Goal: Task Accomplishment & Management: Manage account settings

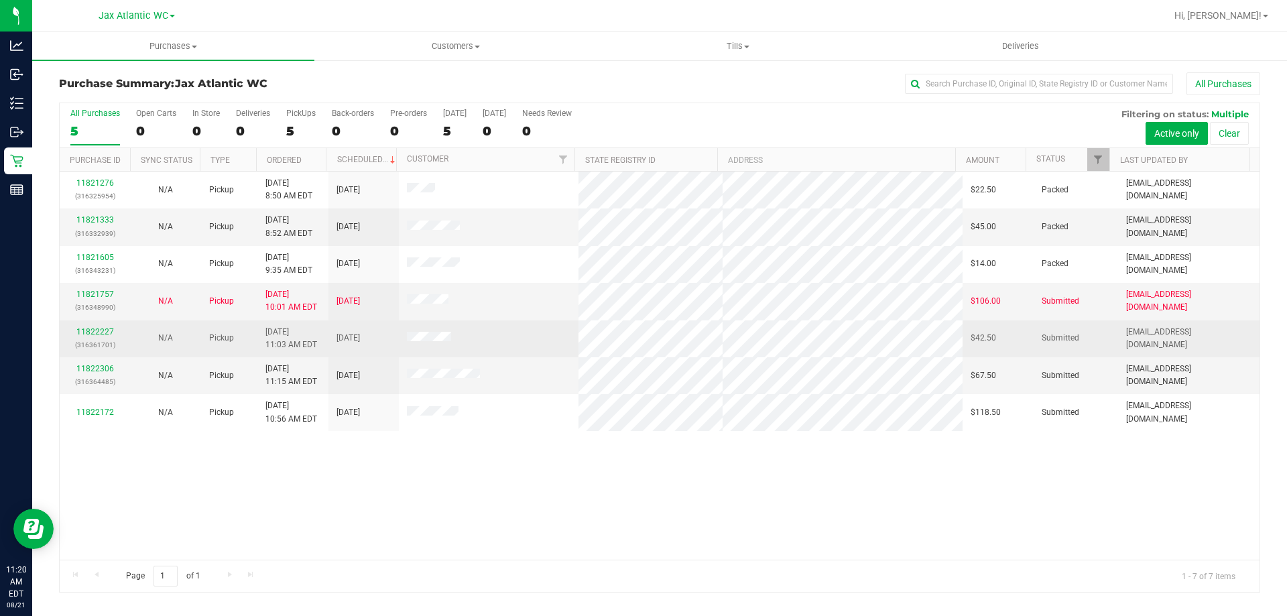
click at [105, 326] on div "11822227 (316361701)" at bounding box center [95, 338] width 54 height 25
click at [87, 333] on link "11822227" at bounding box center [95, 331] width 38 height 9
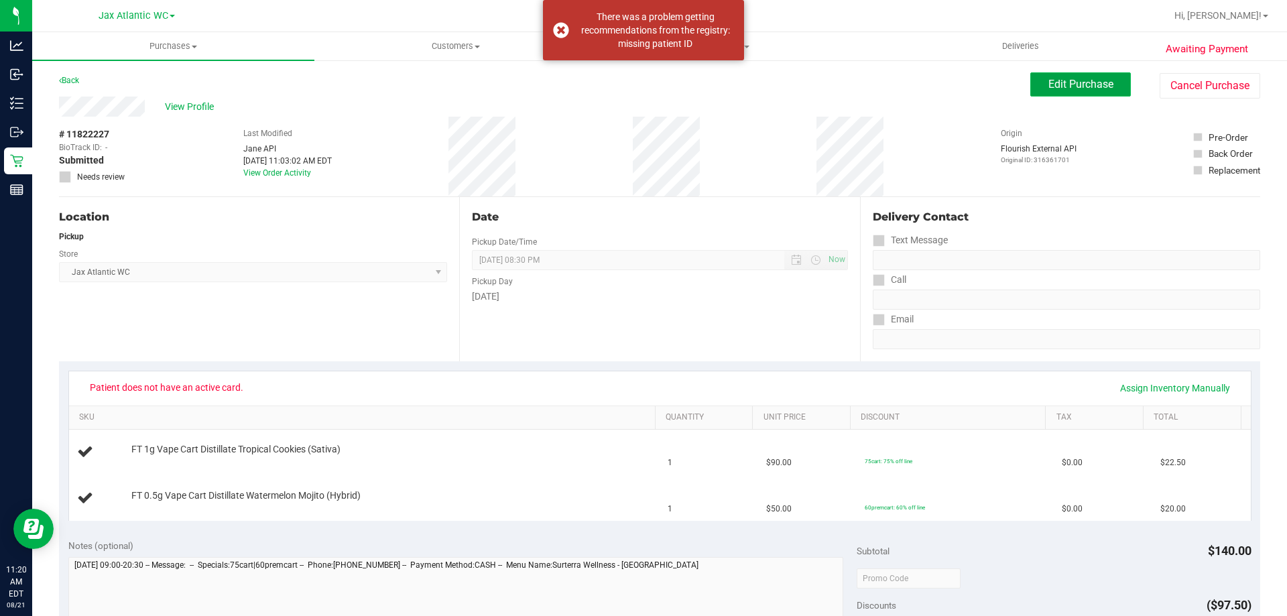
click at [1049, 96] on button "Edit Purchase" at bounding box center [1080, 84] width 101 height 24
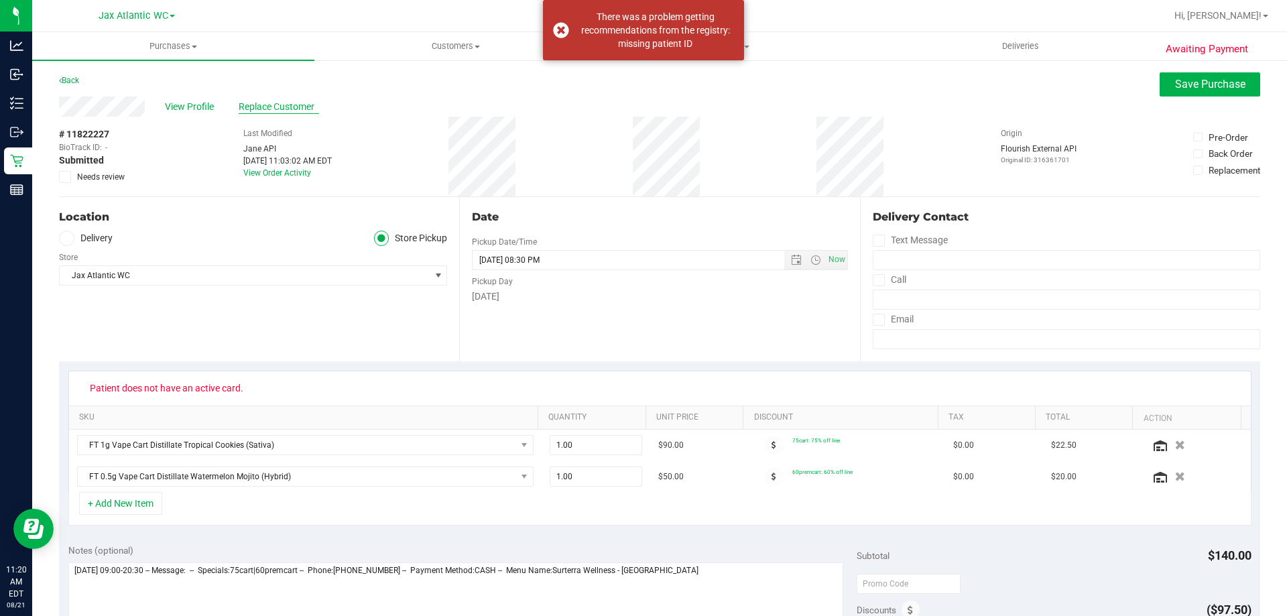
click at [298, 103] on span "Replace Customer" at bounding box center [279, 107] width 80 height 14
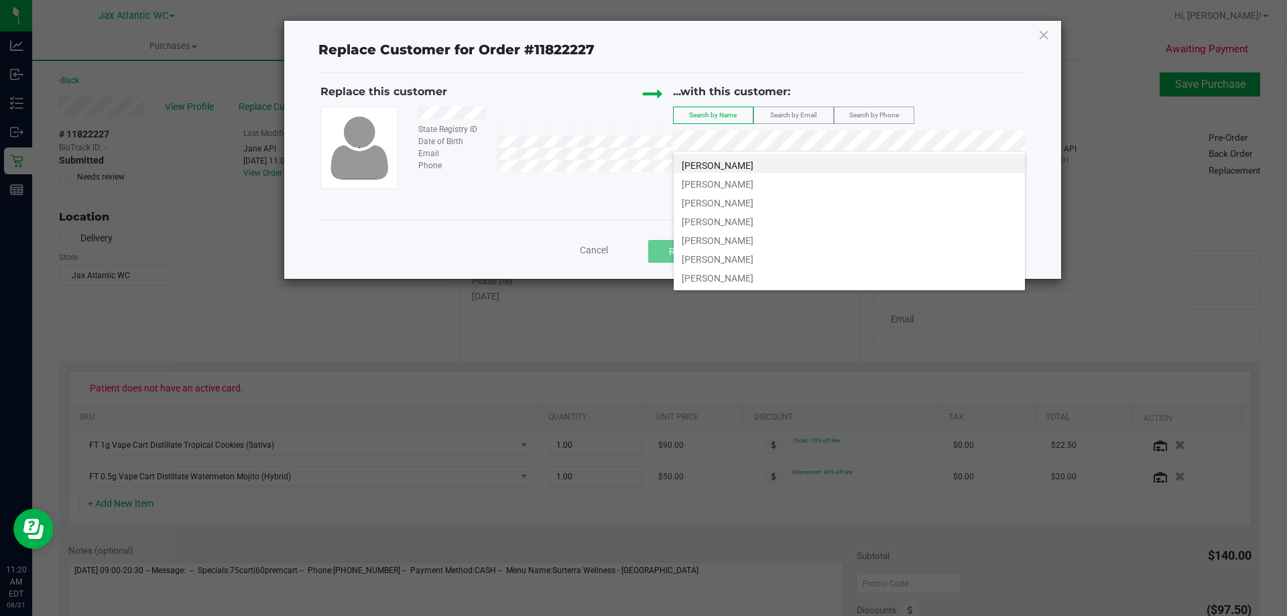
click at [997, 103] on div "...with this customer:" at bounding box center [849, 95] width 353 height 23
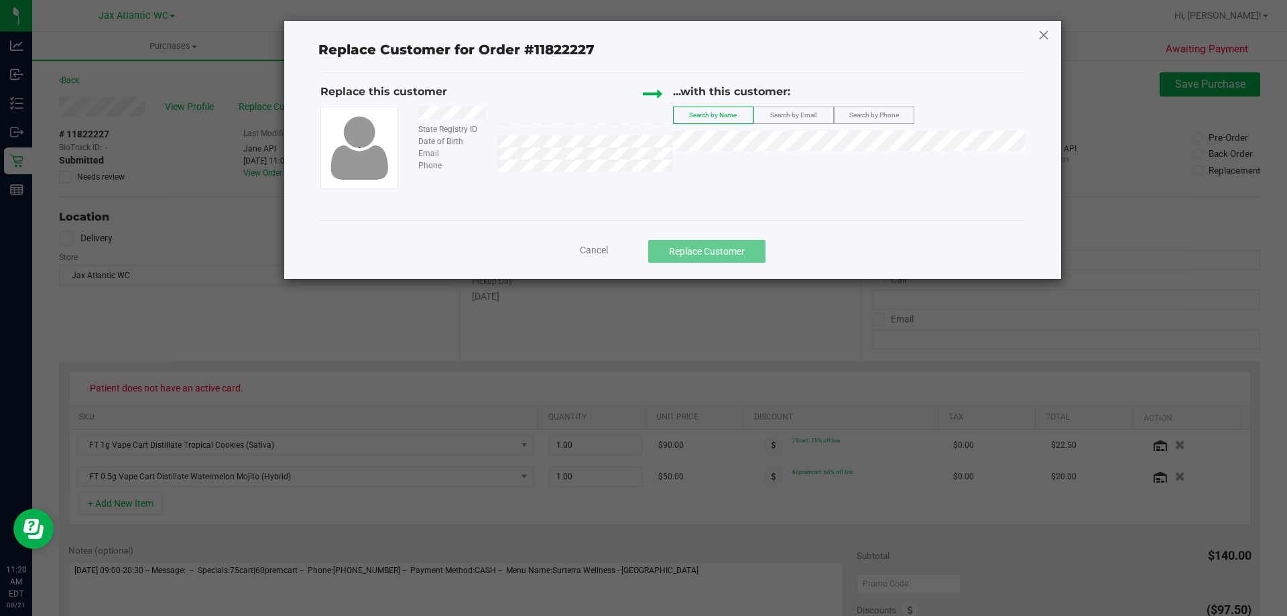
click at [1040, 36] on icon at bounding box center [1044, 34] width 12 height 21
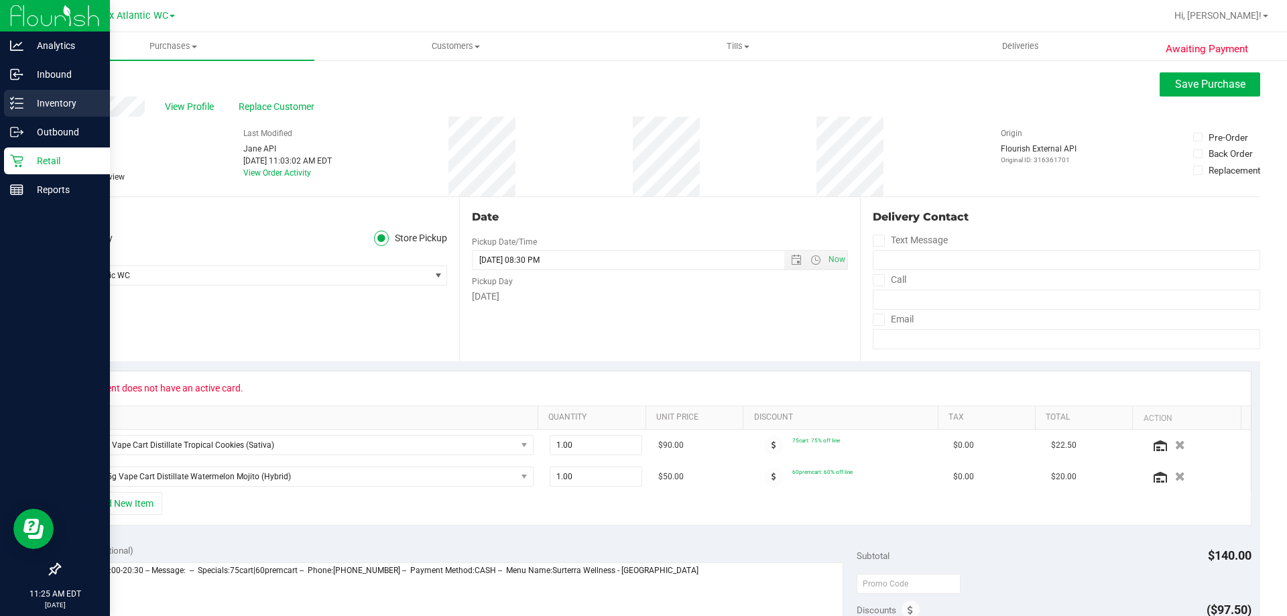
click at [24, 99] on p "Inventory" at bounding box center [63, 103] width 80 height 16
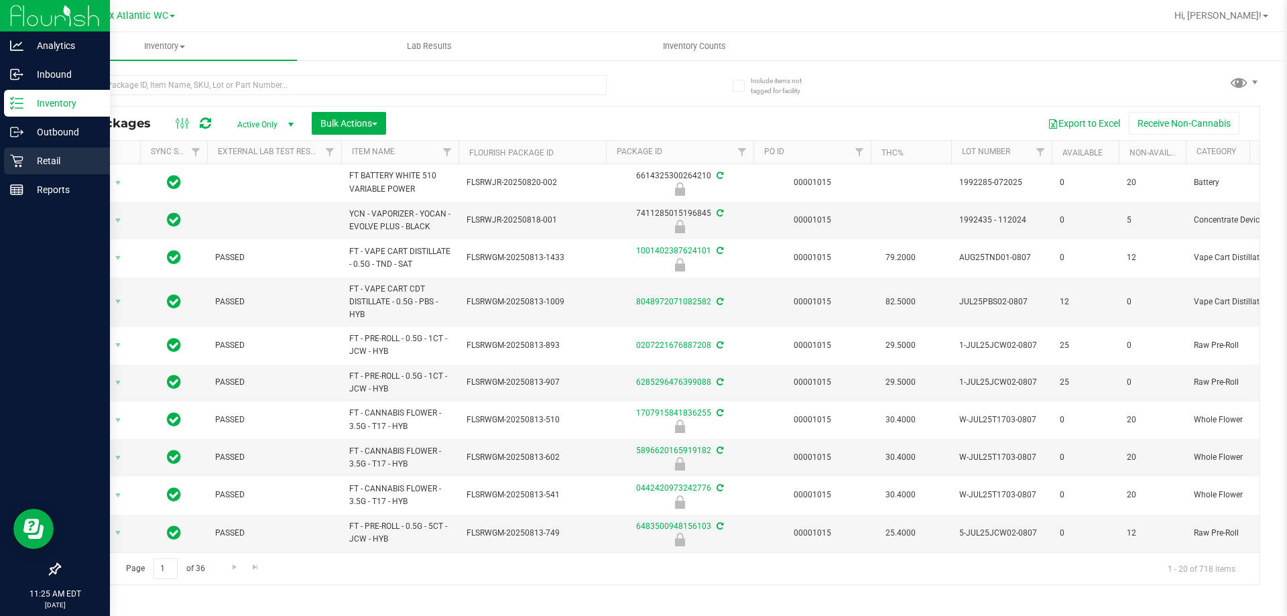
click at [36, 150] on div "Retail" at bounding box center [57, 160] width 106 height 27
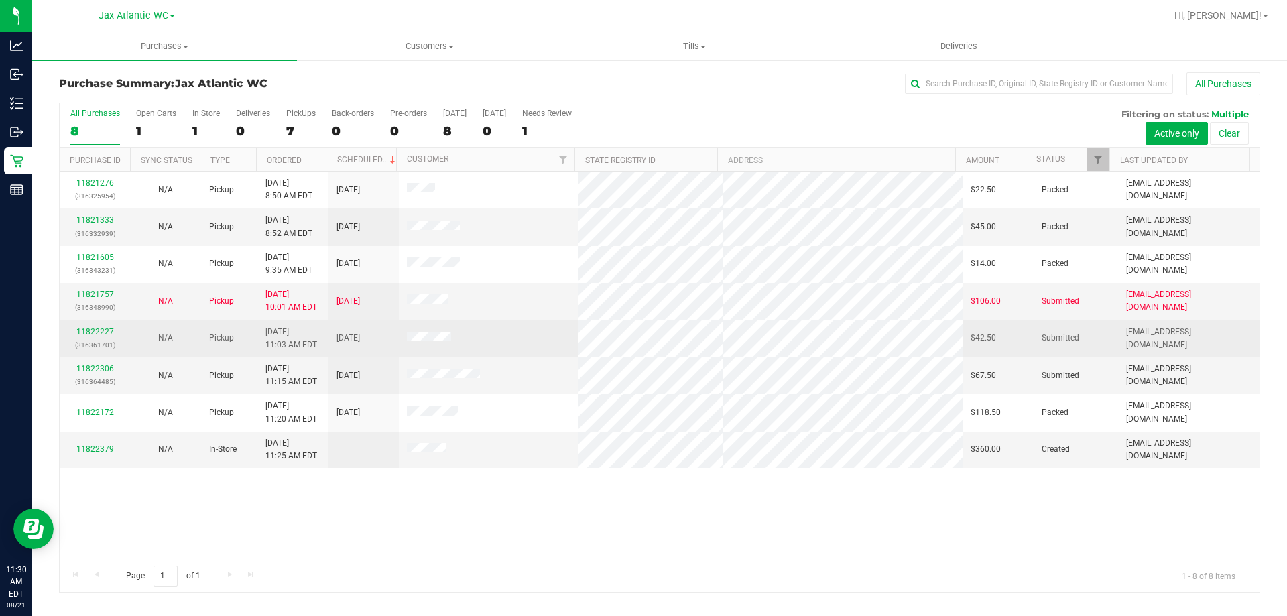
click at [99, 332] on link "11822227" at bounding box center [95, 331] width 38 height 9
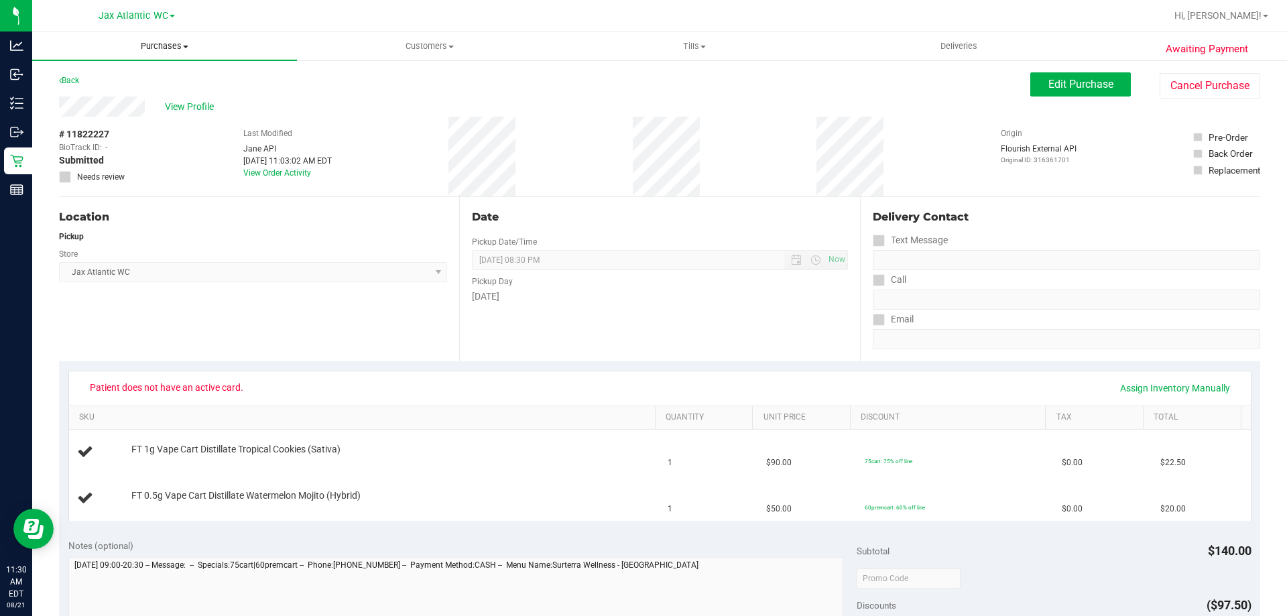
click at [164, 48] on span "Purchases" at bounding box center [164, 46] width 265 height 12
click at [142, 95] on li "Fulfillment" at bounding box center [164, 97] width 265 height 16
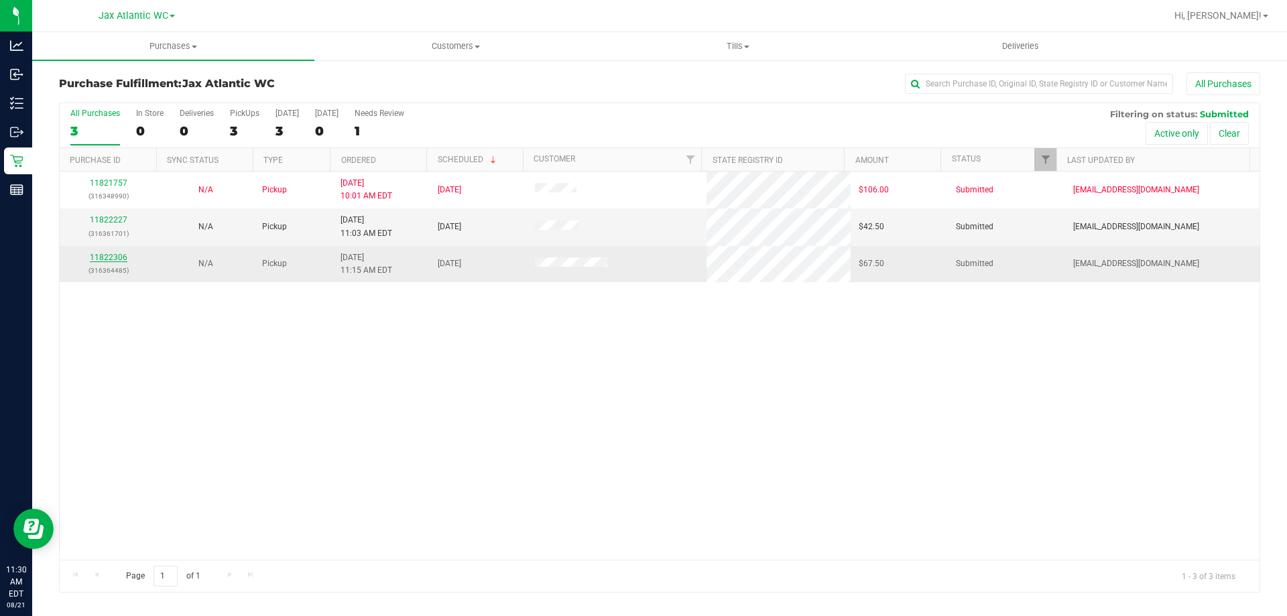
click at [111, 255] on link "11822306" at bounding box center [109, 257] width 38 height 9
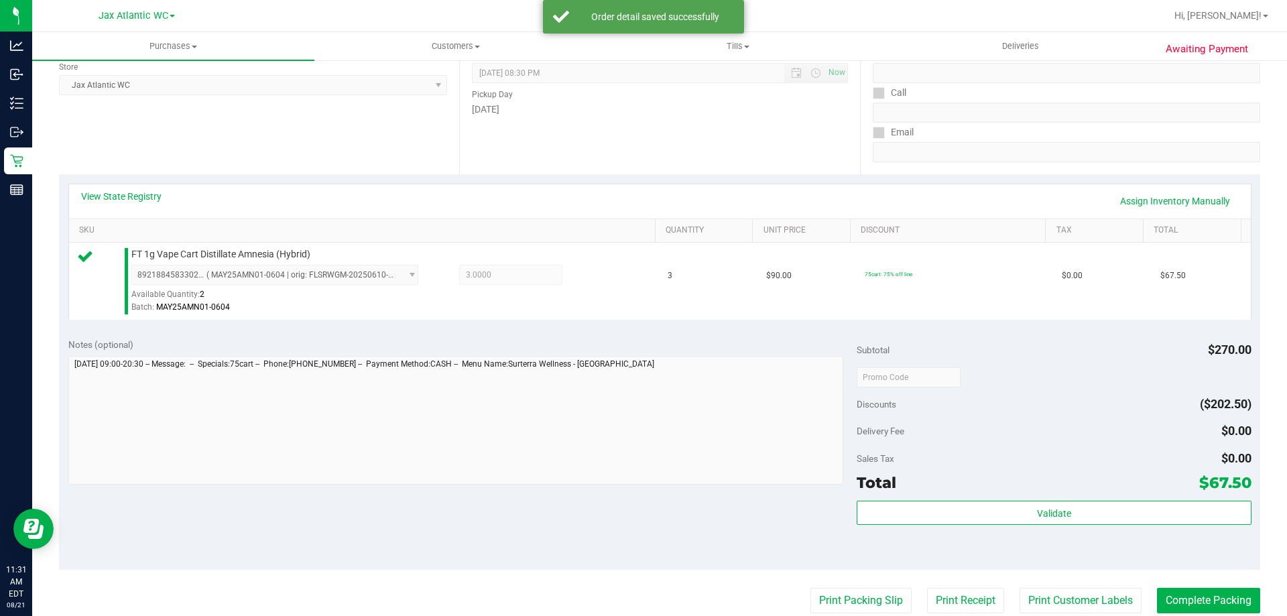
scroll to position [480, 0]
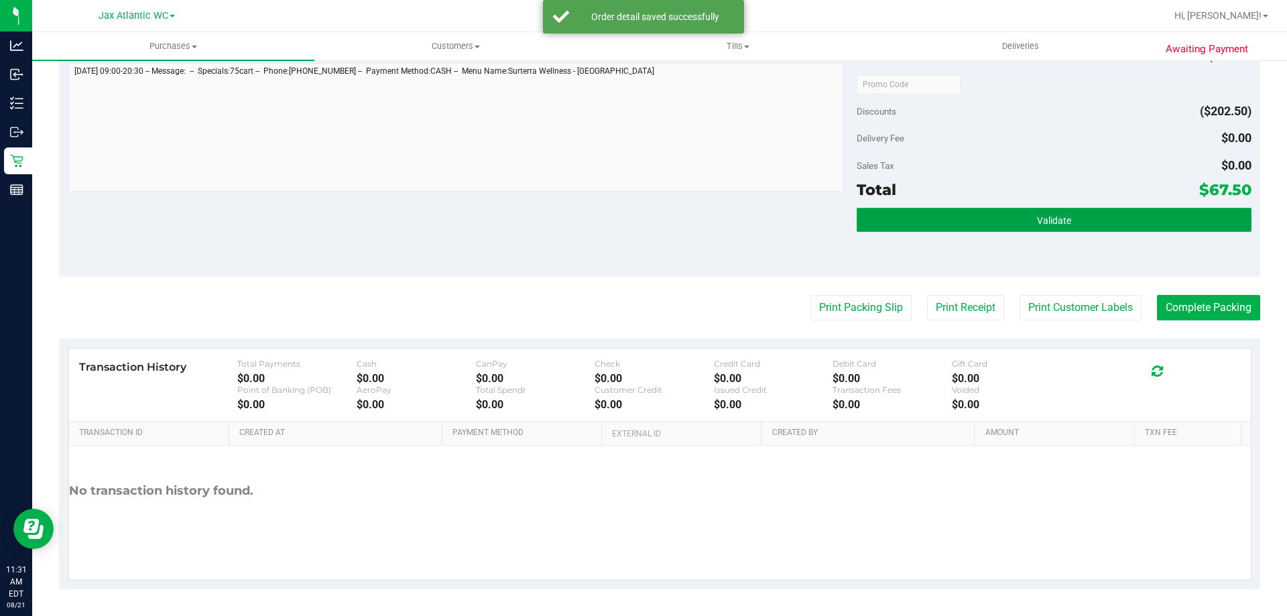
click at [960, 225] on button "Validate" at bounding box center [1054, 220] width 394 height 24
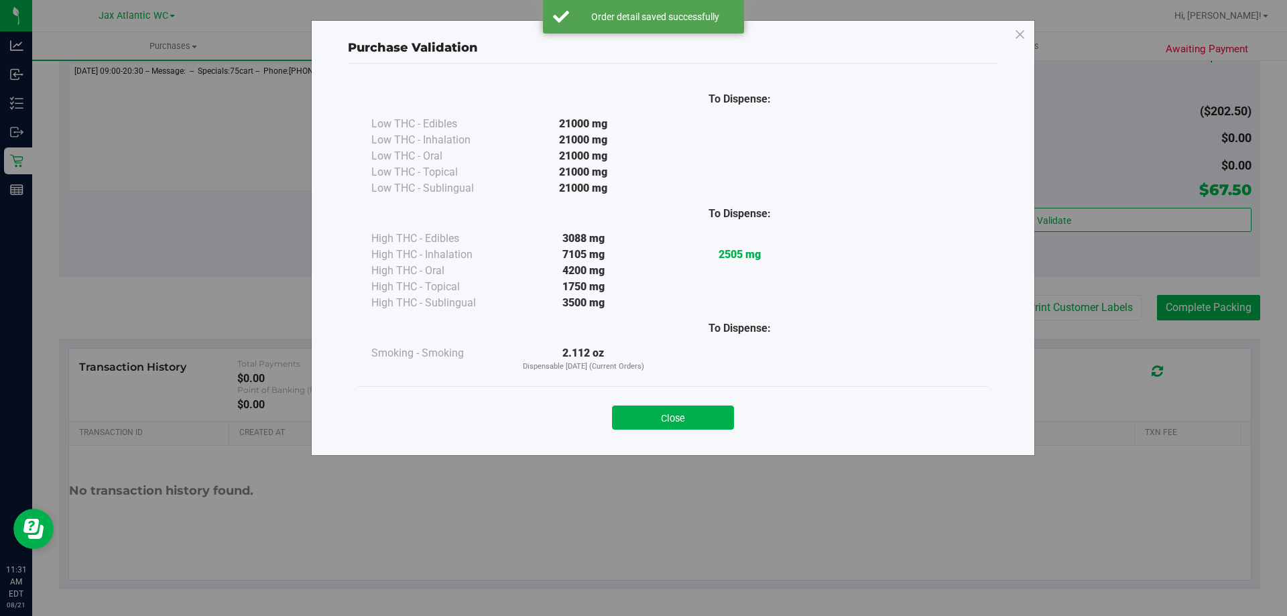
click at [667, 412] on button "Close" at bounding box center [673, 418] width 122 height 24
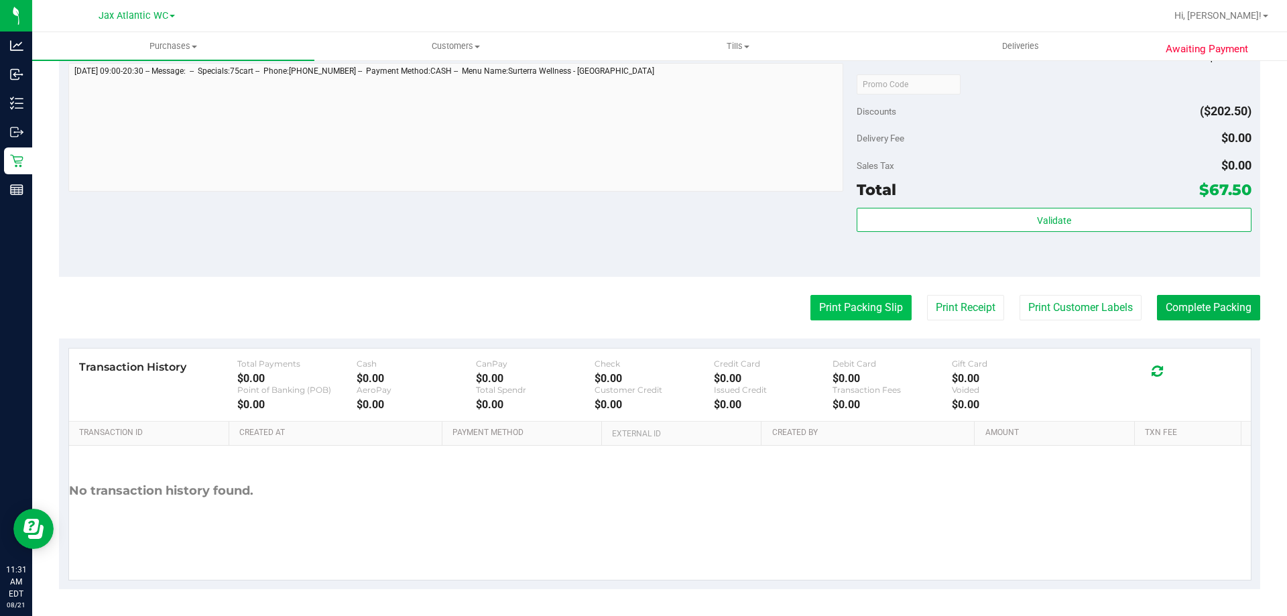
click at [851, 301] on button "Print Packing Slip" at bounding box center [860, 307] width 101 height 25
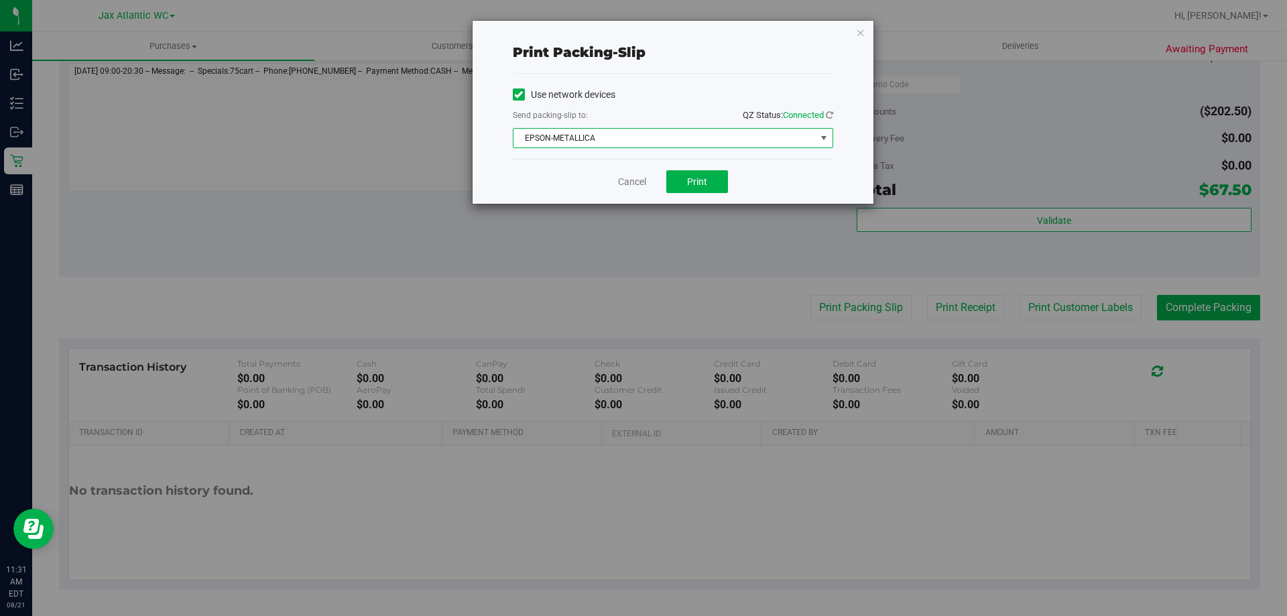
click at [686, 137] on span "EPSON-METALLICA" at bounding box center [664, 138] width 302 height 19
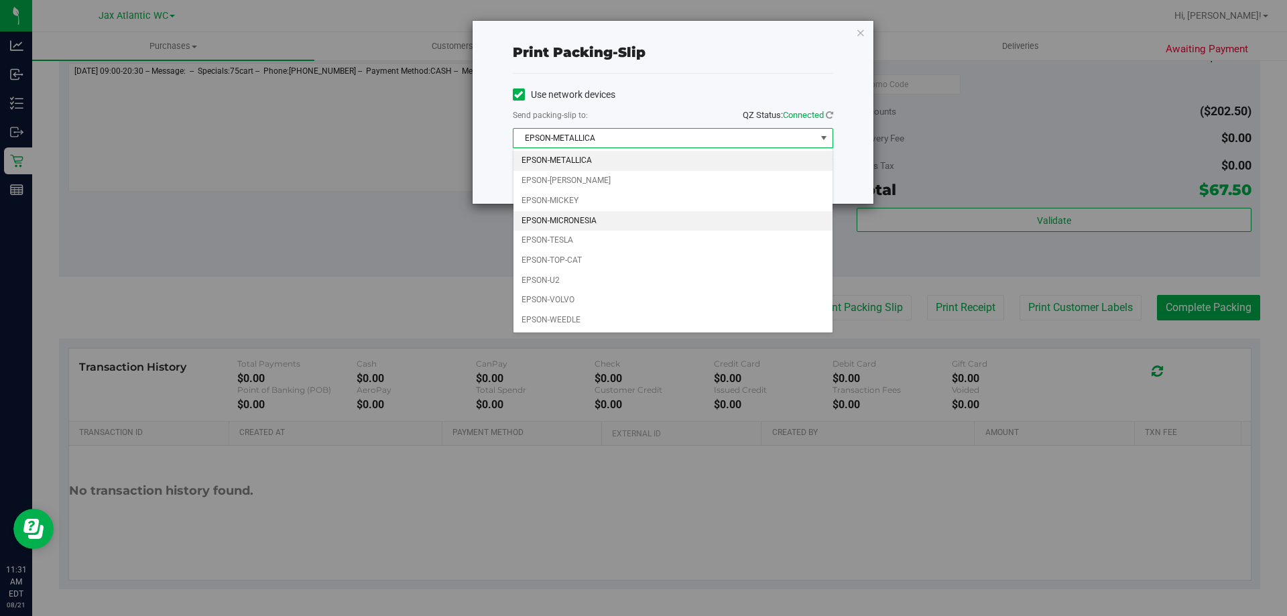
click at [588, 217] on li "EPSON-MICRONESIA" at bounding box center [672, 221] width 319 height 20
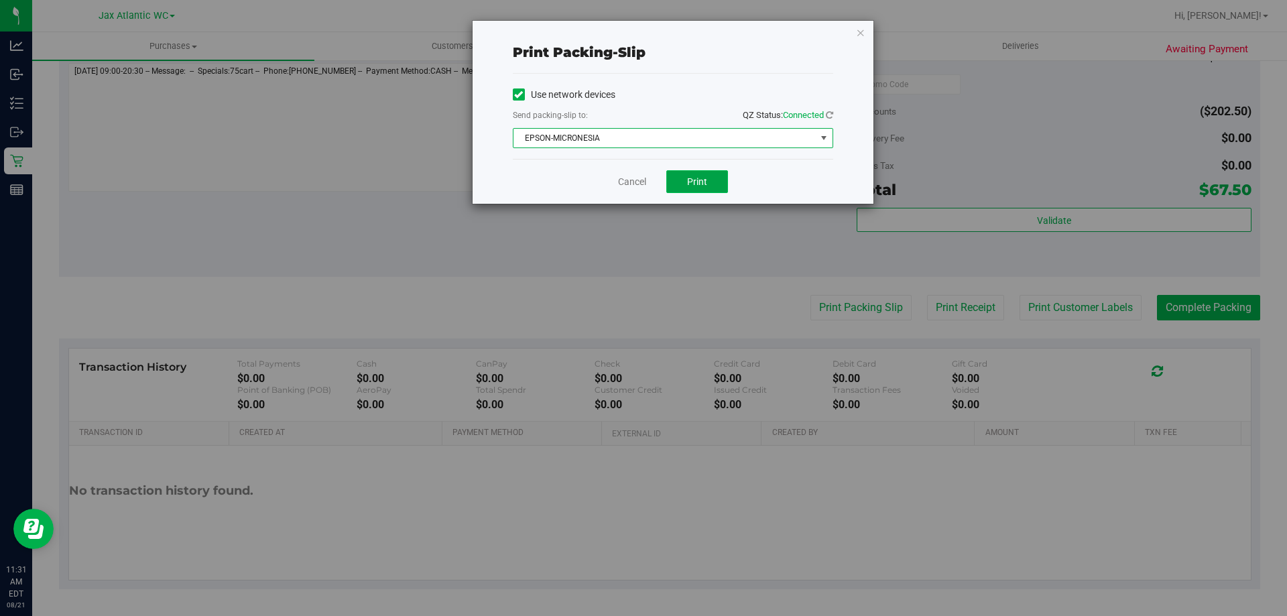
click at [698, 187] on button "Print" at bounding box center [697, 181] width 62 height 23
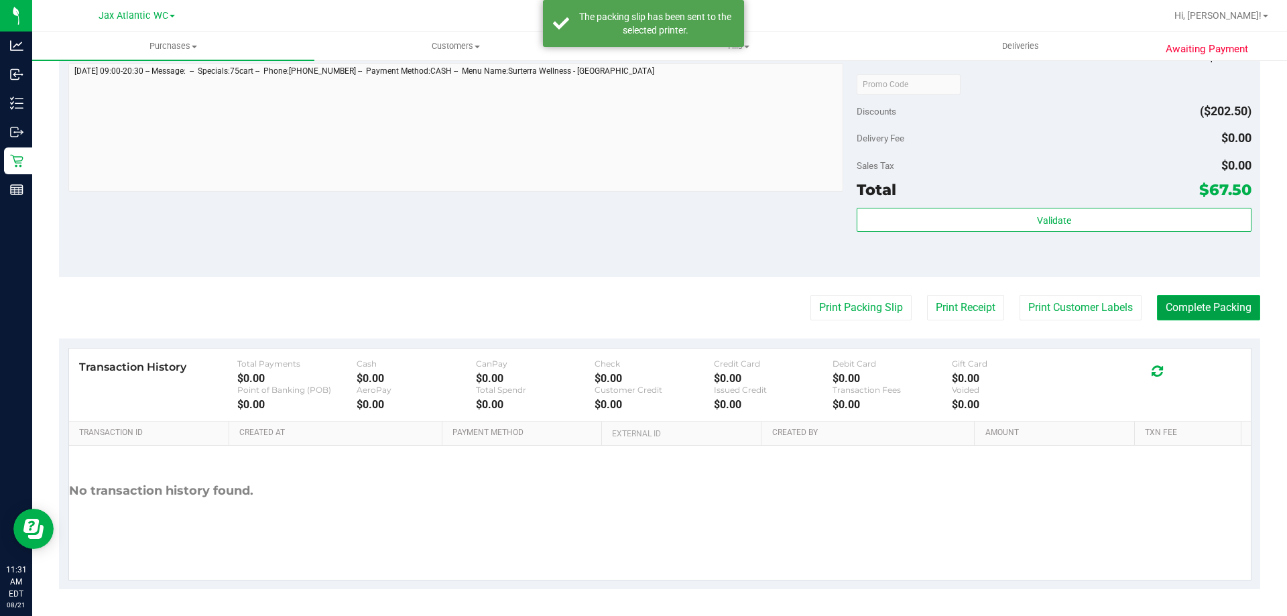
click at [1185, 312] on button "Complete Packing" at bounding box center [1208, 307] width 103 height 25
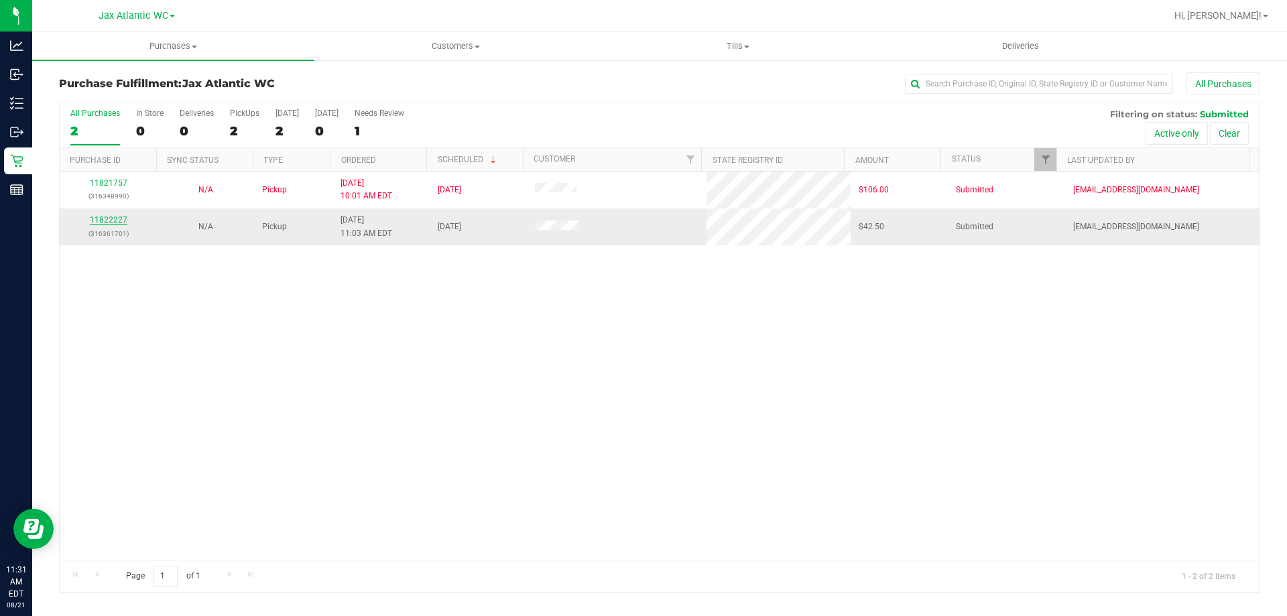
click at [105, 219] on link "11822227" at bounding box center [109, 219] width 38 height 9
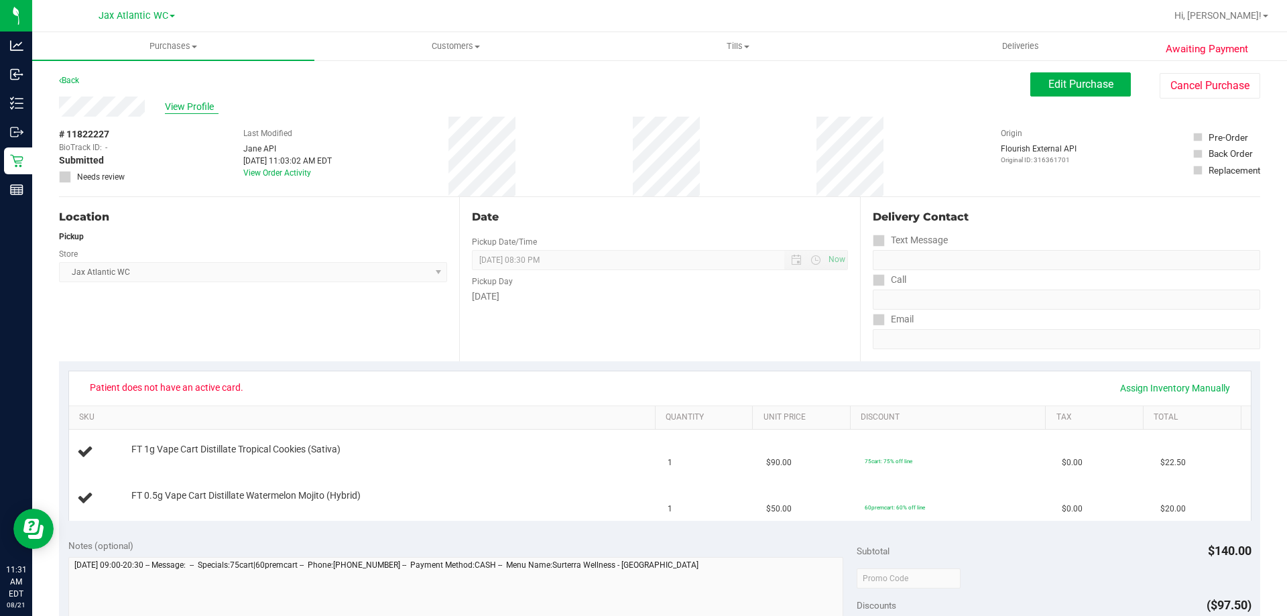
click at [190, 104] on span "View Profile" at bounding box center [192, 107] width 54 height 14
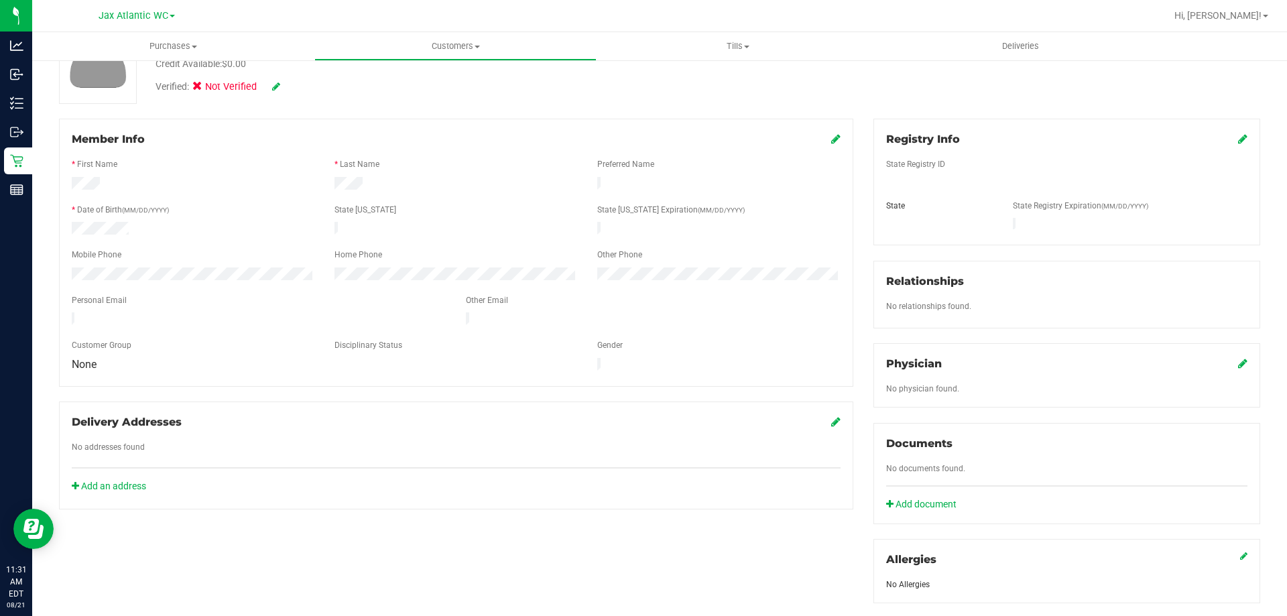
scroll to position [134, 0]
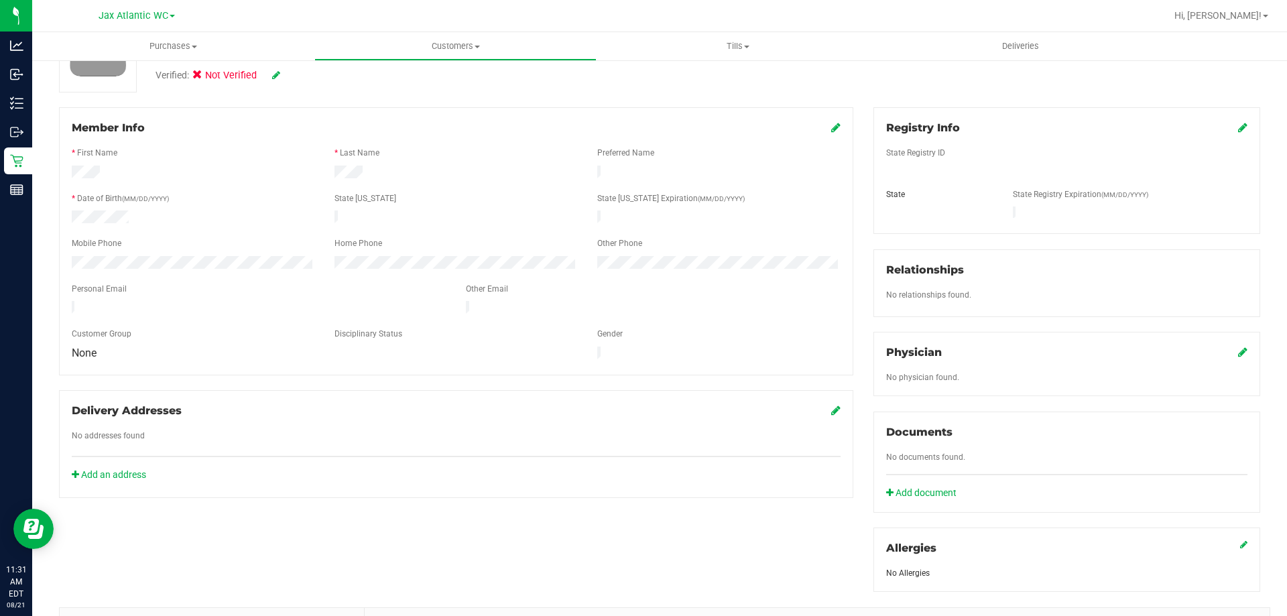
click at [831, 125] on icon at bounding box center [835, 127] width 9 height 11
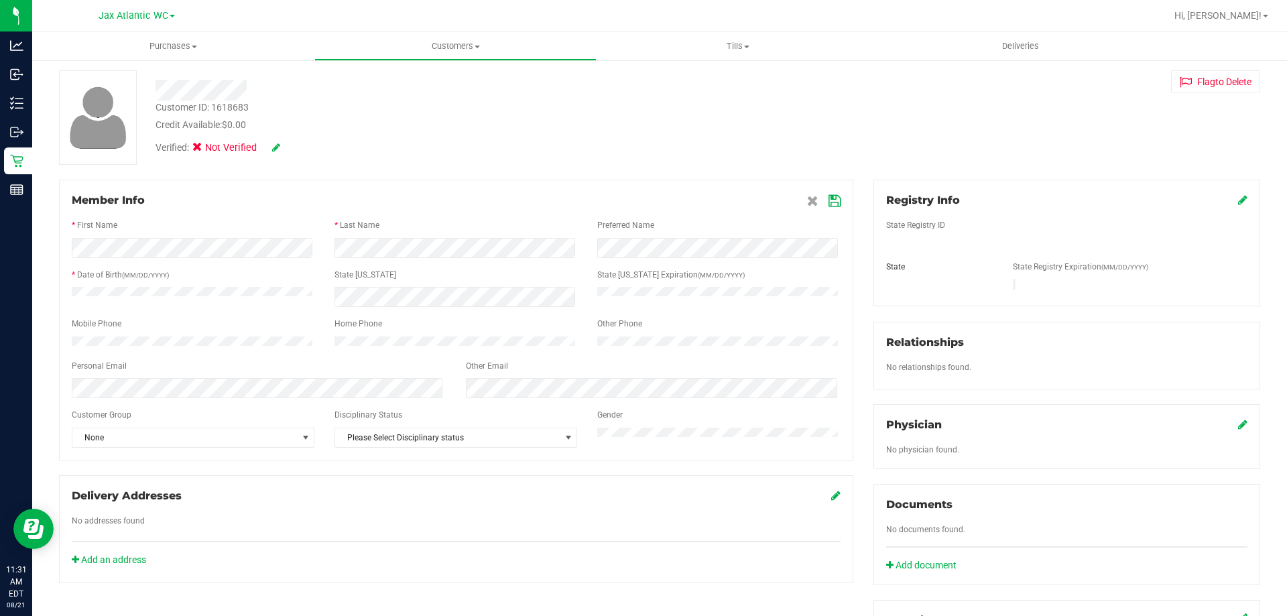
scroll to position [0, 0]
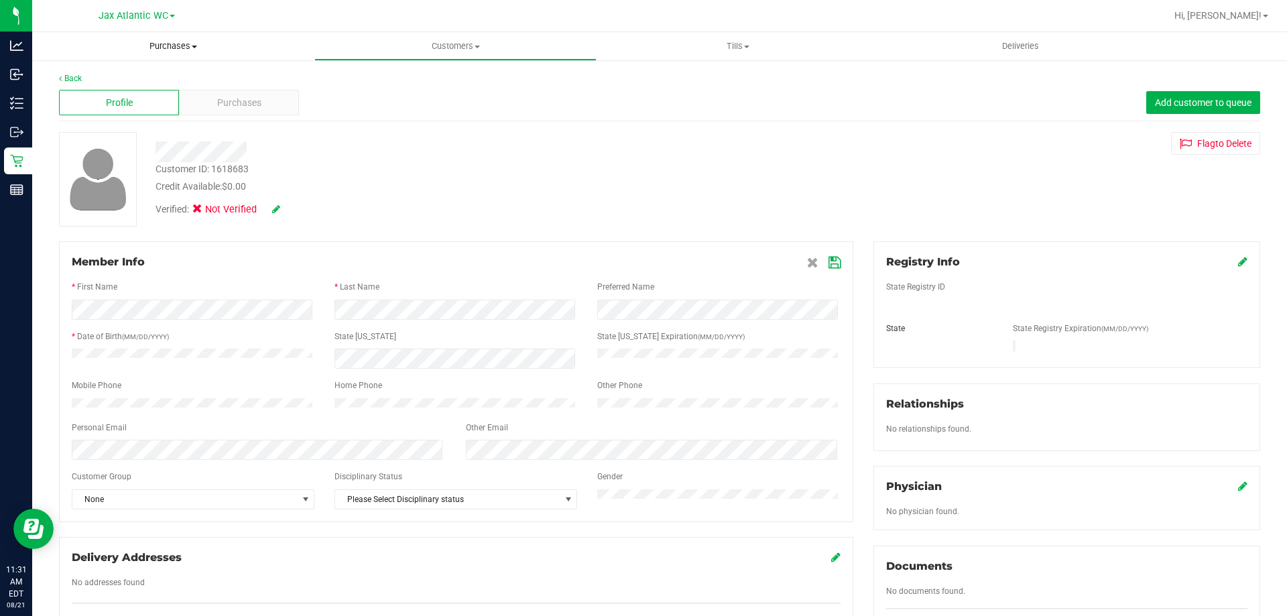
click at [162, 48] on span "Purchases" at bounding box center [173, 46] width 282 height 12
click at [103, 96] on span "Fulfillment" at bounding box center [73, 96] width 83 height 11
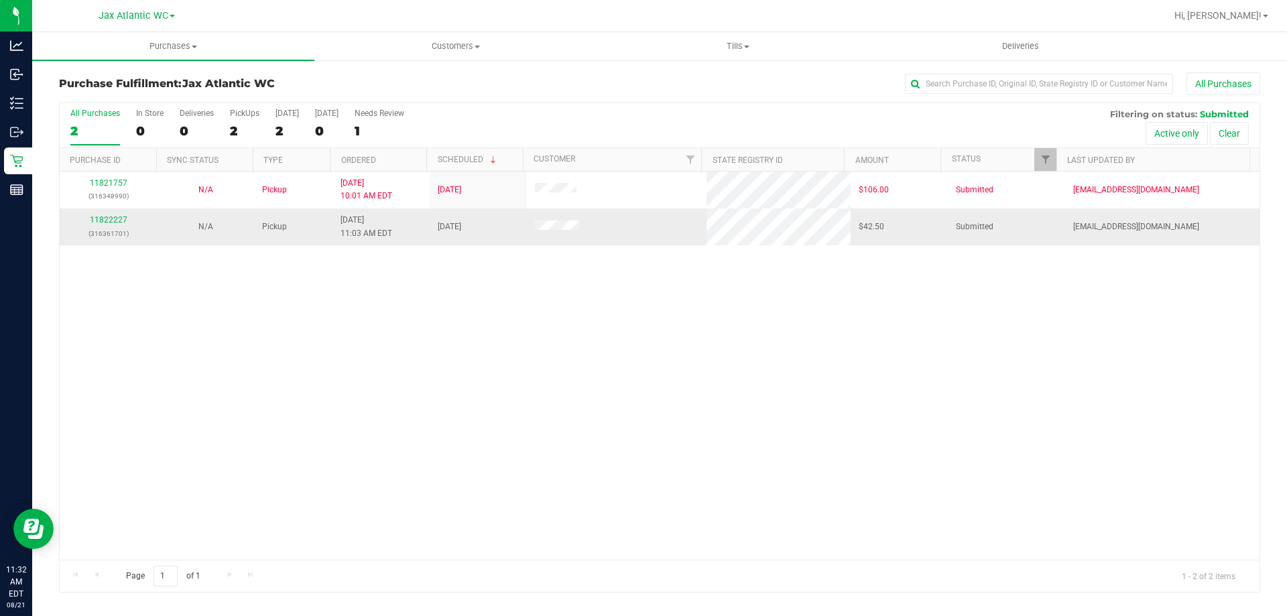
click at [88, 212] on td "11822227 (316361701)" at bounding box center [108, 226] width 97 height 36
click at [108, 220] on link "11822227" at bounding box center [109, 219] width 38 height 9
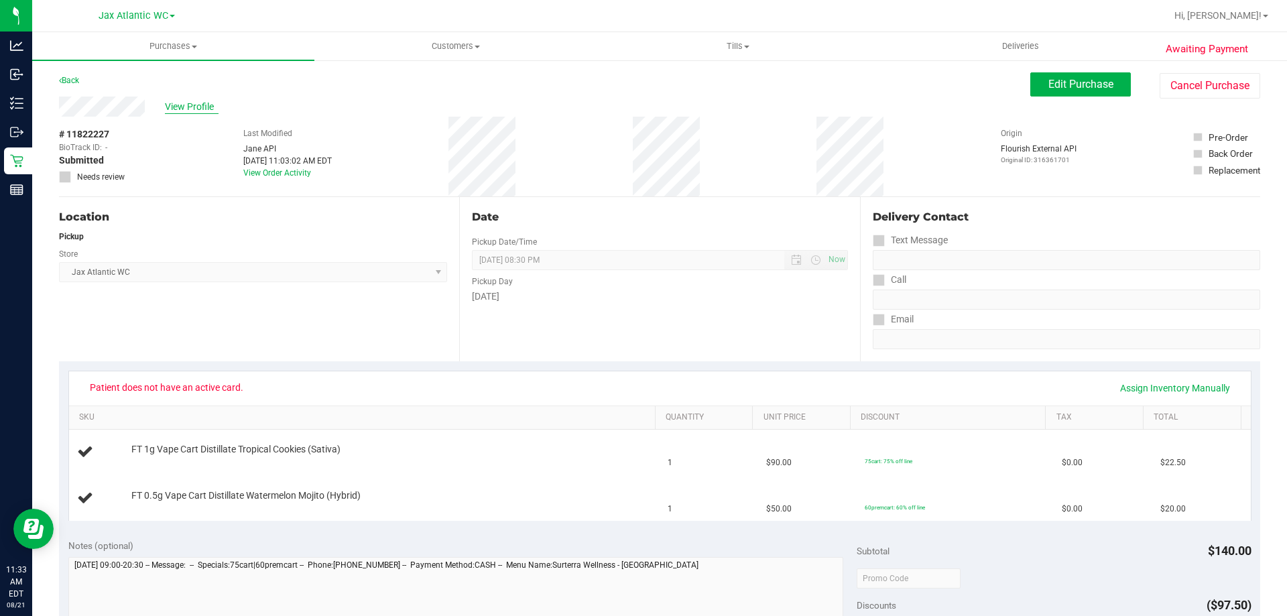
click at [184, 105] on span "View Profile" at bounding box center [192, 107] width 54 height 14
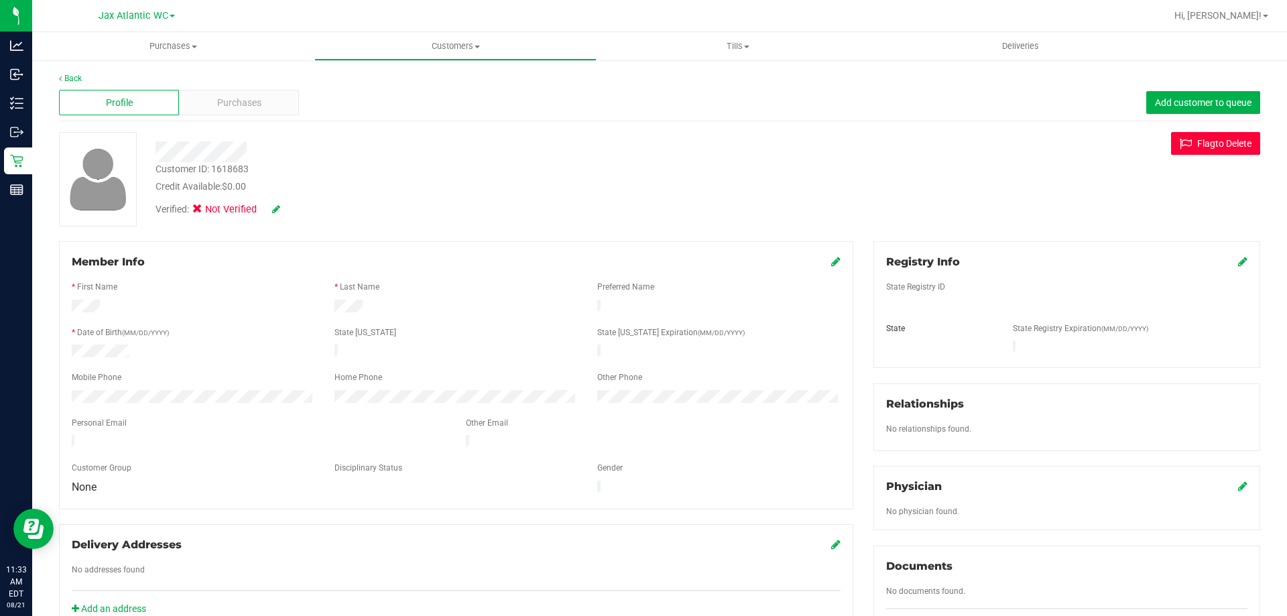
click at [1188, 145] on button "Flag to Delete" at bounding box center [1215, 143] width 89 height 23
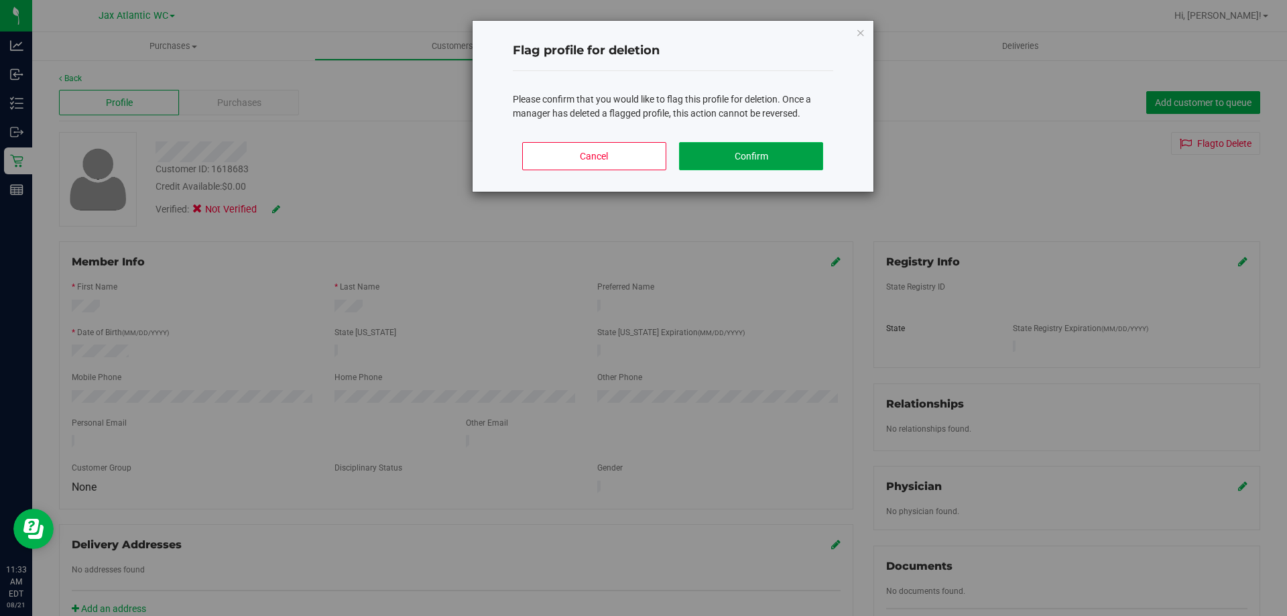
click at [790, 152] on button "Confirm" at bounding box center [751, 156] width 144 height 28
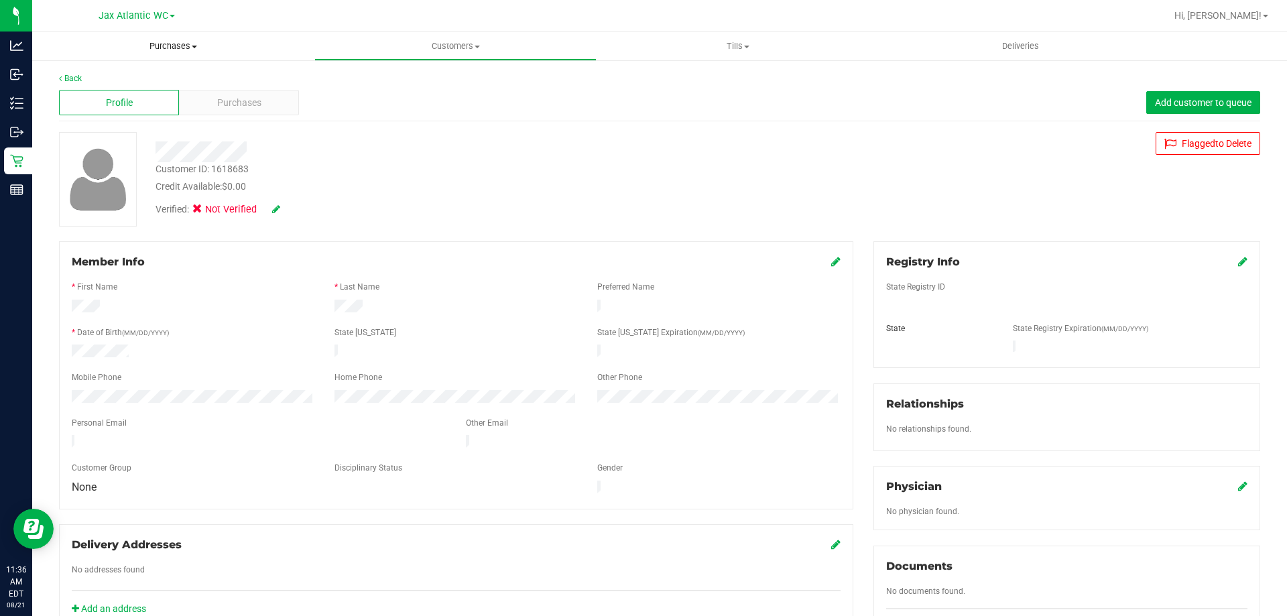
click at [190, 48] on span "Purchases" at bounding box center [173, 46] width 282 height 12
click at [127, 80] on span "Summary of purchases" at bounding box center [100, 80] width 137 height 11
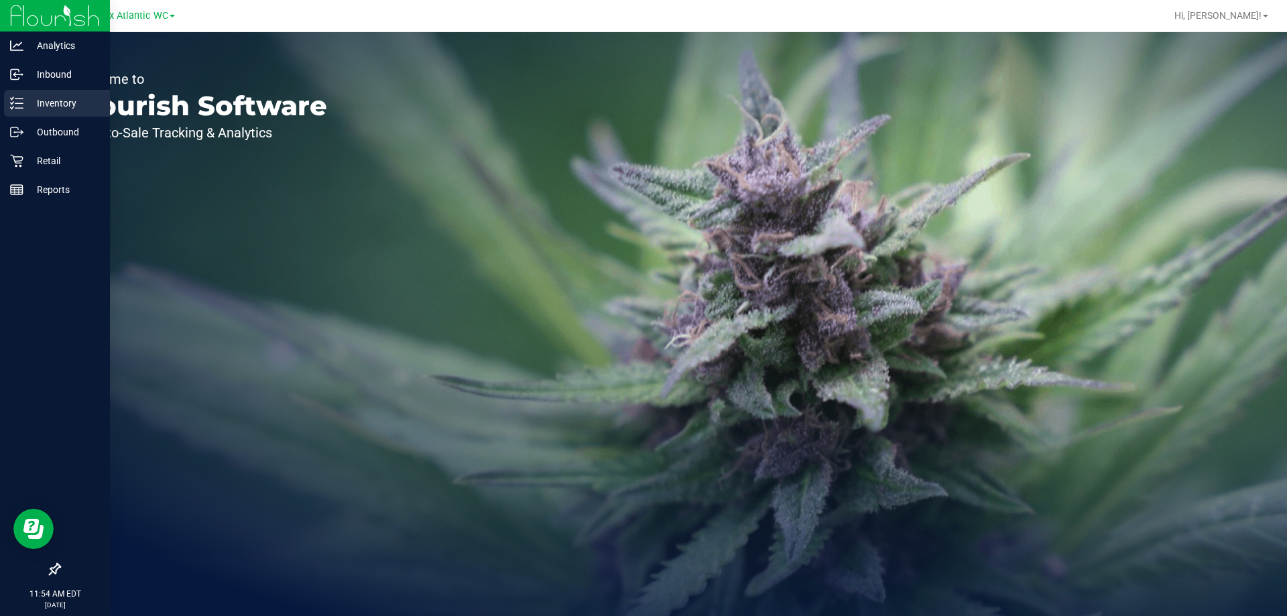
click at [21, 107] on icon at bounding box center [16, 103] width 13 height 13
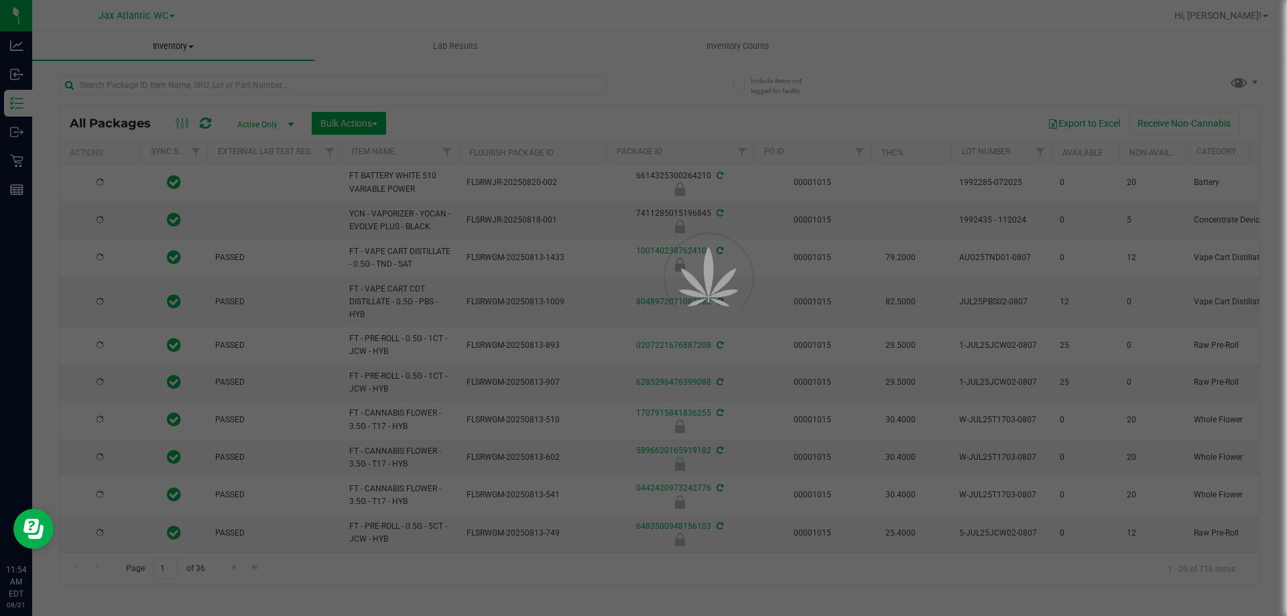
click at [152, 84] on div at bounding box center [643, 308] width 1287 height 616
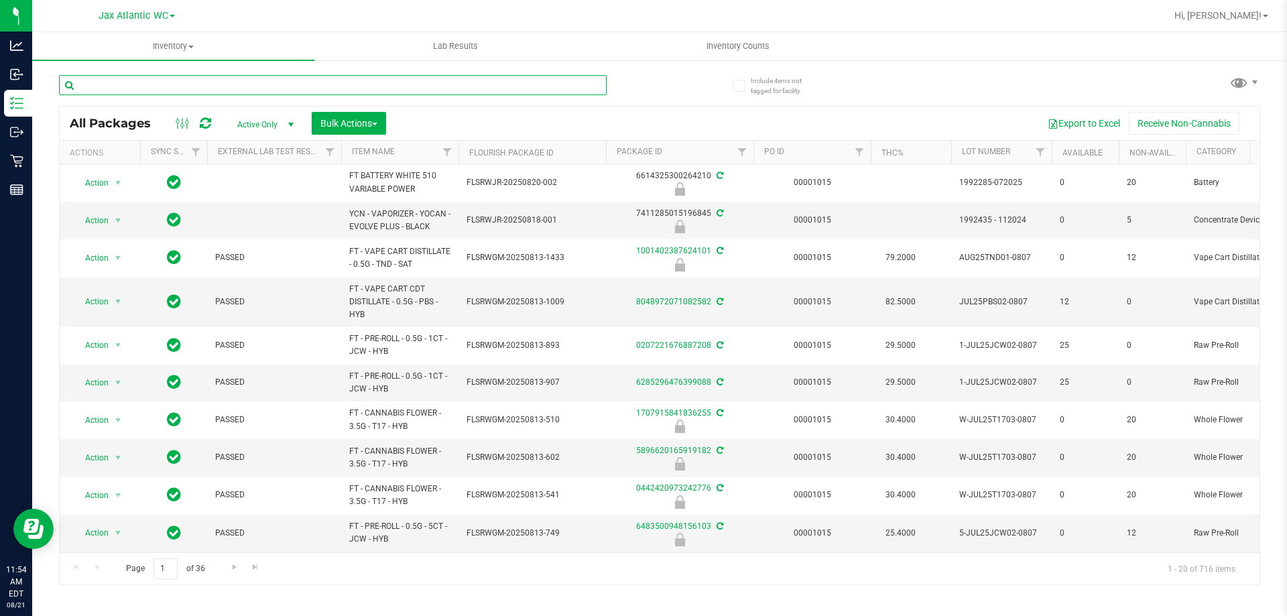
click at [151, 84] on input "text" at bounding box center [333, 85] width 548 height 20
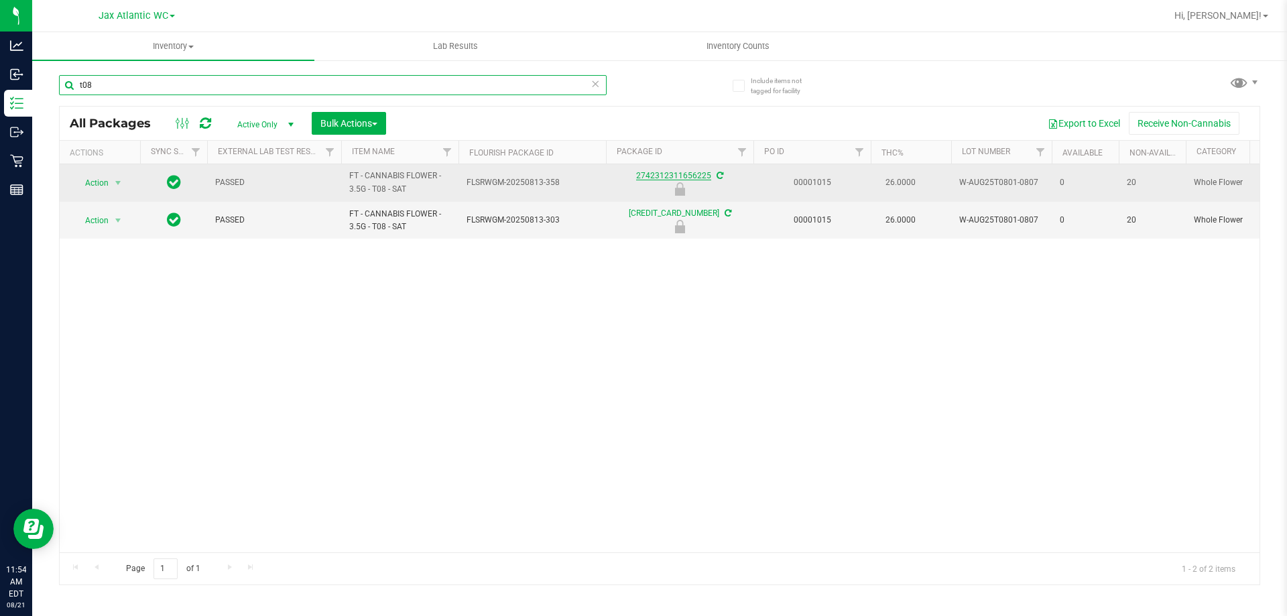
type input "t08"
click at [637, 174] on link "2742312311656225" at bounding box center [673, 175] width 75 height 9
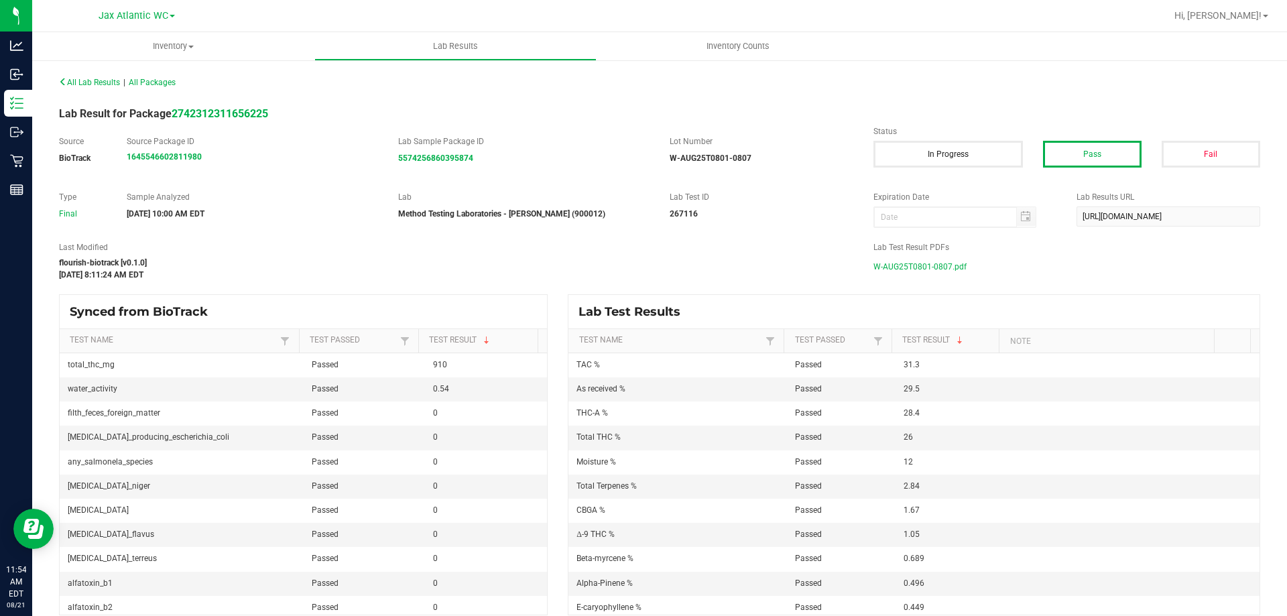
click at [896, 261] on span "W-AUG25T0801-0807.pdf" at bounding box center [919, 267] width 93 height 20
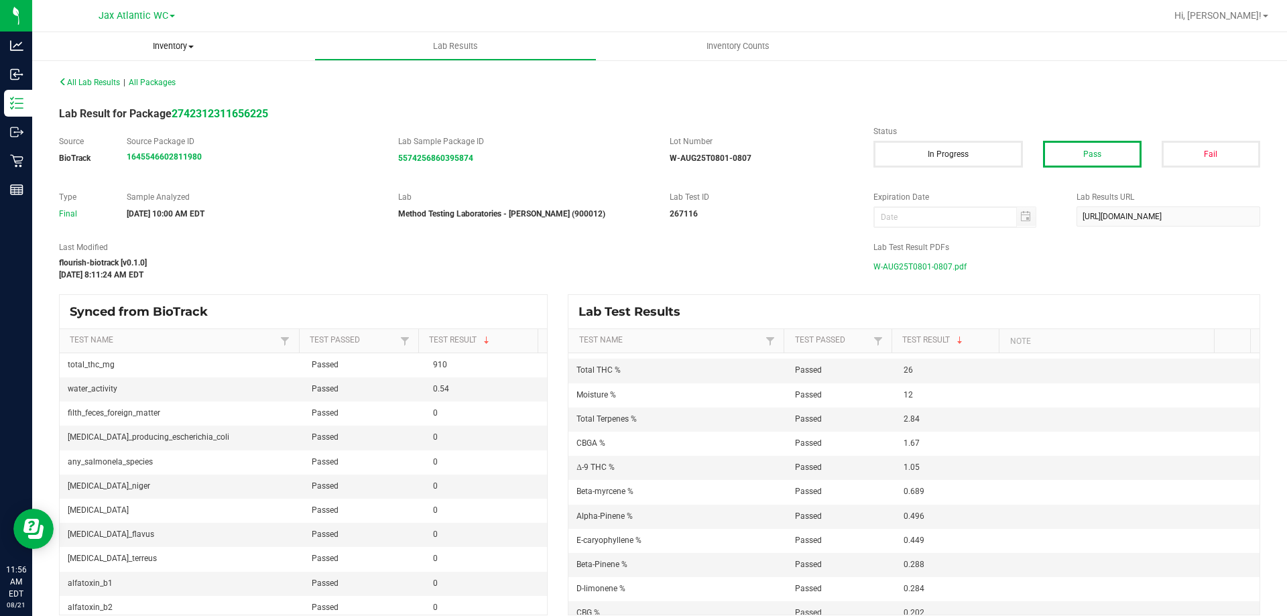
click at [176, 49] on span "Inventory" at bounding box center [173, 46] width 282 height 12
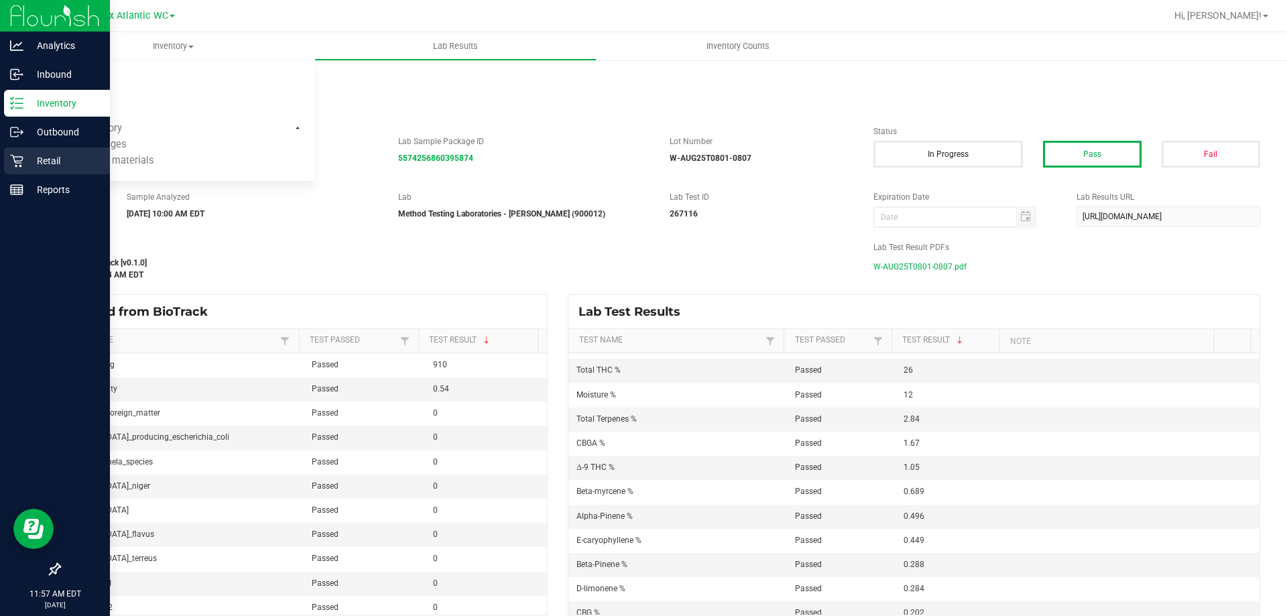
click at [31, 160] on p "Retail" at bounding box center [63, 161] width 80 height 16
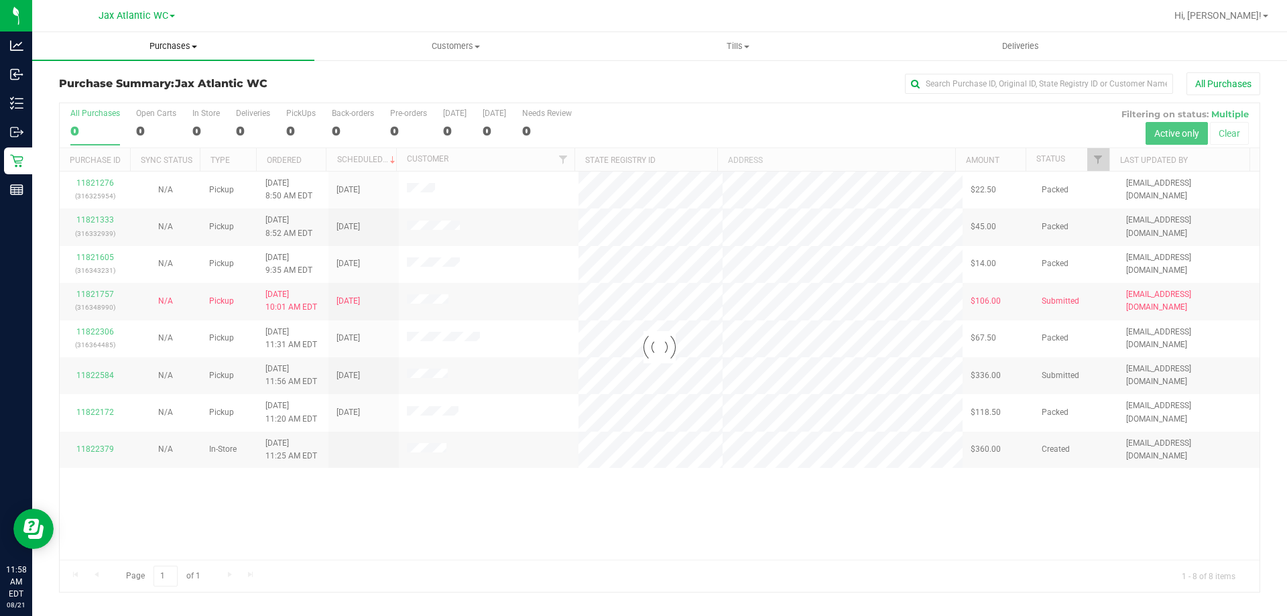
click at [178, 48] on span "Purchases" at bounding box center [173, 46] width 282 height 12
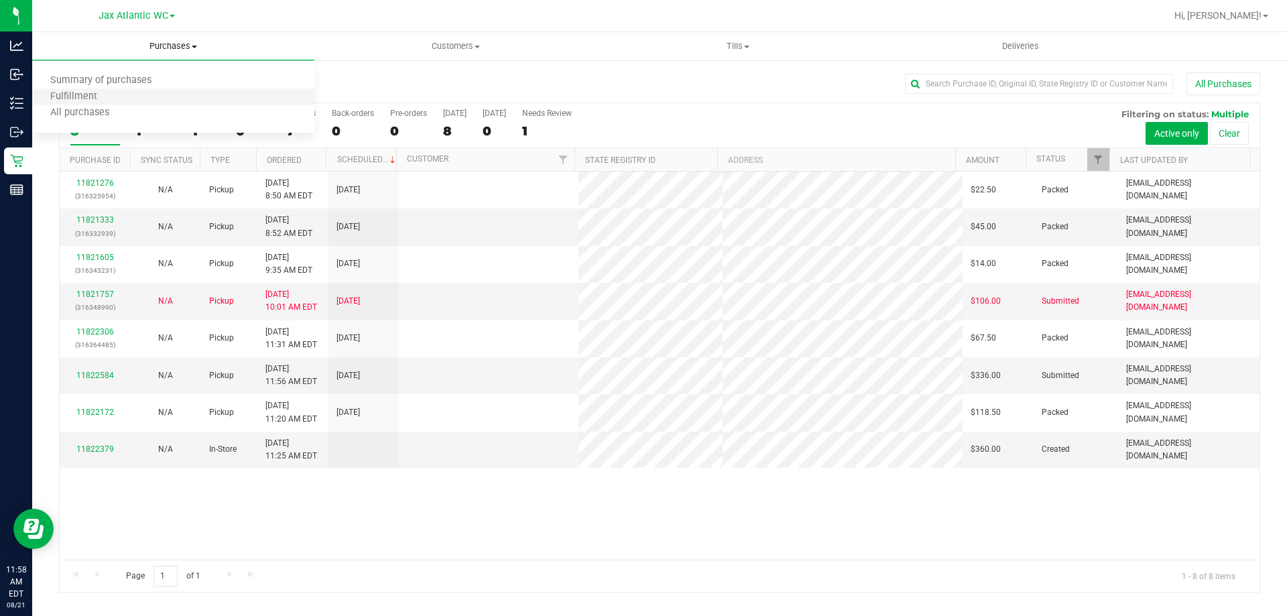
click at [142, 89] on li "Fulfillment" at bounding box center [173, 97] width 282 height 16
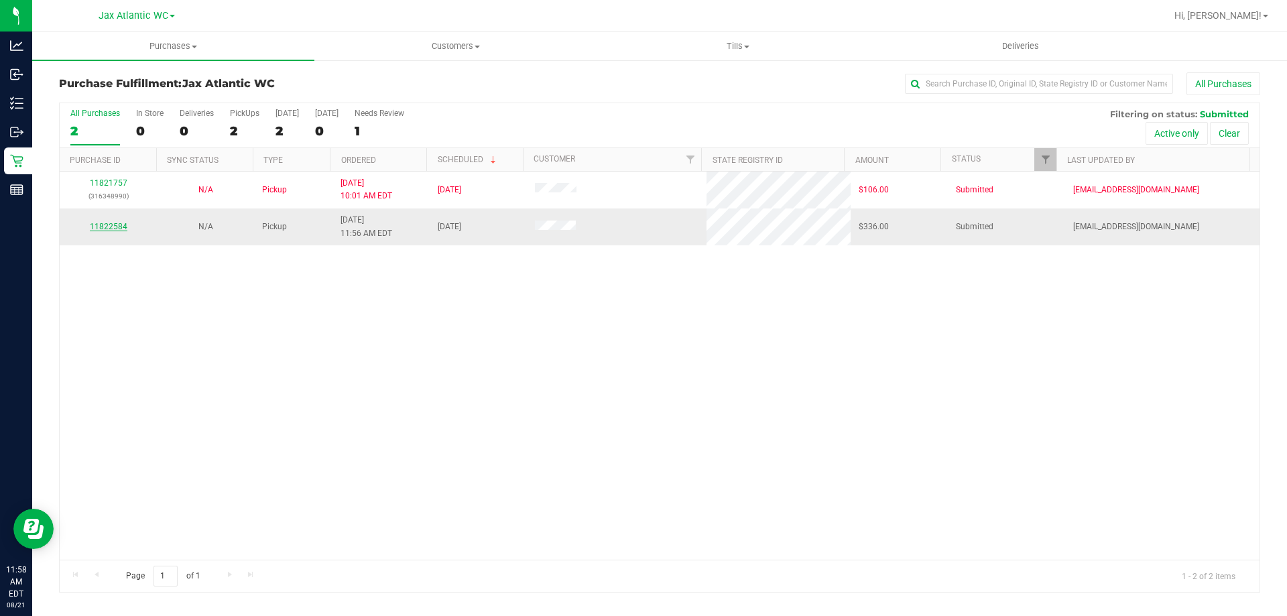
click at [107, 229] on link "11822584" at bounding box center [109, 226] width 38 height 9
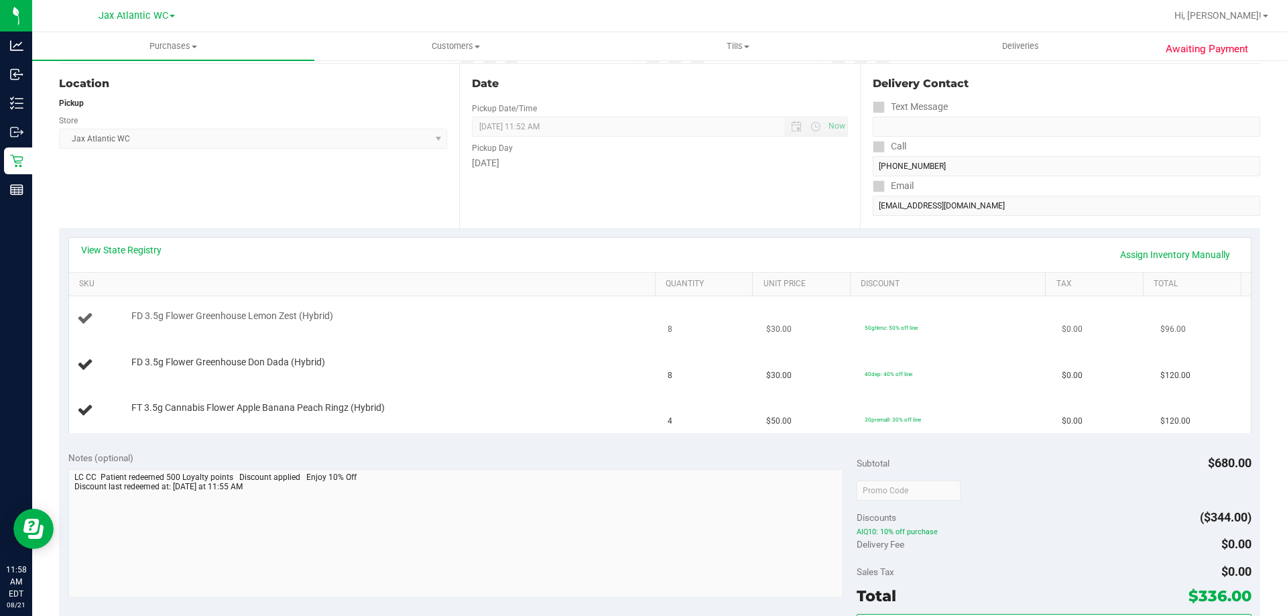
scroll to position [134, 0]
click at [146, 253] on link "View State Registry" at bounding box center [121, 249] width 80 height 13
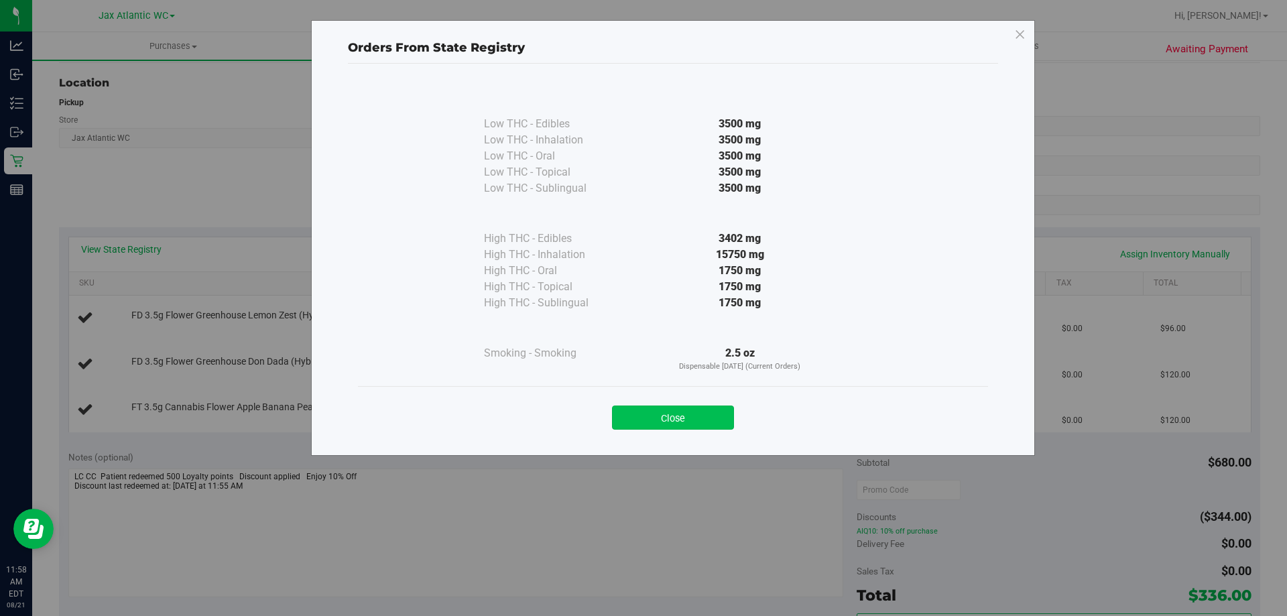
click at [653, 424] on button "Close" at bounding box center [673, 418] width 122 height 24
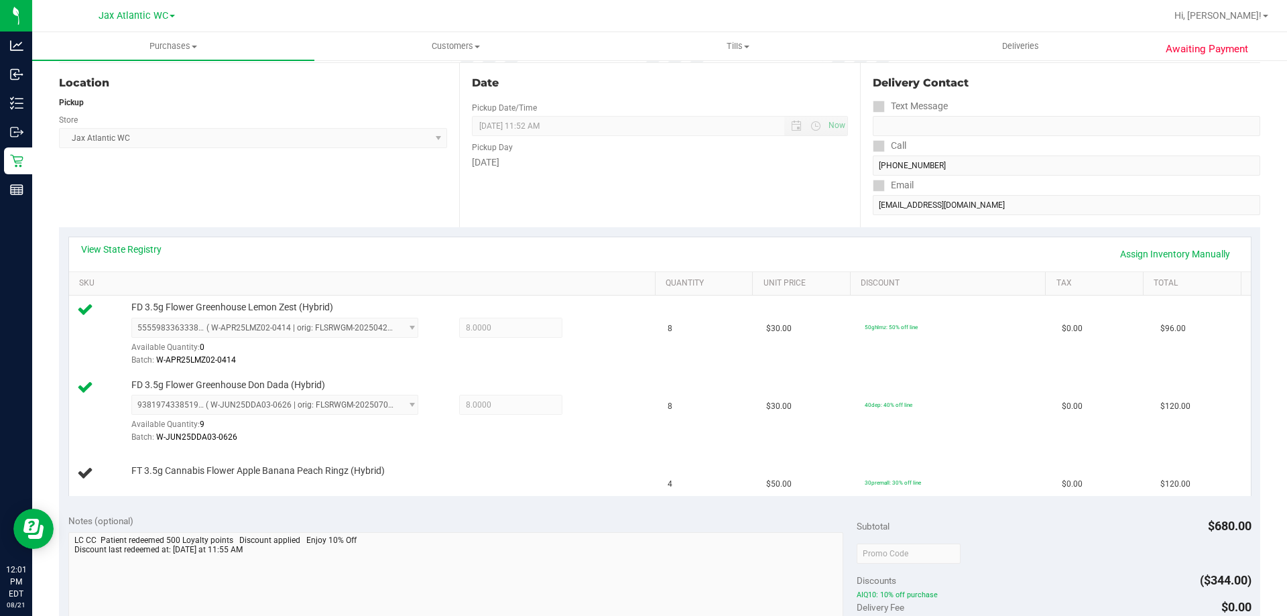
click at [434, 206] on div "Location Pickup Store Jax Atlantic WC Select Store [PERSON_NAME][GEOGRAPHIC_DAT…" at bounding box center [259, 145] width 400 height 164
drag, startPoint x: 1142, startPoint y: 240, endPoint x: 1142, endPoint y: 249, distance: 9.4
click at [1142, 241] on div "View State Registry Assign Inventory Manually" at bounding box center [660, 254] width 1182 height 34
click at [1142, 250] on link "Assign Inventory Manually" at bounding box center [1174, 254] width 127 height 23
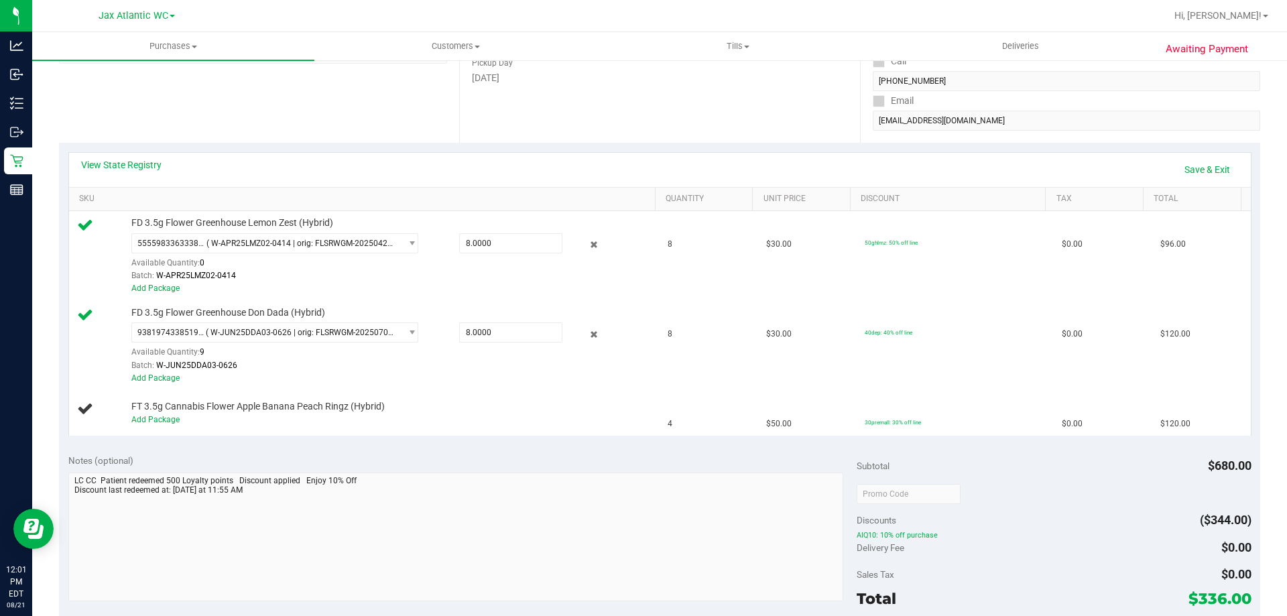
scroll to position [402, 0]
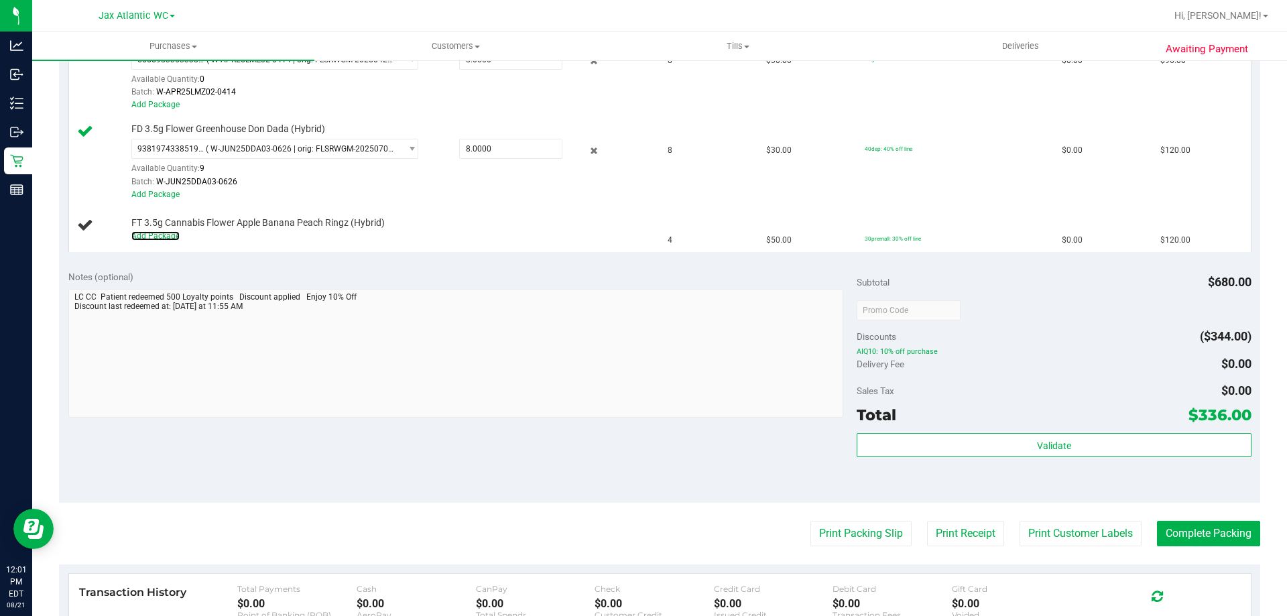
drag, startPoint x: 169, startPoint y: 239, endPoint x: 241, endPoint y: 271, distance: 79.0
click at [167, 239] on link "Add Package" at bounding box center [155, 235] width 48 height 9
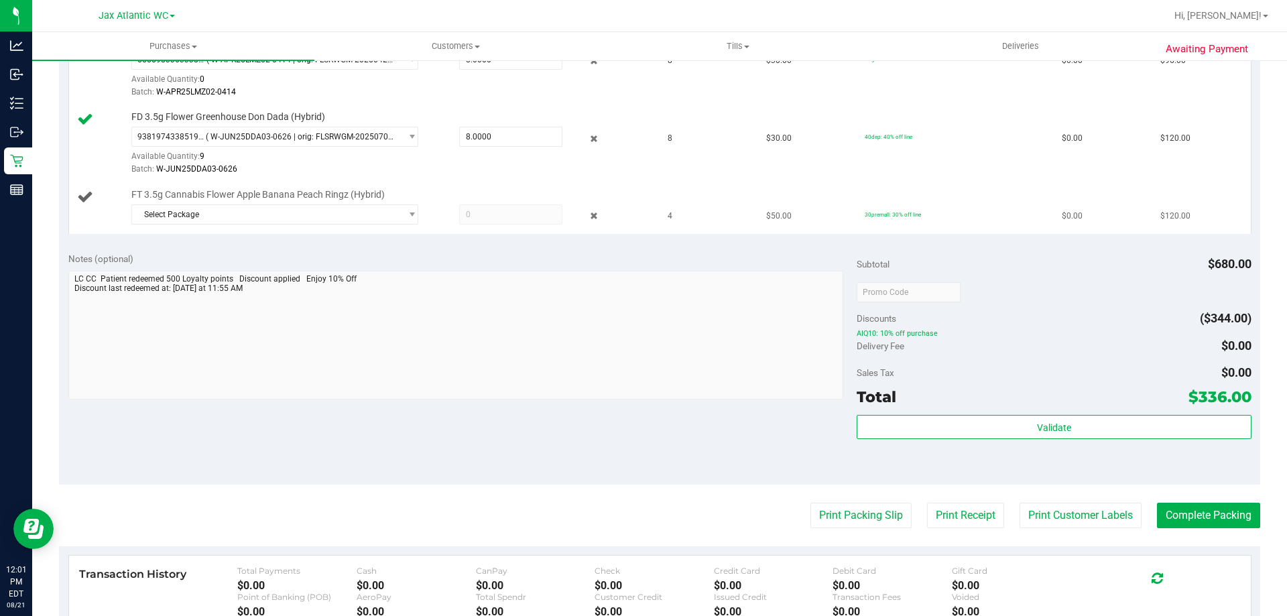
click at [258, 227] on div "Select Package 1038888360008272" at bounding box center [389, 216] width 517 height 24
click at [257, 217] on span "Select Package" at bounding box center [266, 214] width 269 height 19
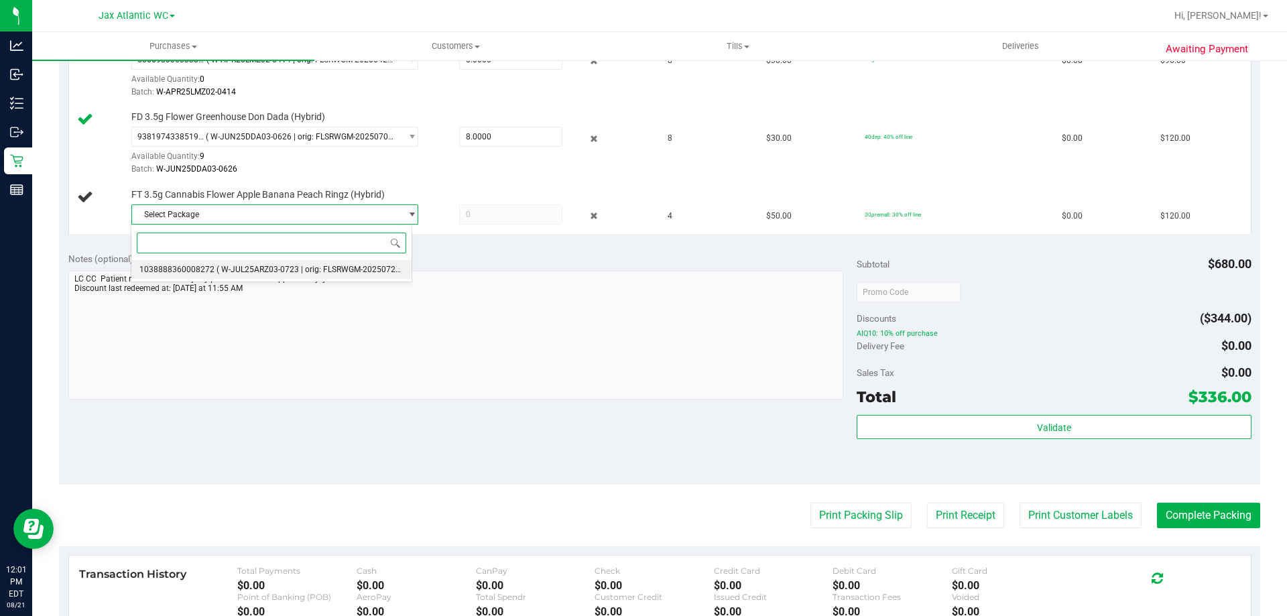
click at [276, 275] on li "1038888360008272 ( W-JUL25ARZ03-0723 | orig: FLSRWGM-20250729-583 )" at bounding box center [271, 269] width 280 height 19
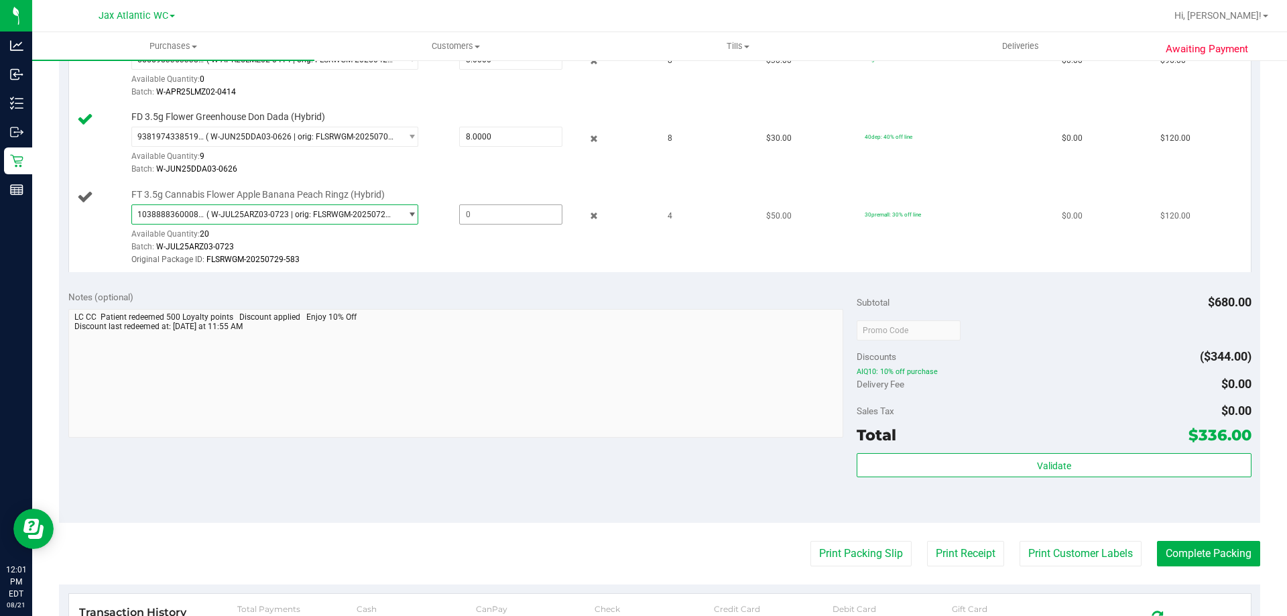
click at [489, 216] on span at bounding box center [510, 214] width 103 height 20
type input "4"
type input "4.0000"
click at [415, 243] on div "Batch: W-JUL25ARZ03-0723" at bounding box center [389, 247] width 517 height 13
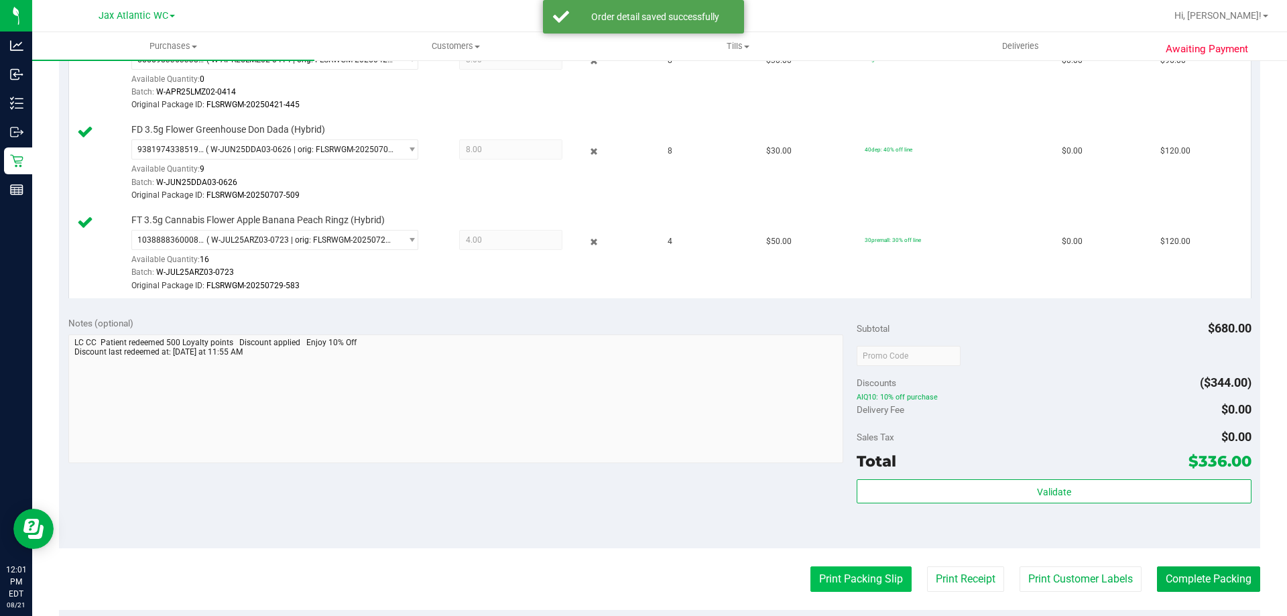
scroll to position [648, 0]
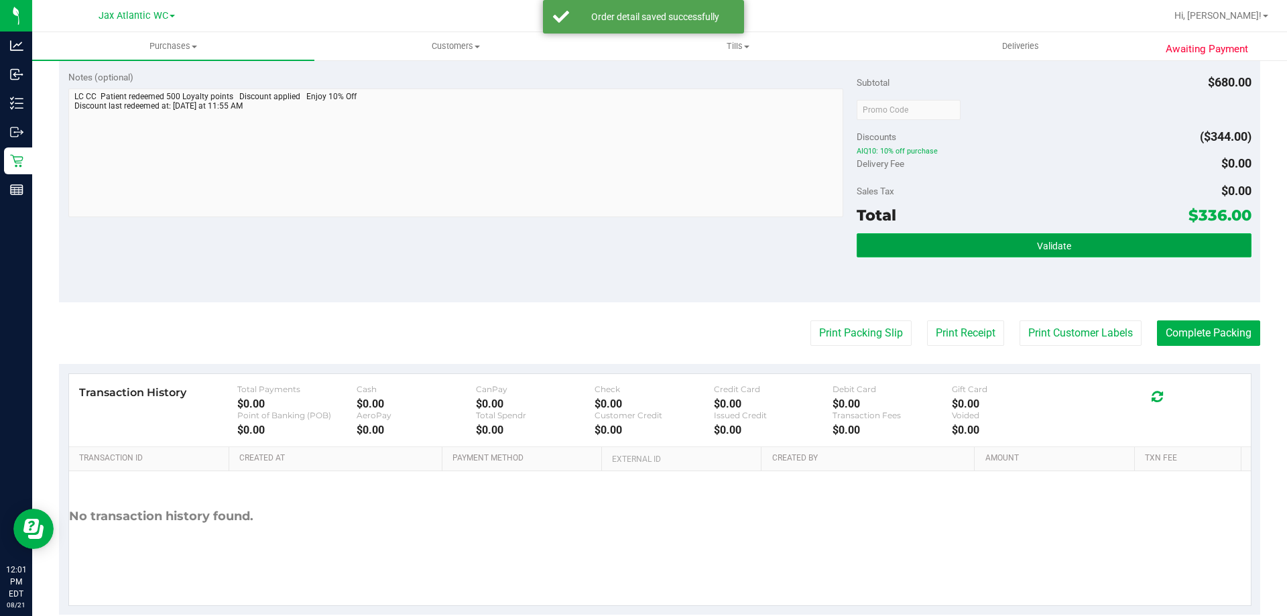
click at [903, 249] on button "Validate" at bounding box center [1054, 245] width 394 height 24
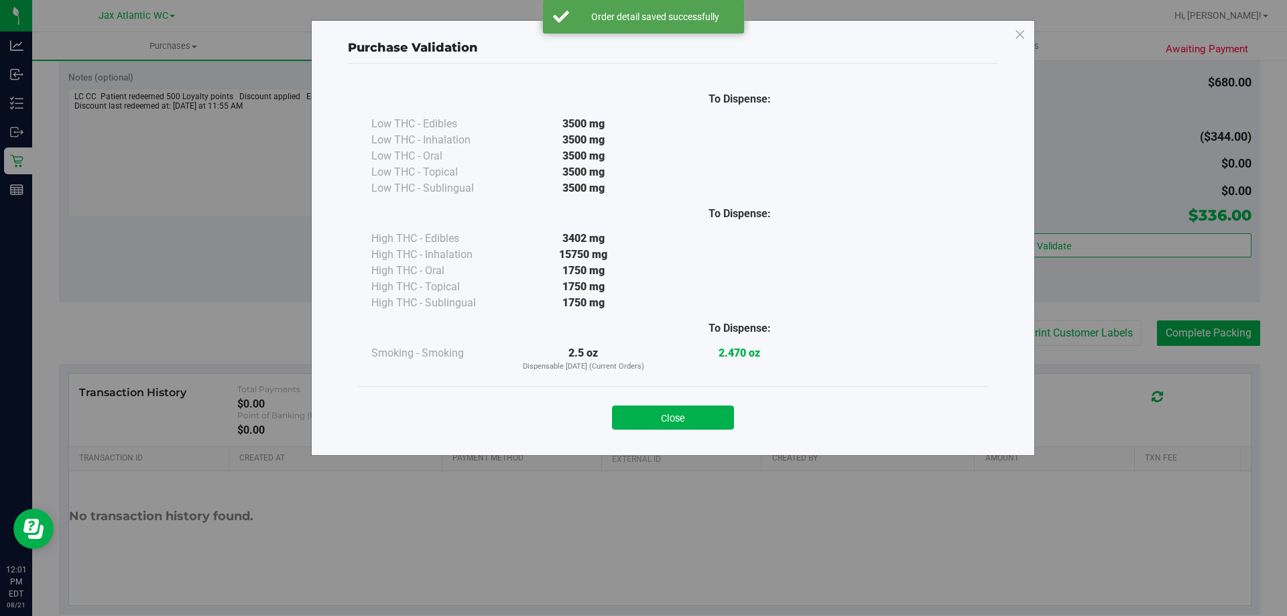
click at [683, 412] on button "Close" at bounding box center [673, 418] width 122 height 24
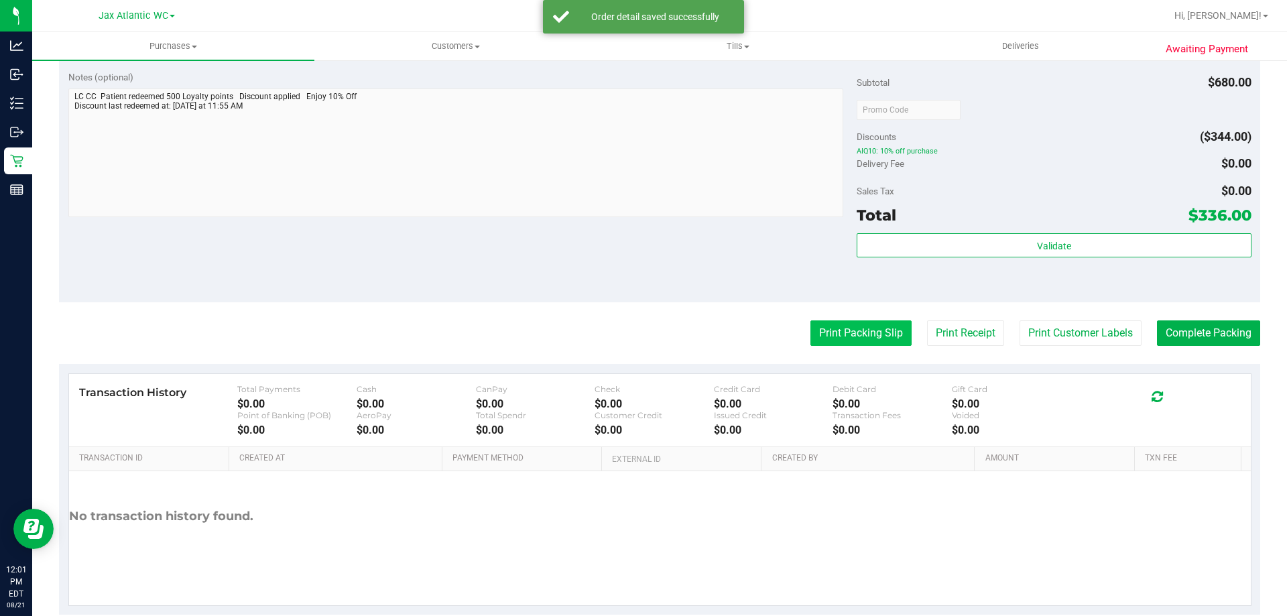
click at [810, 334] on button "Print Packing Slip" at bounding box center [860, 332] width 101 height 25
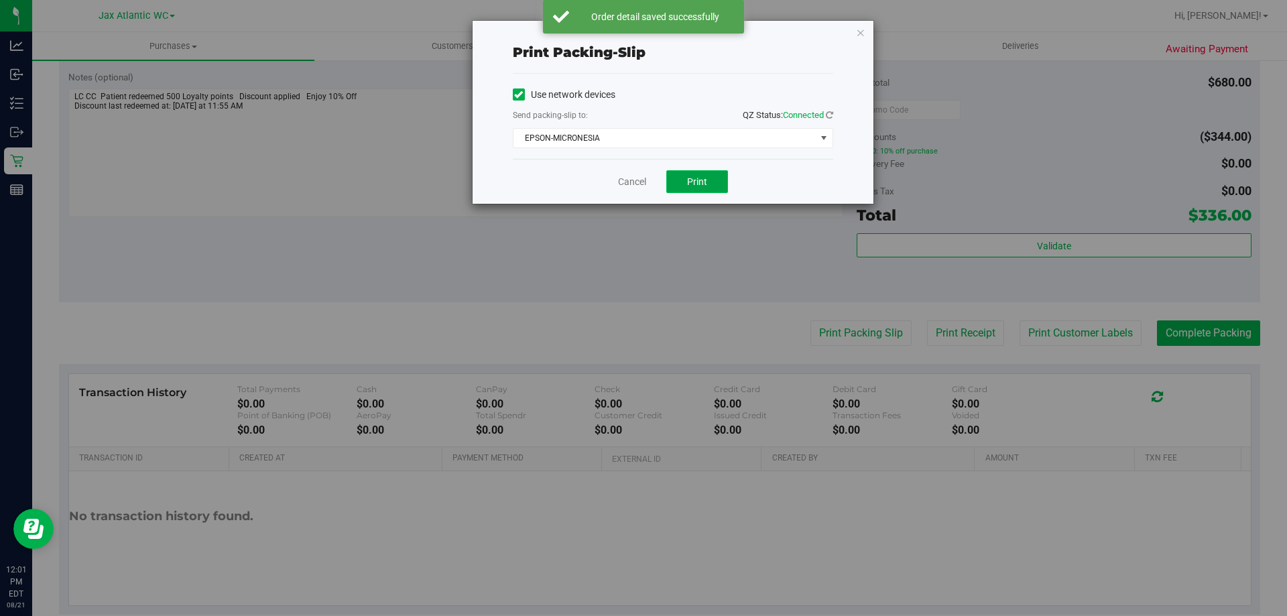
click at [702, 186] on span "Print" at bounding box center [697, 181] width 20 height 11
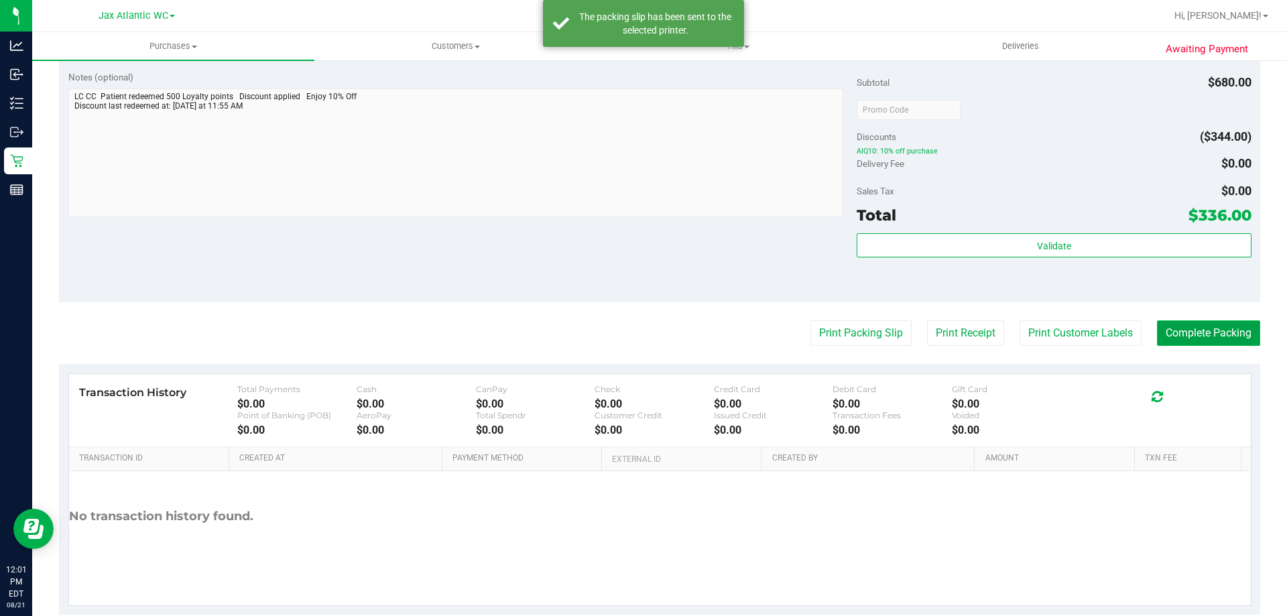
click at [1157, 327] on button "Complete Packing" at bounding box center [1208, 332] width 103 height 25
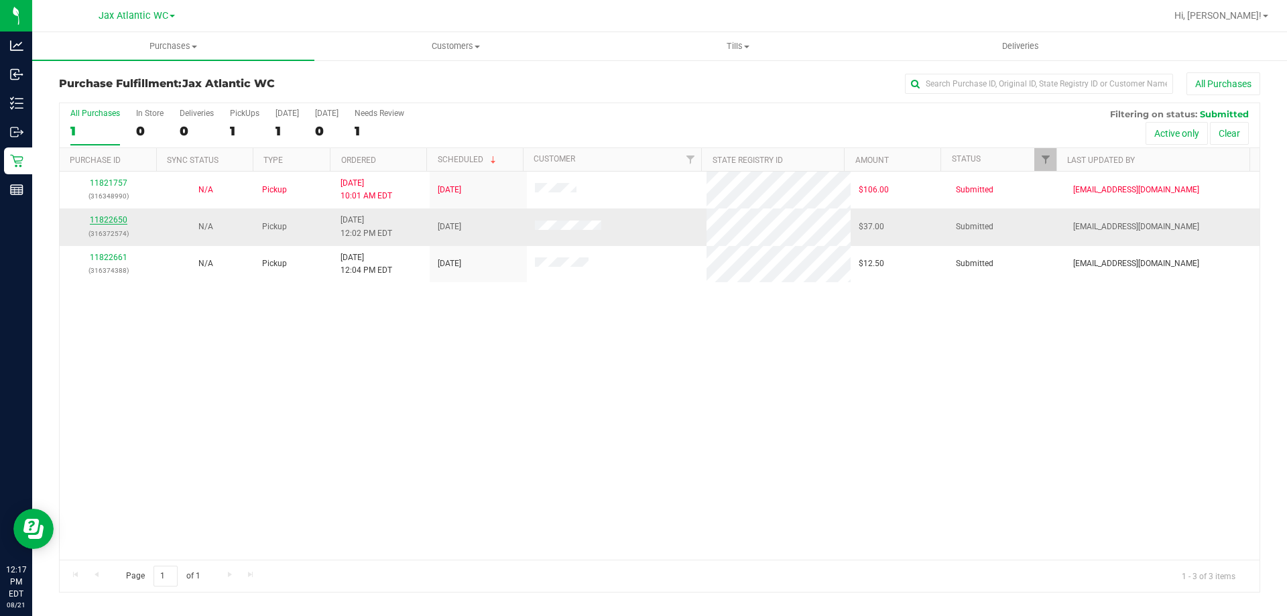
click at [119, 221] on link "11822650" at bounding box center [109, 219] width 38 height 9
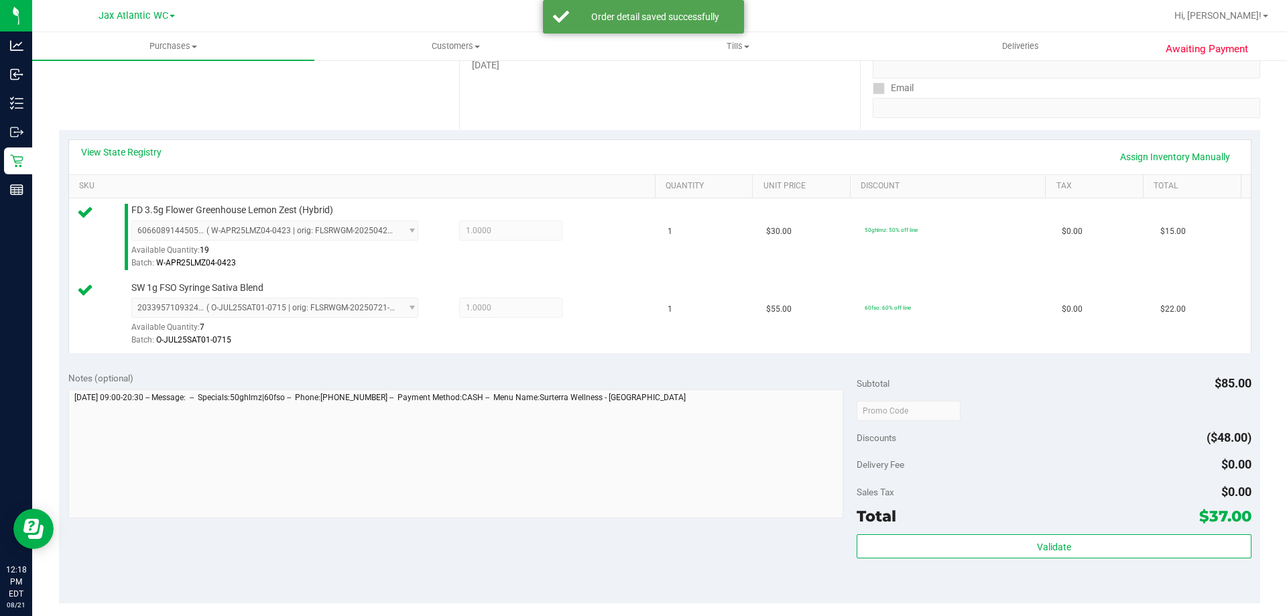
scroll to position [335, 0]
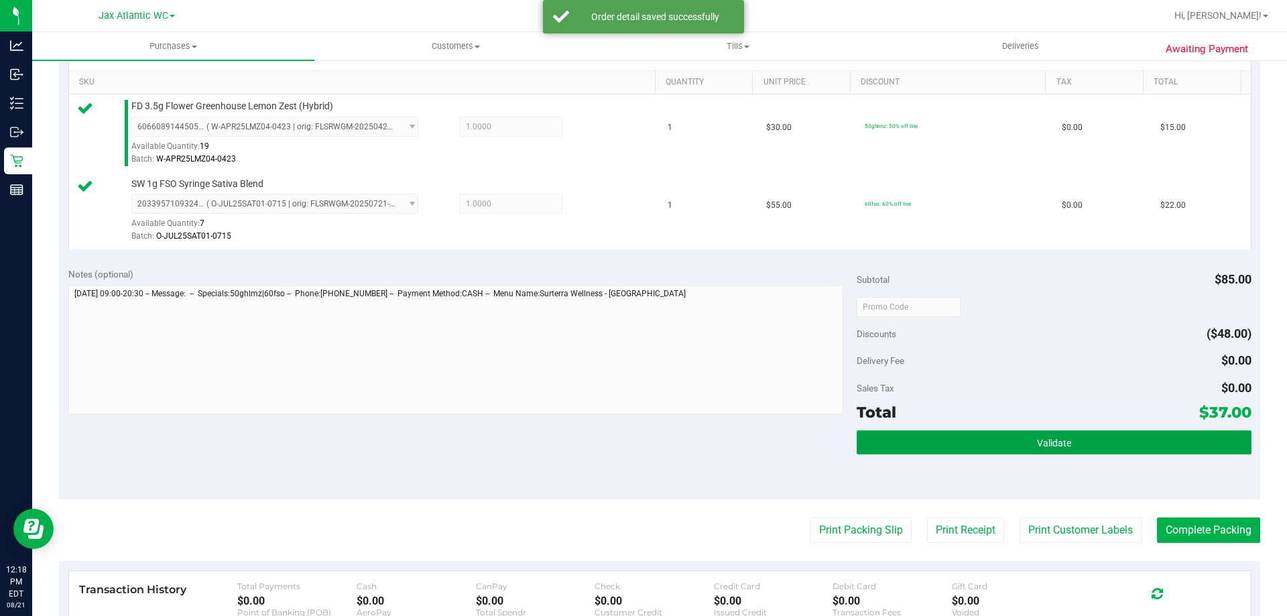
click at [960, 431] on button "Validate" at bounding box center [1054, 442] width 394 height 24
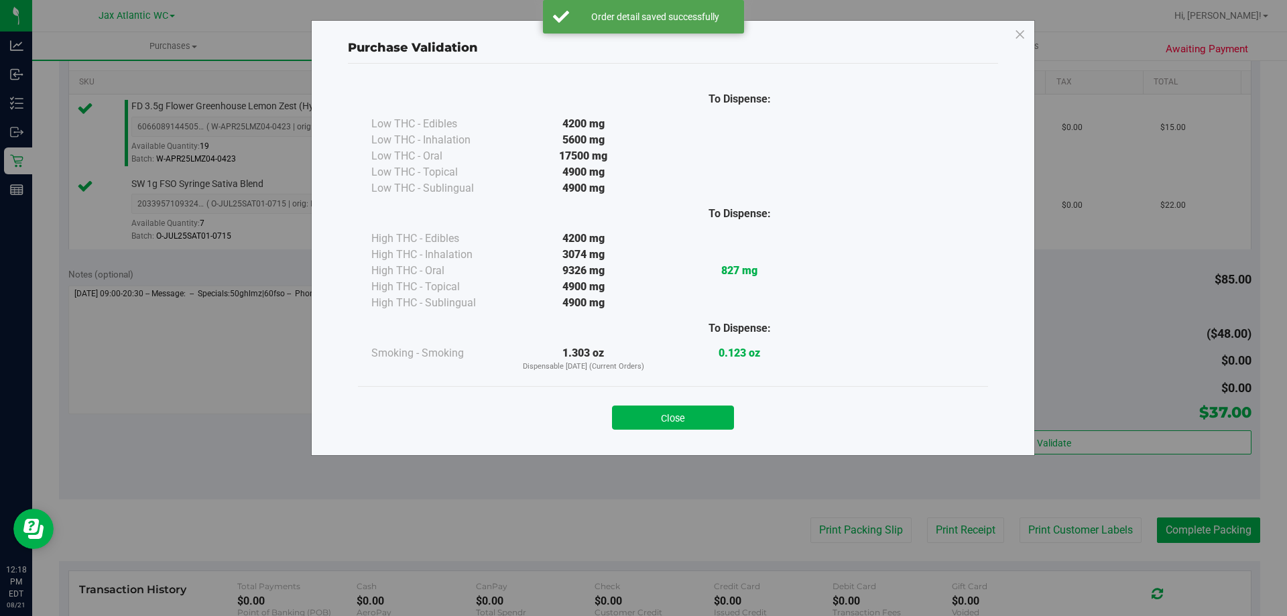
click at [660, 418] on button "Close" at bounding box center [673, 418] width 122 height 24
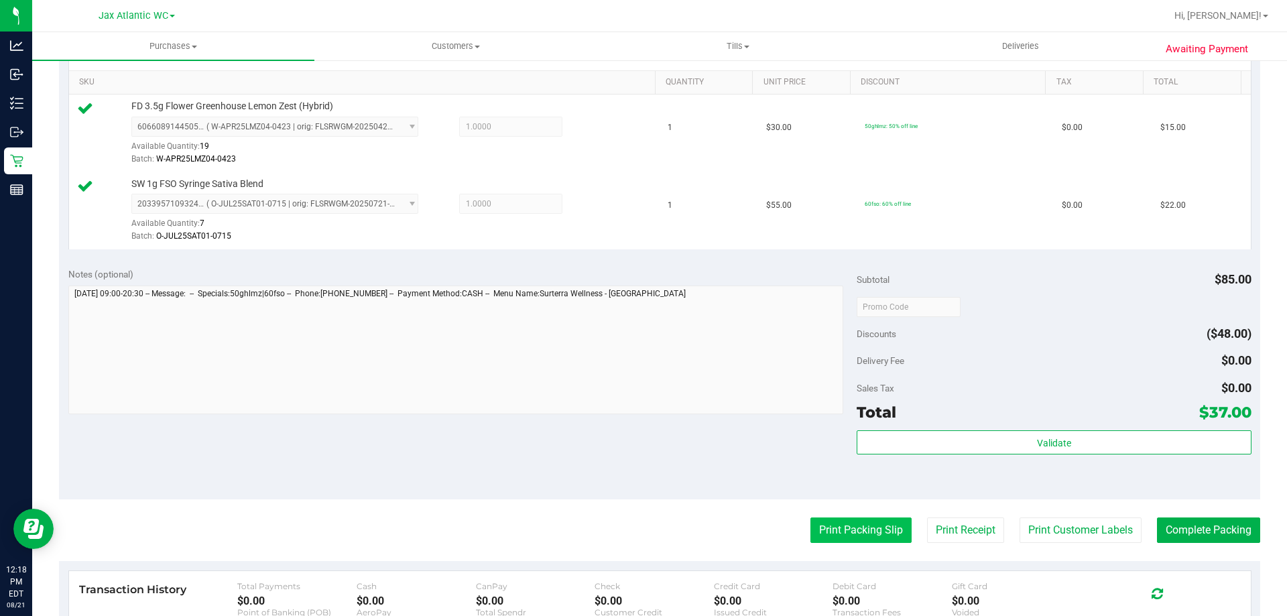
click at [817, 524] on button "Print Packing Slip" at bounding box center [860, 529] width 101 height 25
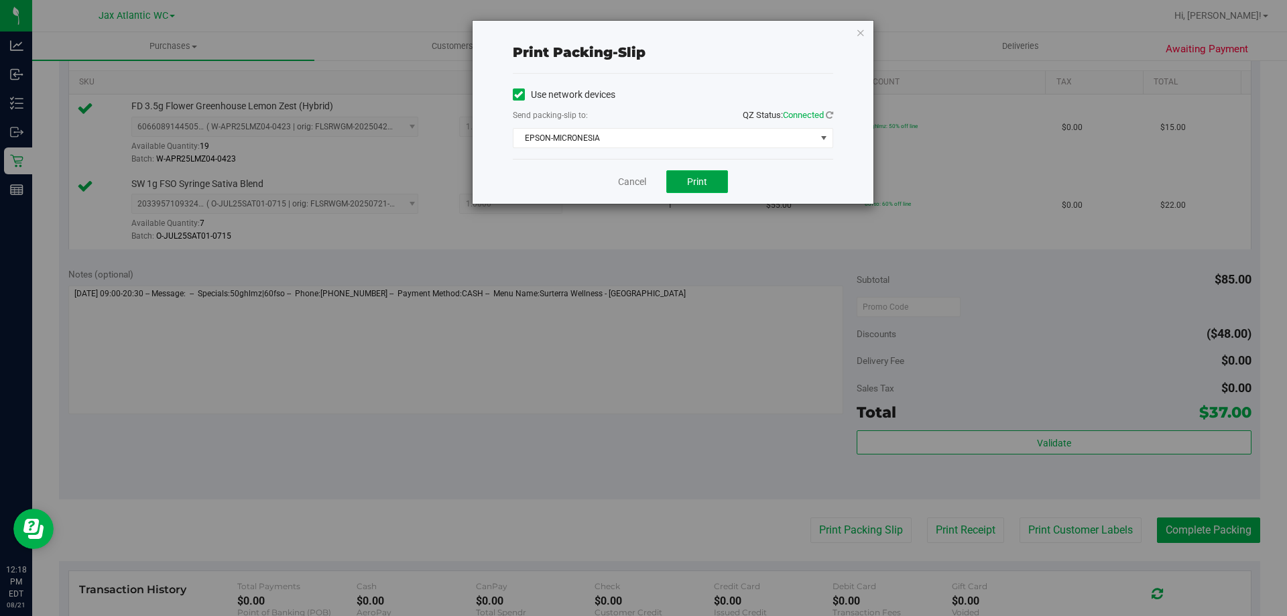
click at [680, 173] on button "Print" at bounding box center [697, 181] width 62 height 23
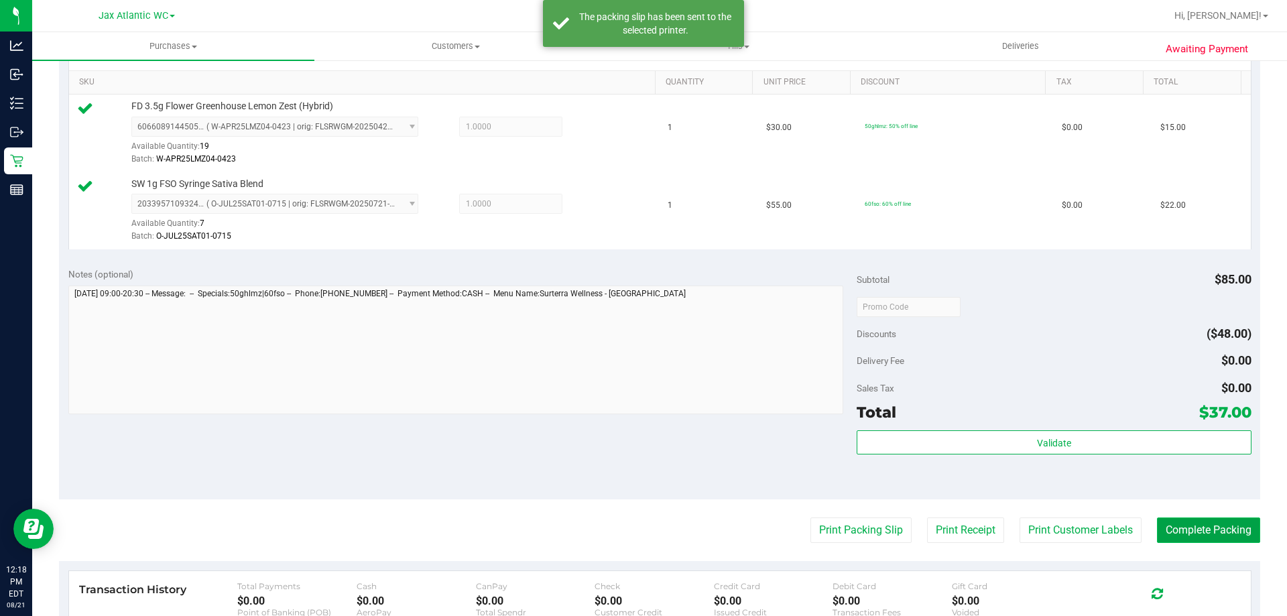
click at [1190, 522] on button "Complete Packing" at bounding box center [1208, 529] width 103 height 25
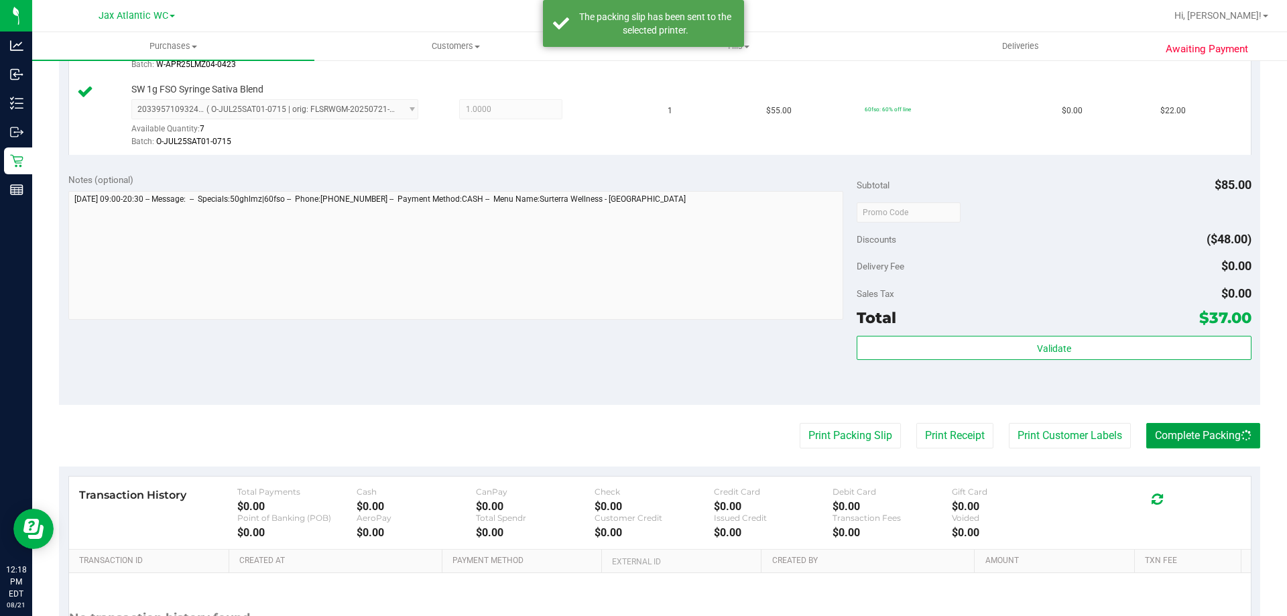
scroll to position [558, 0]
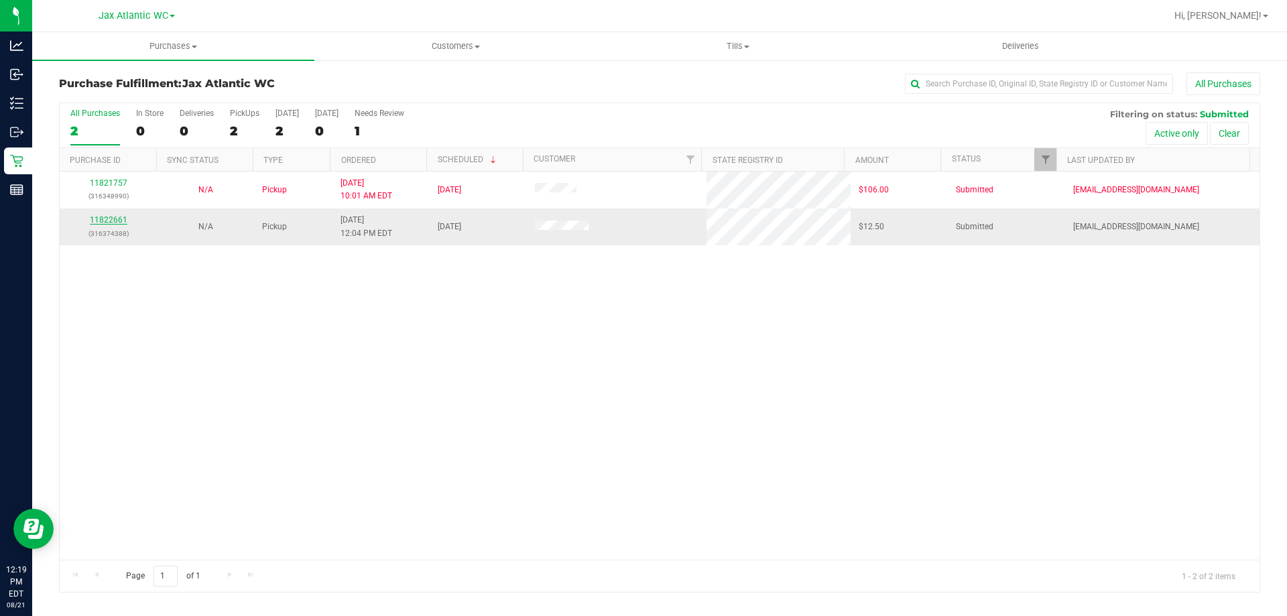
click at [115, 223] on link "11822661" at bounding box center [109, 219] width 38 height 9
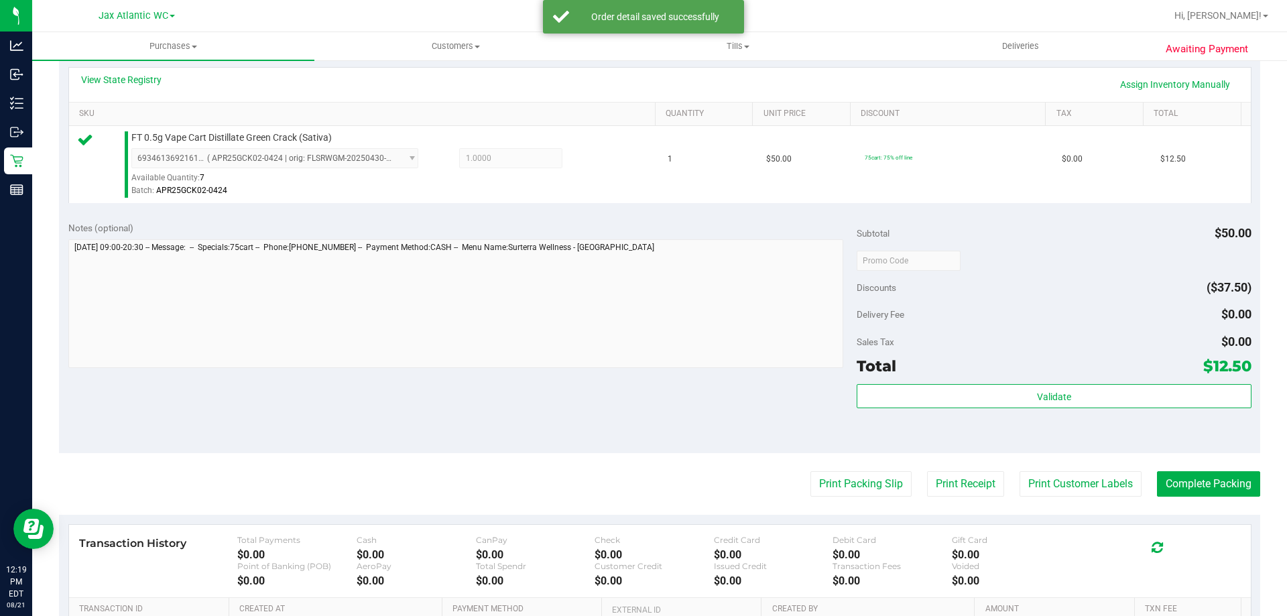
scroll to position [402, 0]
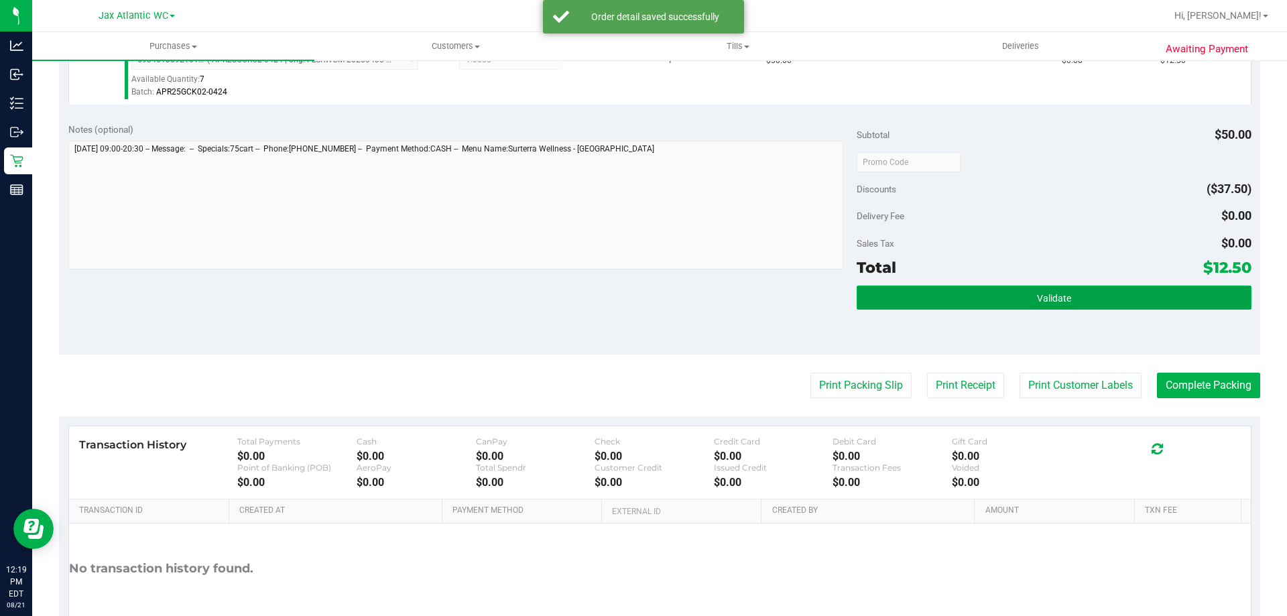
click at [1017, 290] on button "Validate" at bounding box center [1054, 298] width 394 height 24
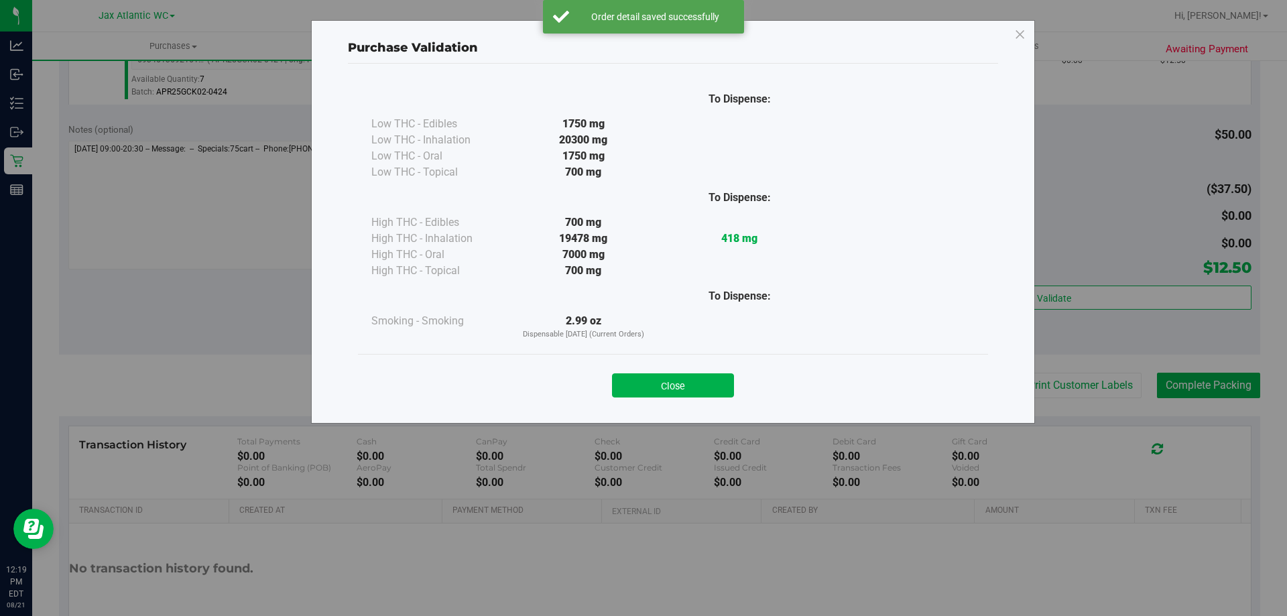
click at [652, 388] on button "Close" at bounding box center [673, 385] width 122 height 24
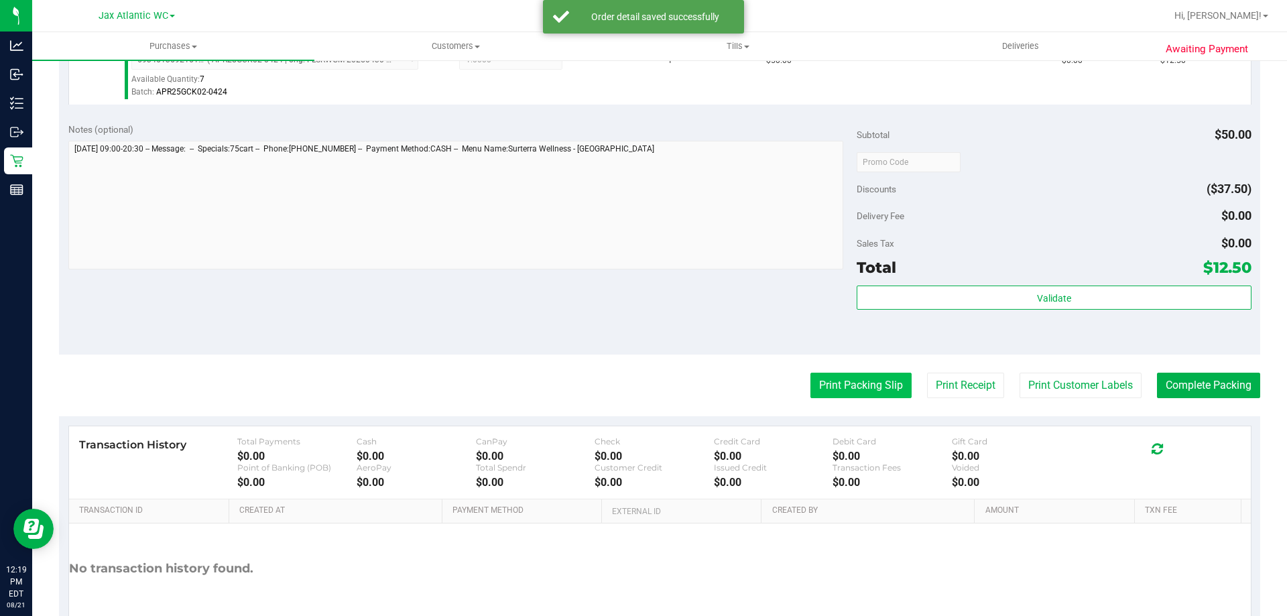
click at [822, 398] on button "Print Packing Slip" at bounding box center [860, 385] width 101 height 25
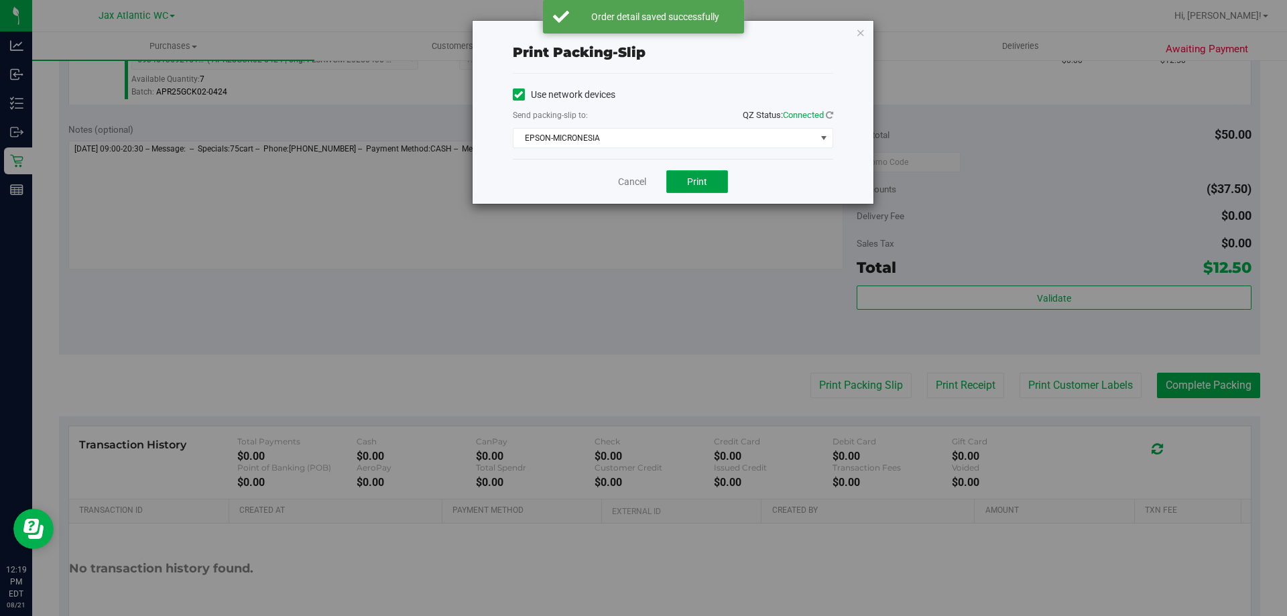
click at [715, 180] on button "Print" at bounding box center [697, 181] width 62 height 23
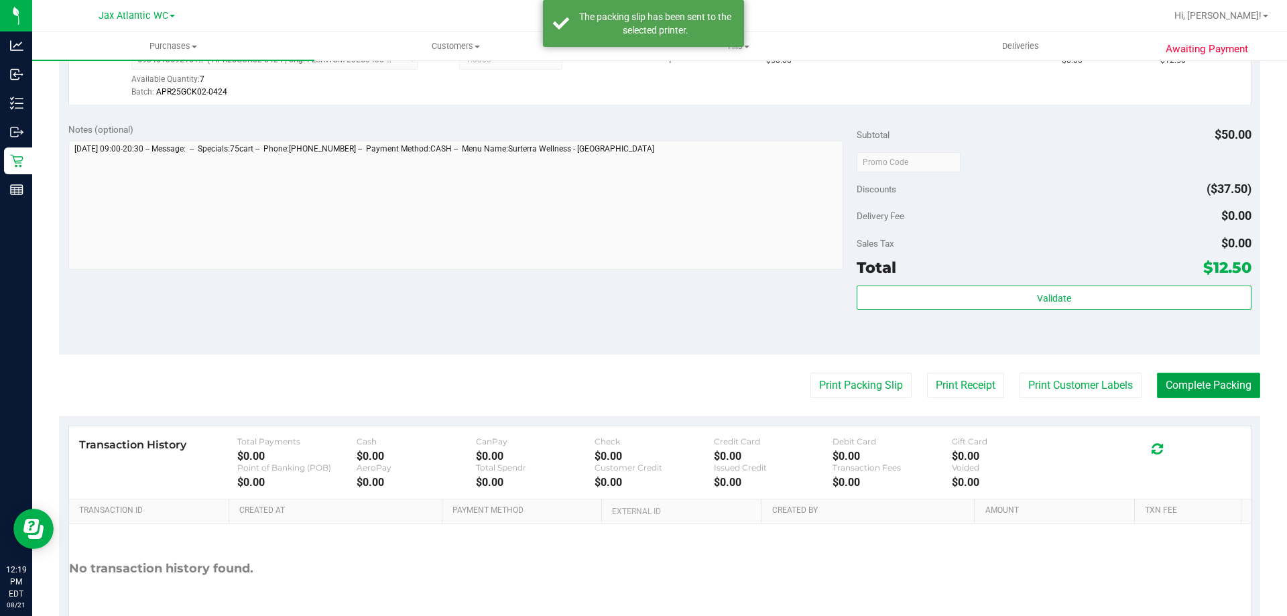
click at [1166, 382] on button "Complete Packing" at bounding box center [1208, 385] width 103 height 25
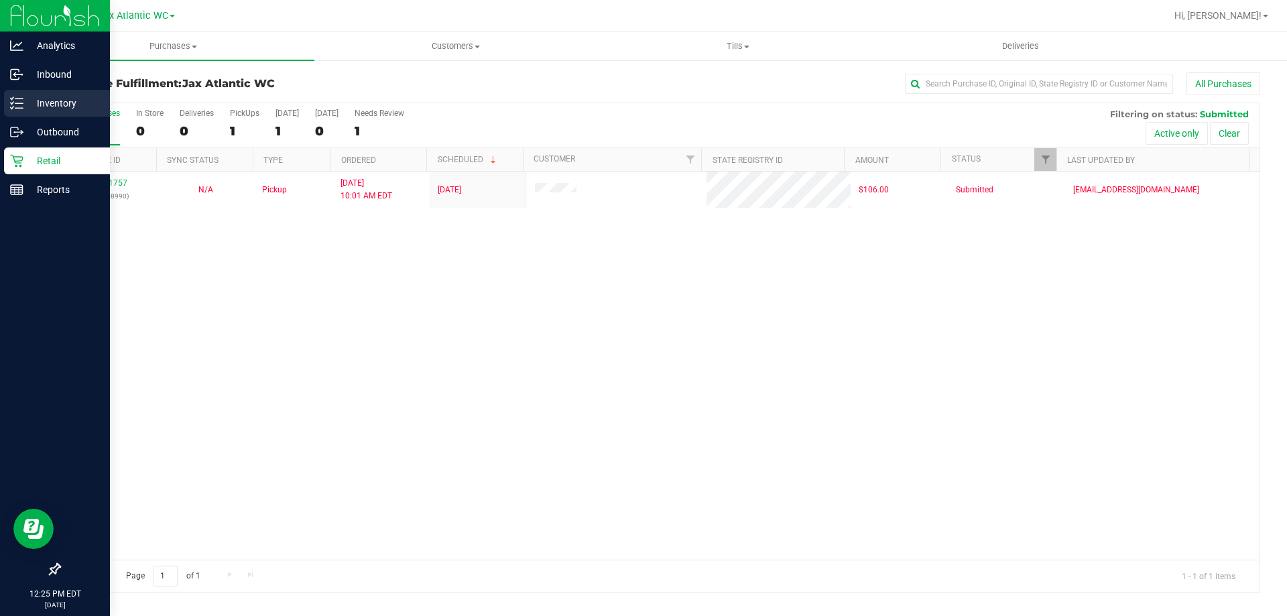
click at [15, 99] on icon at bounding box center [16, 103] width 13 height 13
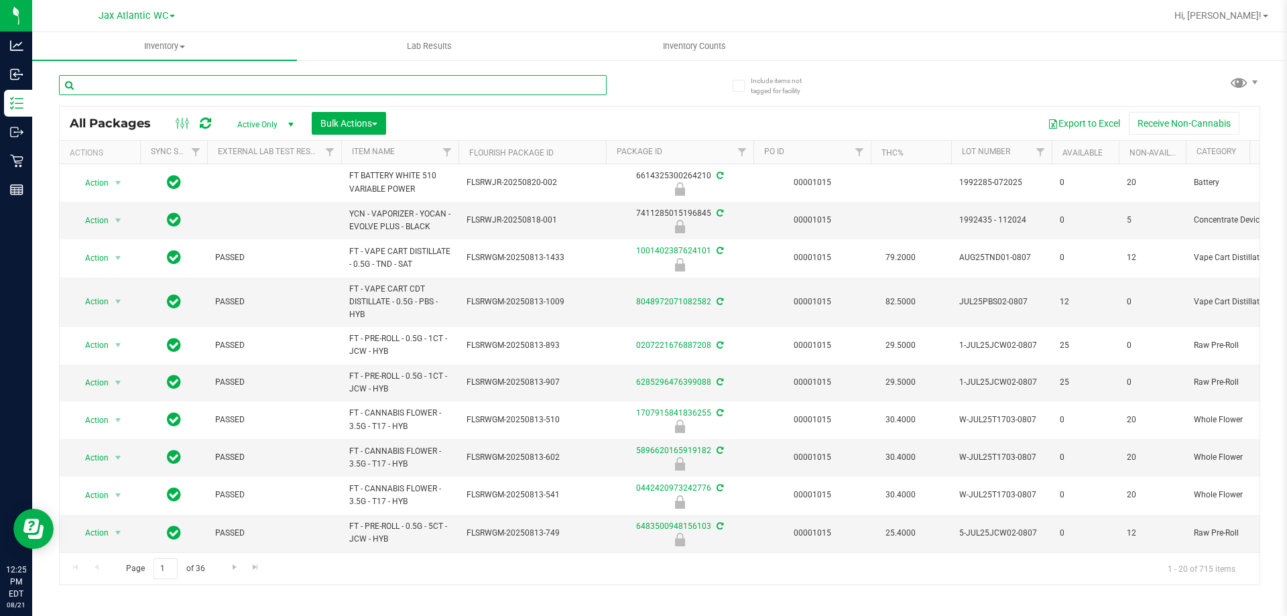
click at [236, 83] on input "text" at bounding box center [333, 85] width 548 height 20
type input "8939278263180415"
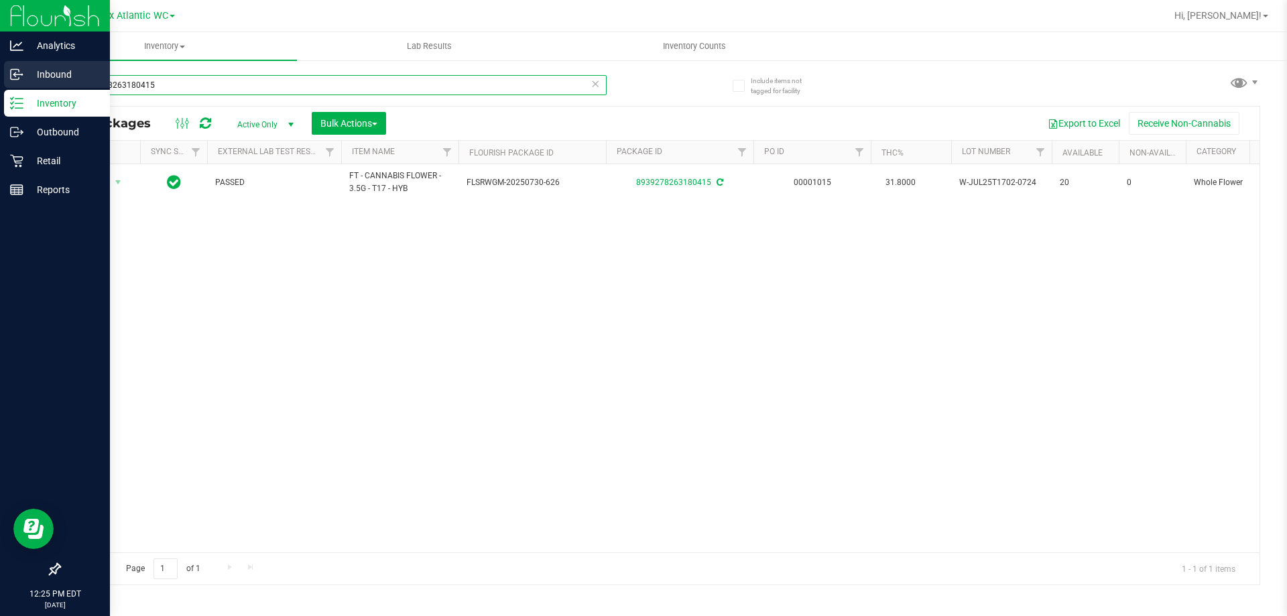
drag, startPoint x: 185, startPoint y: 88, endPoint x: 0, endPoint y: 77, distance: 185.3
click at [0, 77] on div "Analytics Inbound Inventory Outbound Retail Reports 12:25 PM EDT [DATE] 08/21 J…" at bounding box center [643, 308] width 1287 height 616
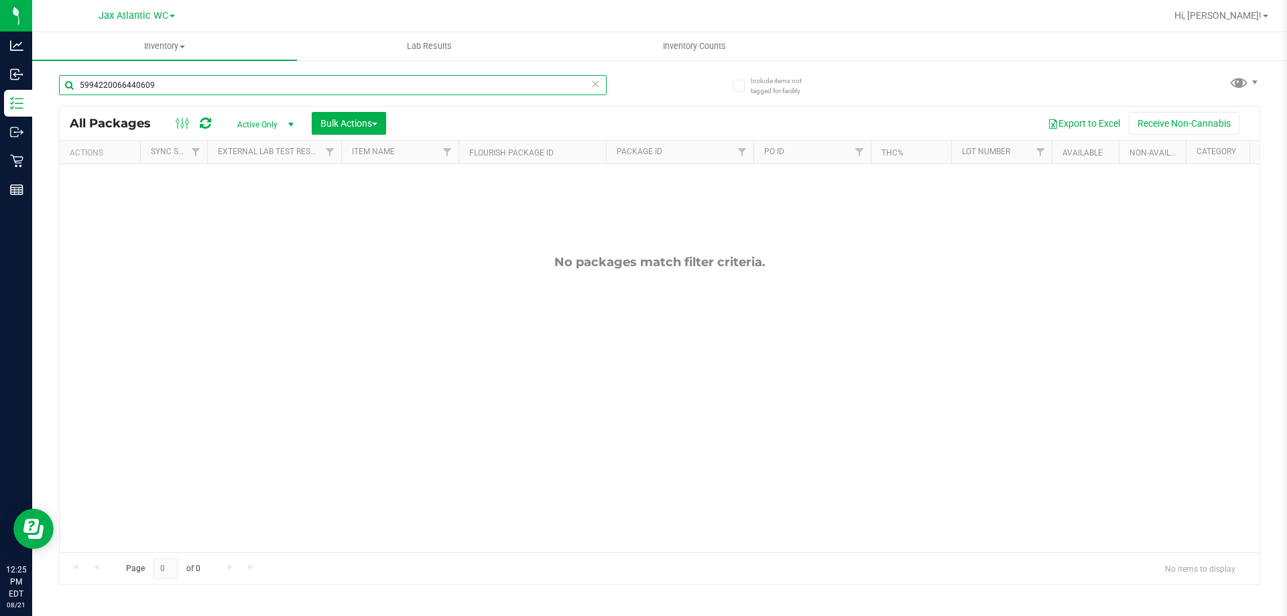
type input "5994220066440609"
click at [595, 86] on icon at bounding box center [595, 83] width 9 height 16
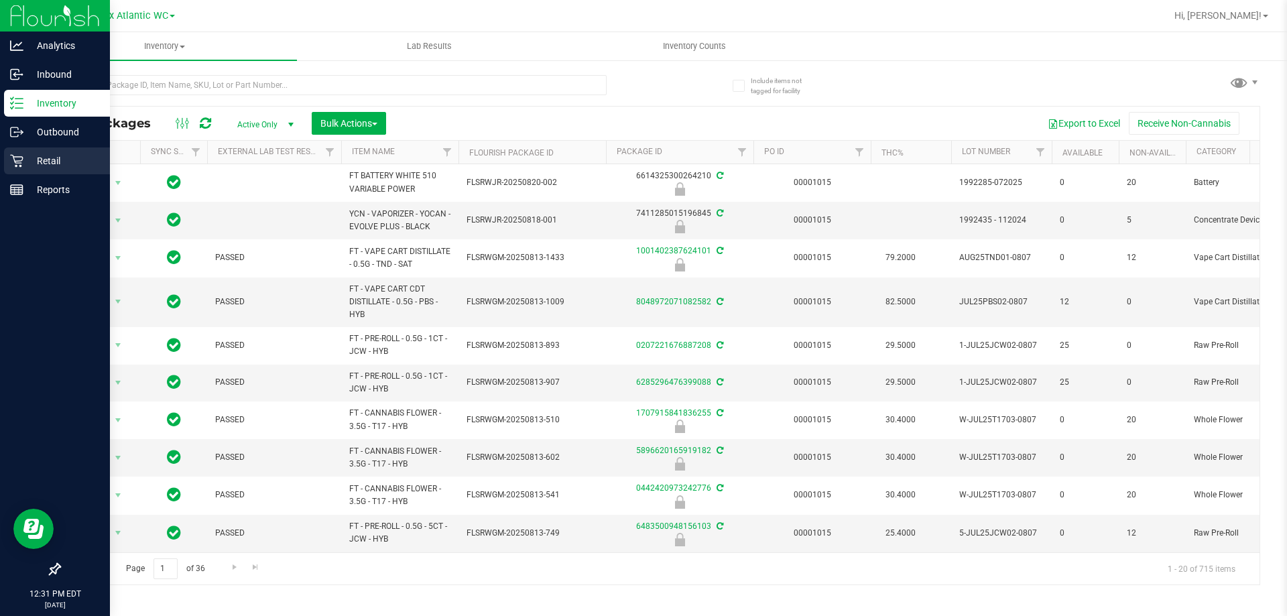
click at [61, 160] on p "Retail" at bounding box center [63, 161] width 80 height 16
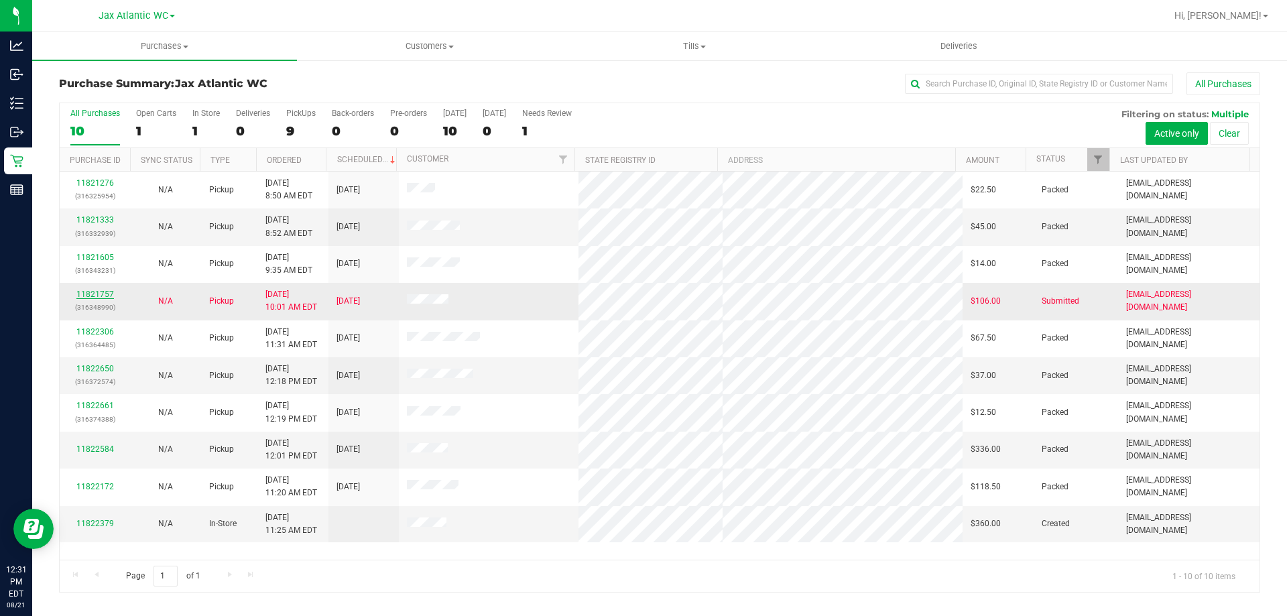
click at [109, 294] on link "11821757" at bounding box center [95, 294] width 38 height 9
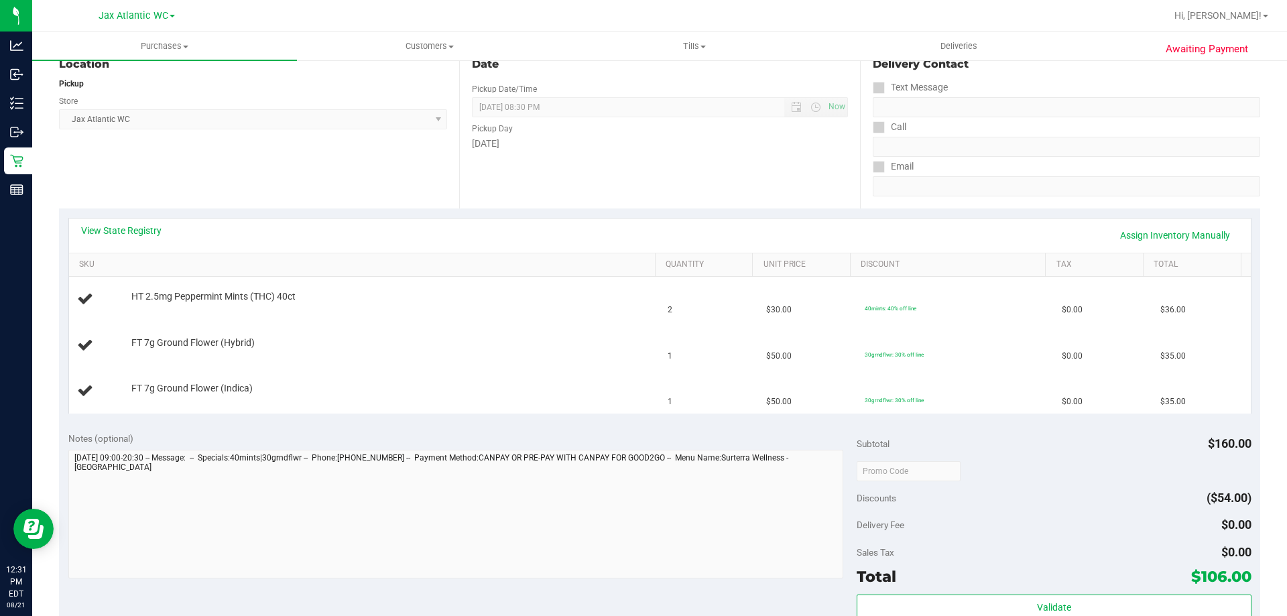
scroll to position [201, 0]
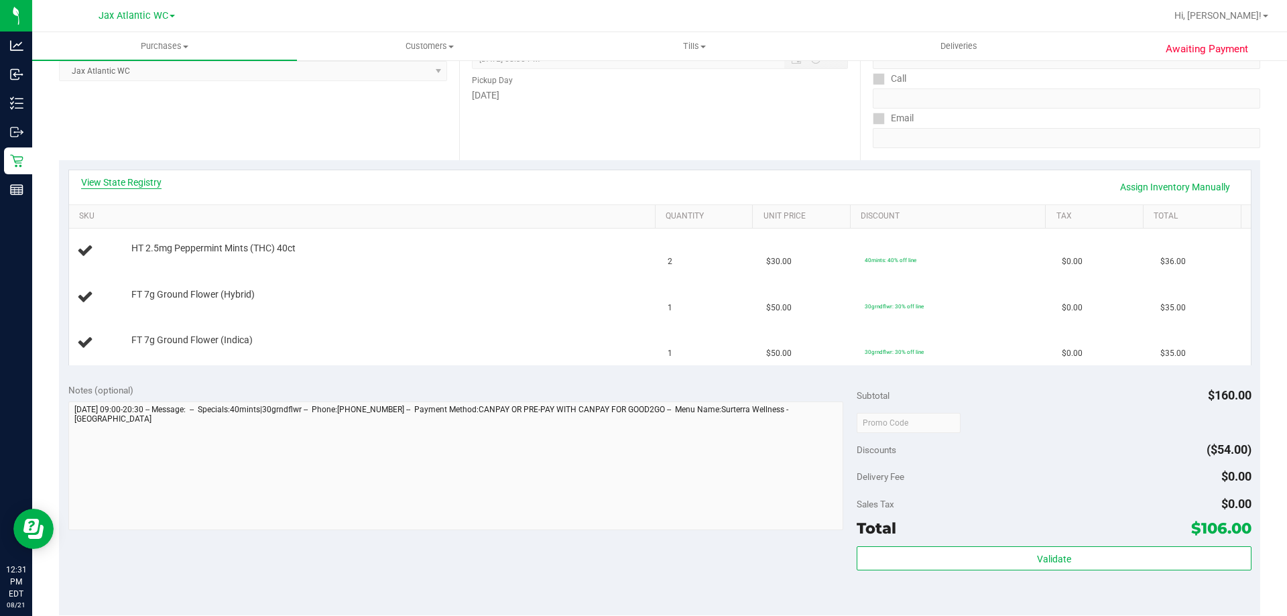
click at [154, 180] on link "View State Registry" at bounding box center [121, 182] width 80 height 13
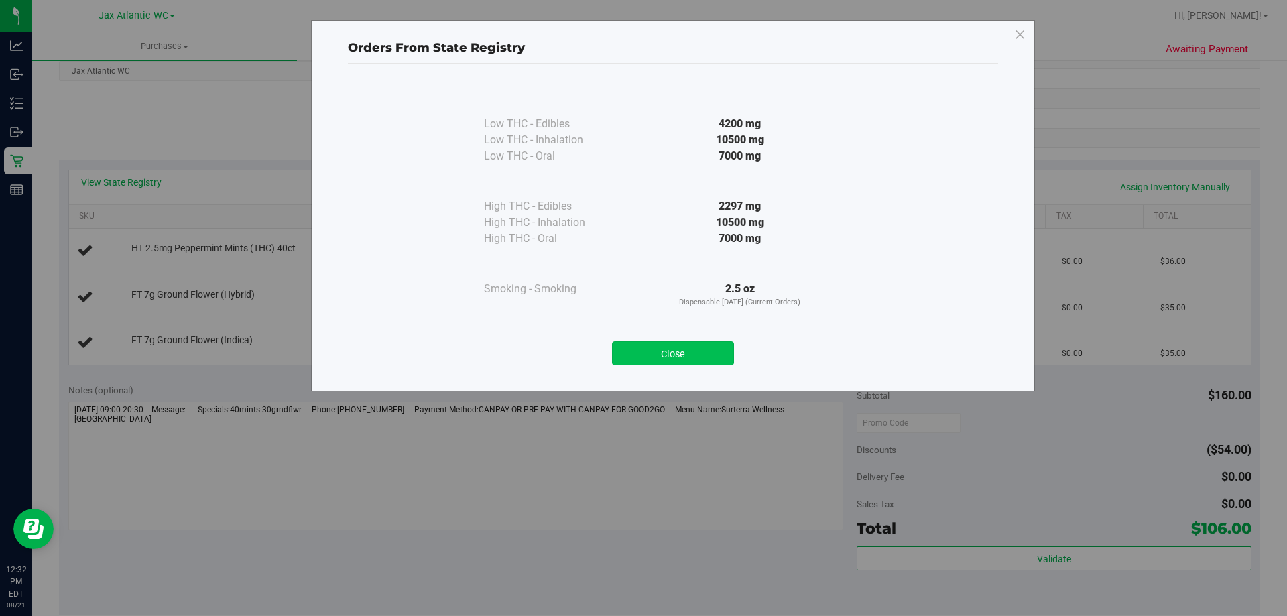
click at [691, 354] on button "Close" at bounding box center [673, 353] width 122 height 24
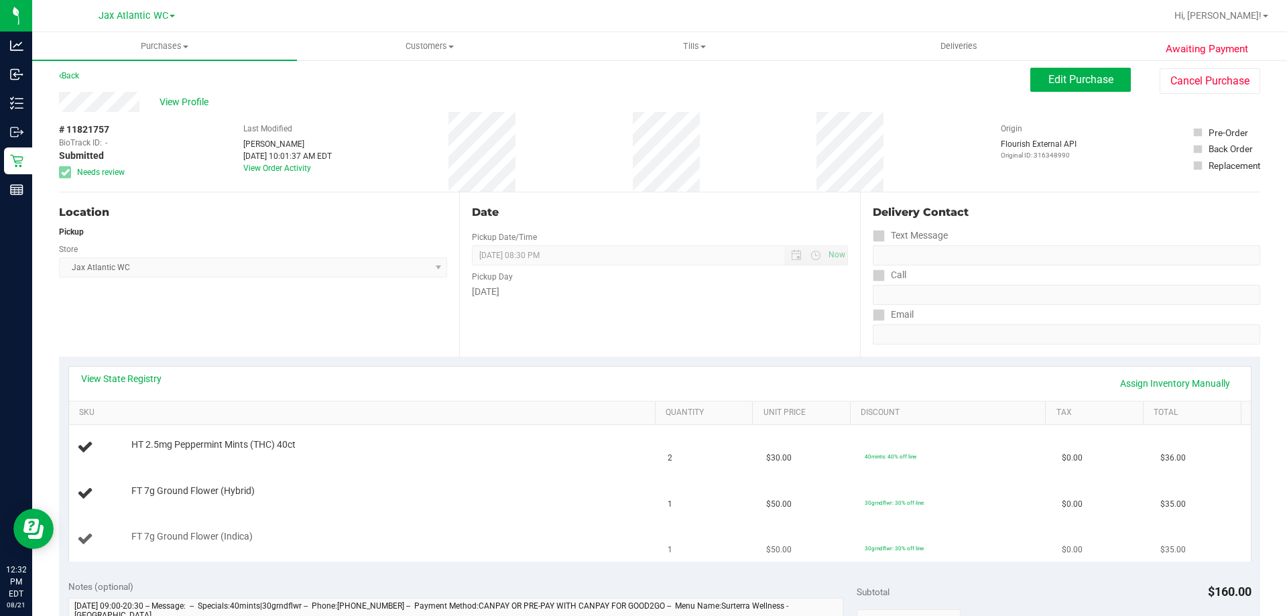
scroll to position [0, 0]
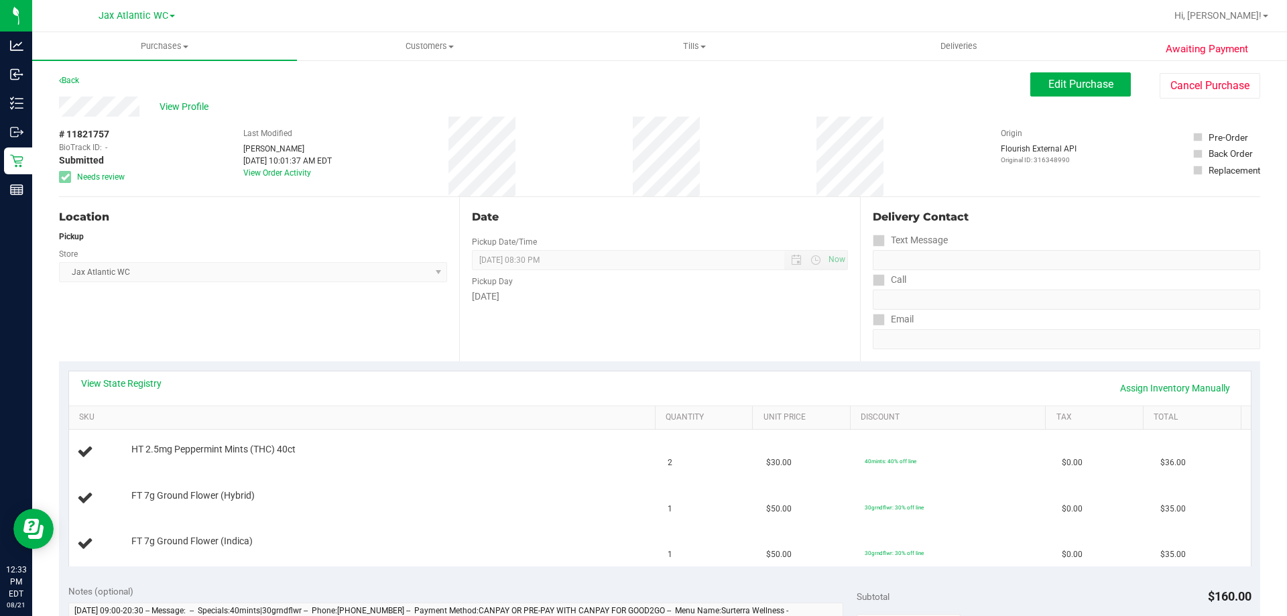
click at [82, 328] on div "Location Pickup Store Jax Atlantic WC Select Store [PERSON_NAME][GEOGRAPHIC_DAT…" at bounding box center [259, 279] width 400 height 164
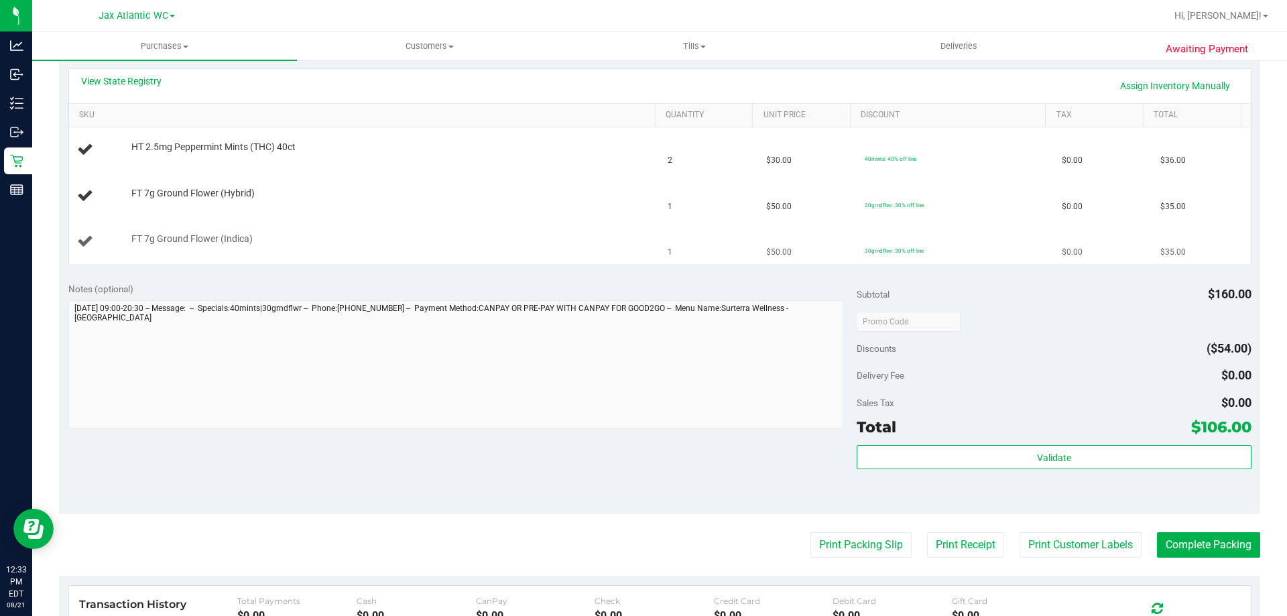
scroll to position [335, 0]
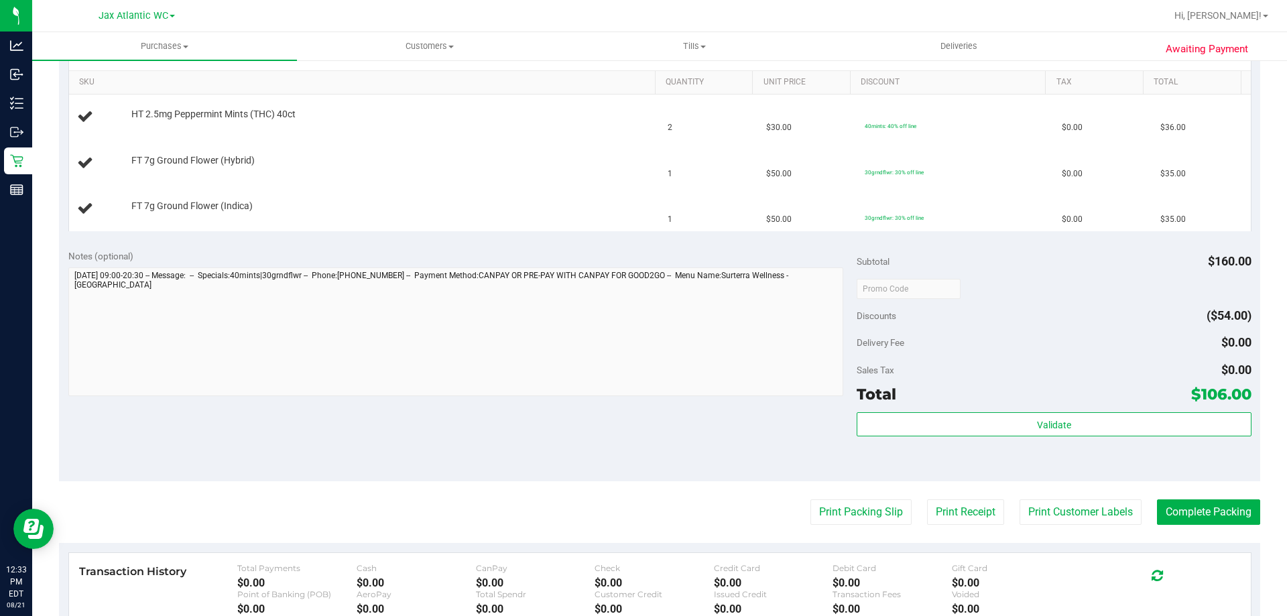
click at [1119, 259] on div "Subtotal $160.00" at bounding box center [1054, 261] width 394 height 24
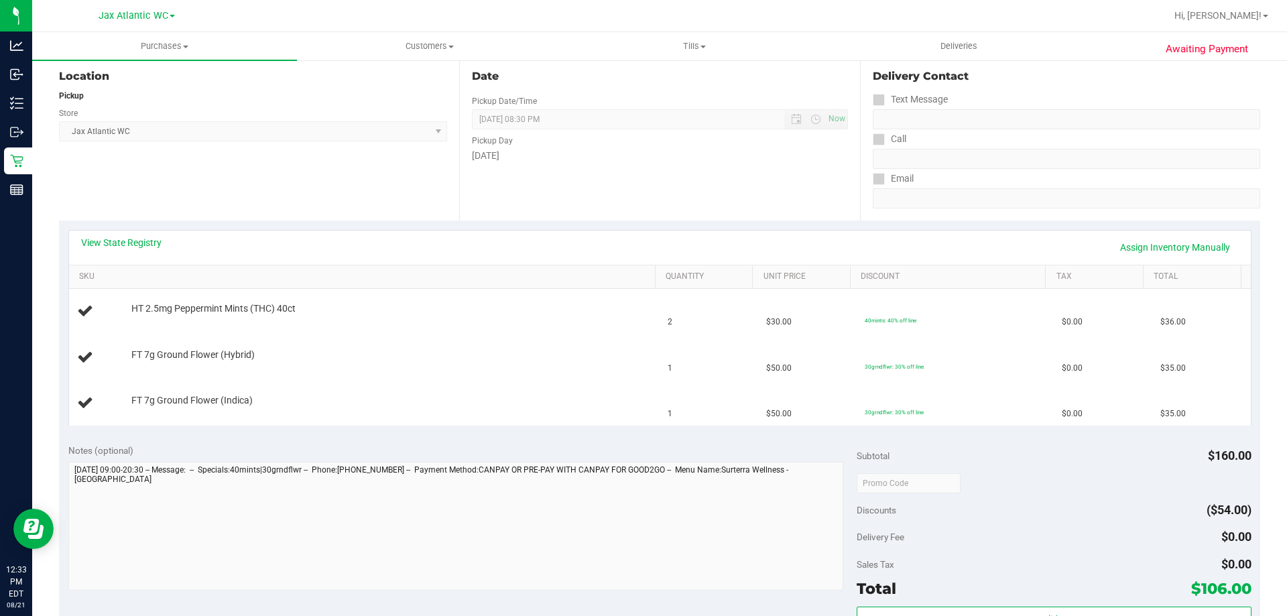
scroll to position [67, 0]
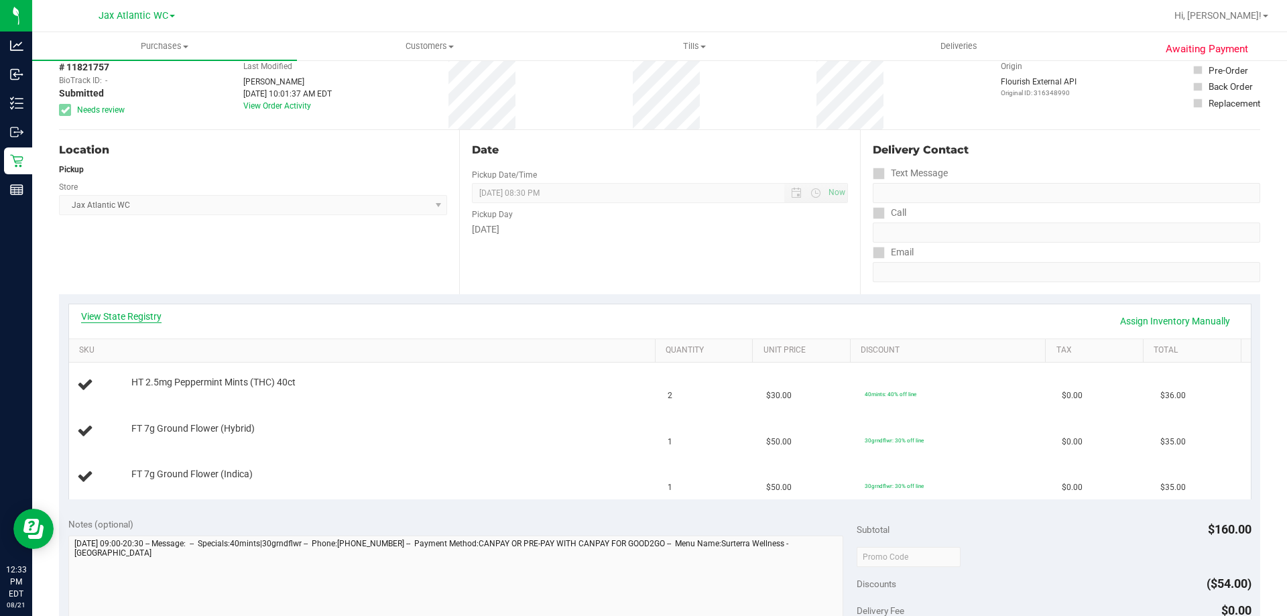
click at [134, 321] on link "View State Registry" at bounding box center [121, 316] width 80 height 13
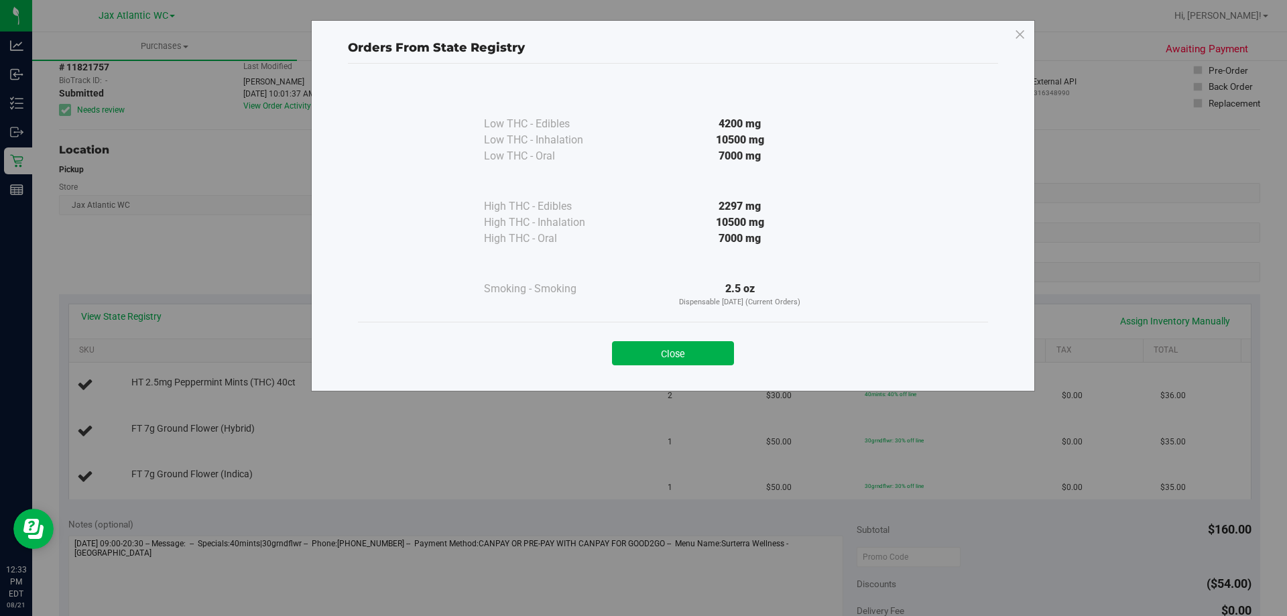
drag, startPoint x: 708, startPoint y: 353, endPoint x: 751, endPoint y: 352, distance: 42.9
click at [710, 353] on button "Close" at bounding box center [673, 353] width 122 height 24
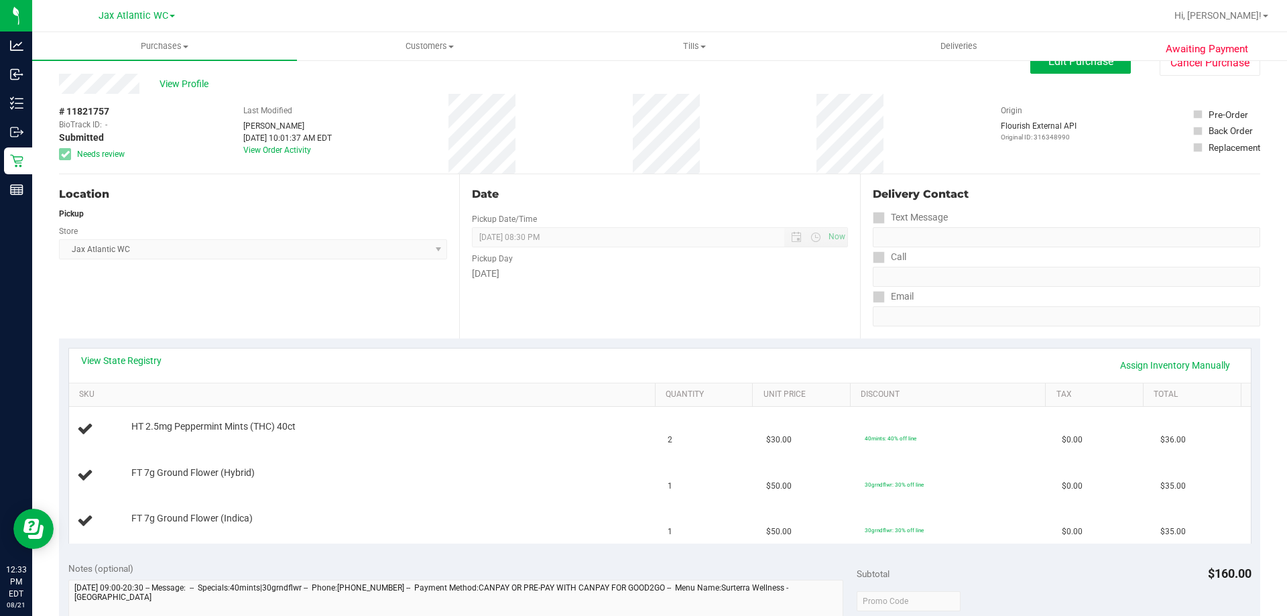
scroll to position [0, 0]
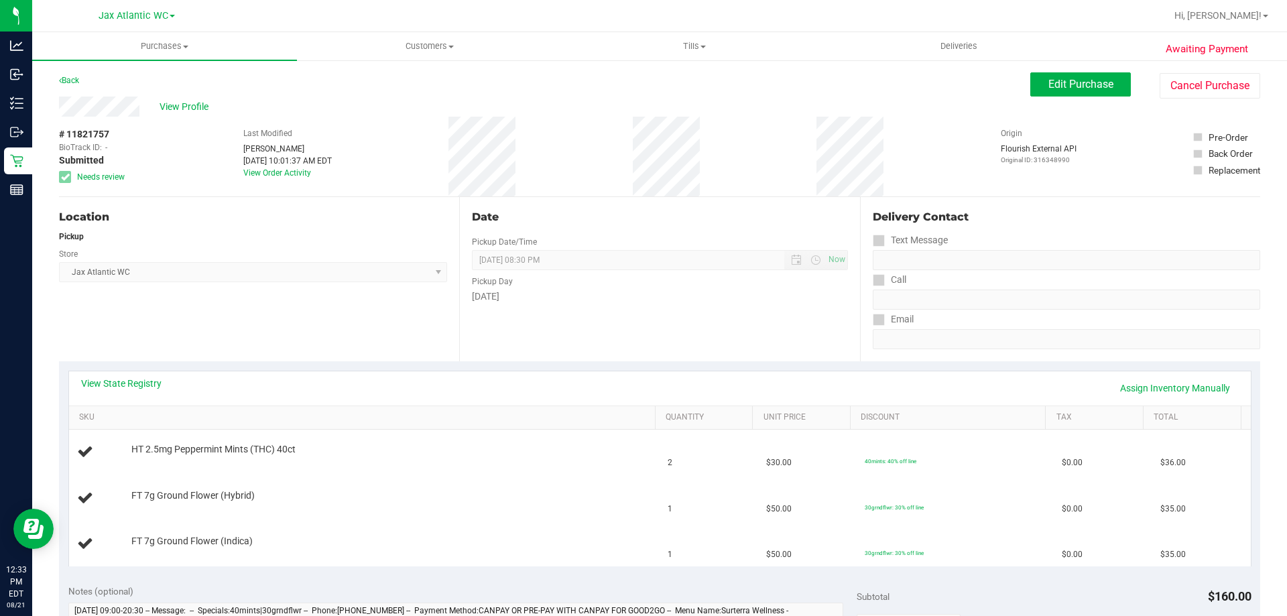
drag, startPoint x: 422, startPoint y: 395, endPoint x: 526, endPoint y: 294, distance: 145.5
click at [377, 363] on div "View State Registry Assign Inventory Manually SKU Quantity Unit Price Discount …" at bounding box center [659, 468] width 1201 height 214
click at [1048, 88] on span "Edit Purchase" at bounding box center [1080, 84] width 65 height 13
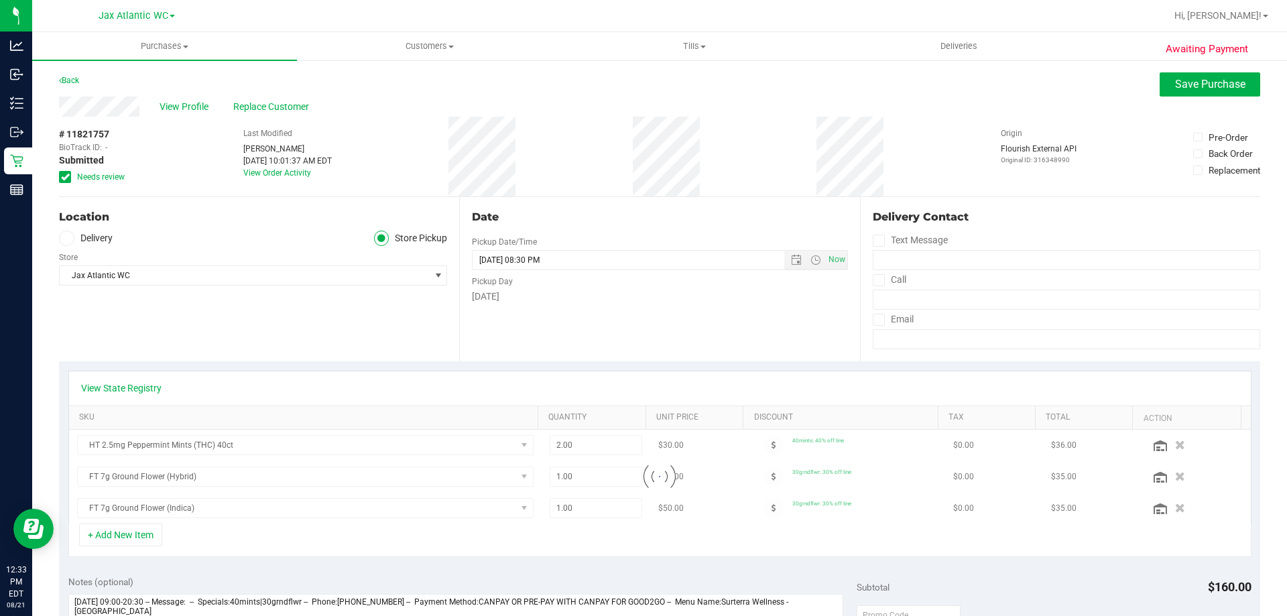
click at [73, 183] on div "# 11821757 BioTrack ID: - Submitted Needs review" at bounding box center [92, 157] width 67 height 80
click at [68, 177] on icon at bounding box center [65, 177] width 9 height 0
click at [0, 0] on input "Needs review" at bounding box center [0, 0] width 0 height 0
click at [1178, 88] on span "Save Purchase" at bounding box center [1210, 84] width 70 height 13
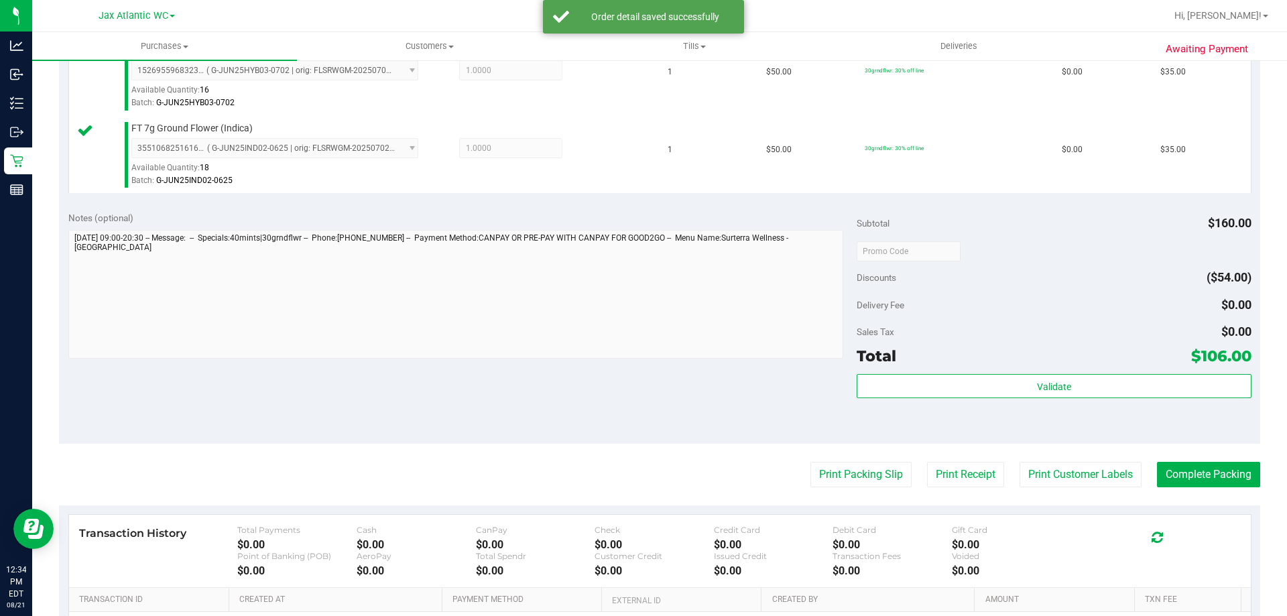
scroll to position [469, 0]
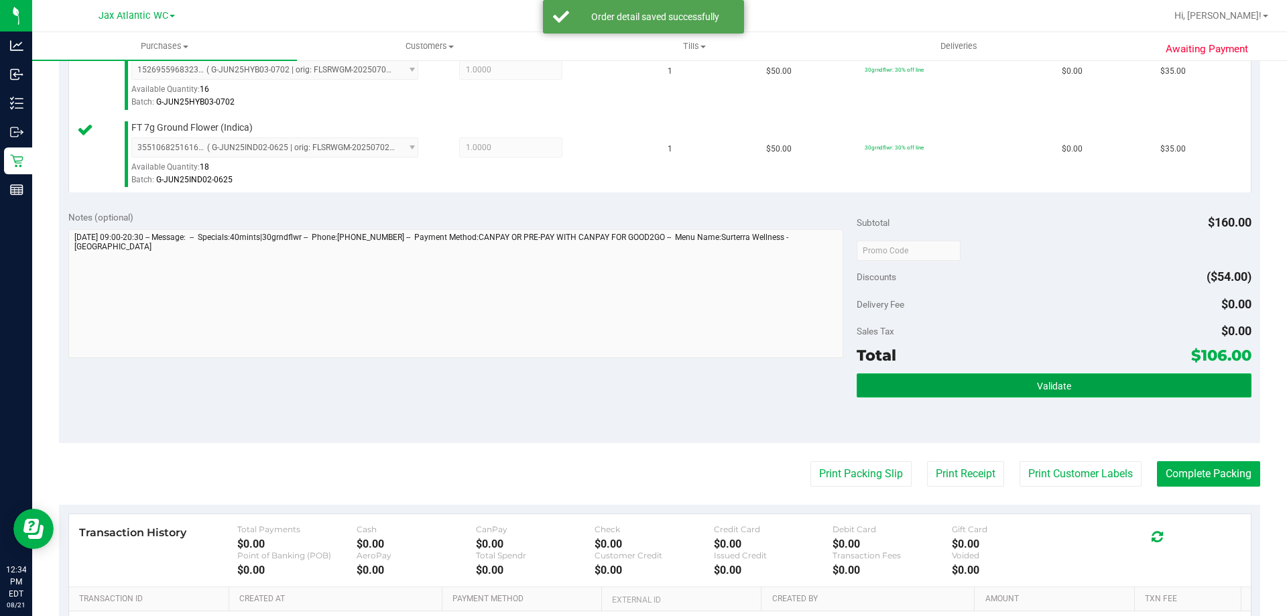
click at [918, 377] on button "Validate" at bounding box center [1054, 385] width 394 height 24
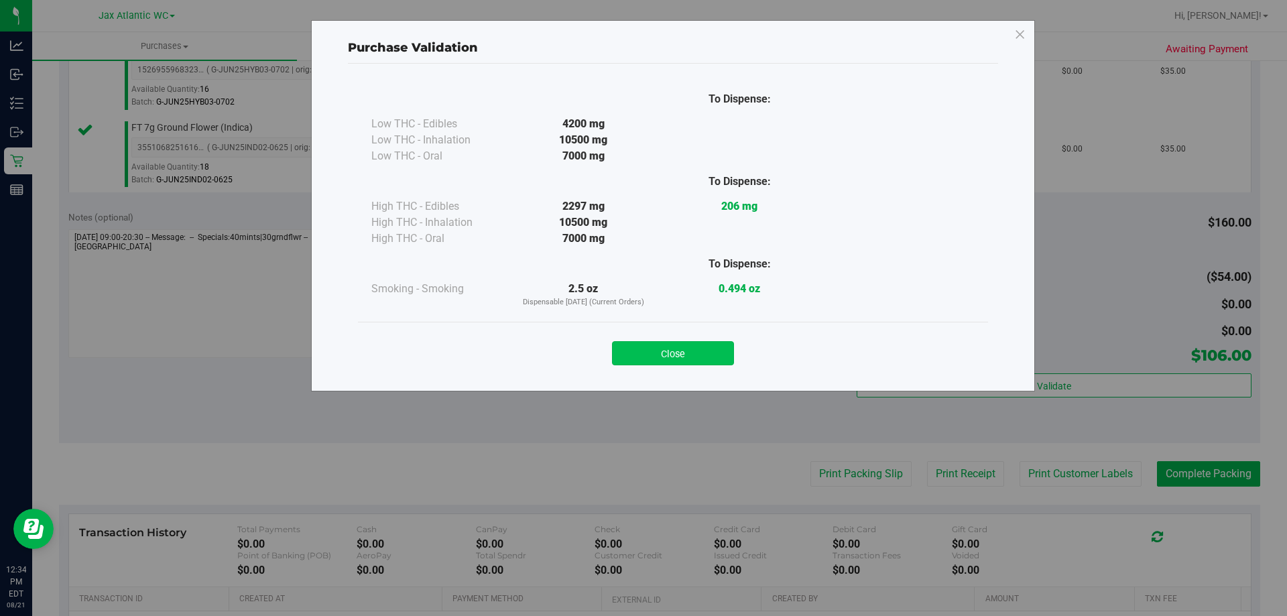
click at [694, 359] on button "Close" at bounding box center [673, 353] width 122 height 24
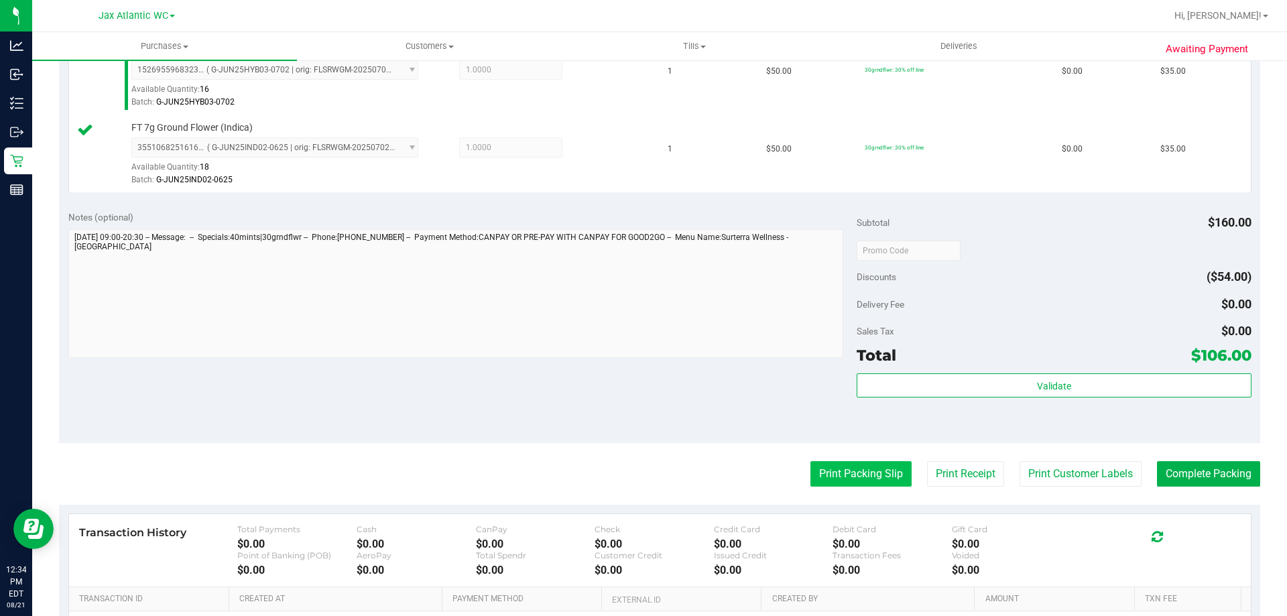
click at [810, 464] on button "Print Packing Slip" at bounding box center [860, 473] width 101 height 25
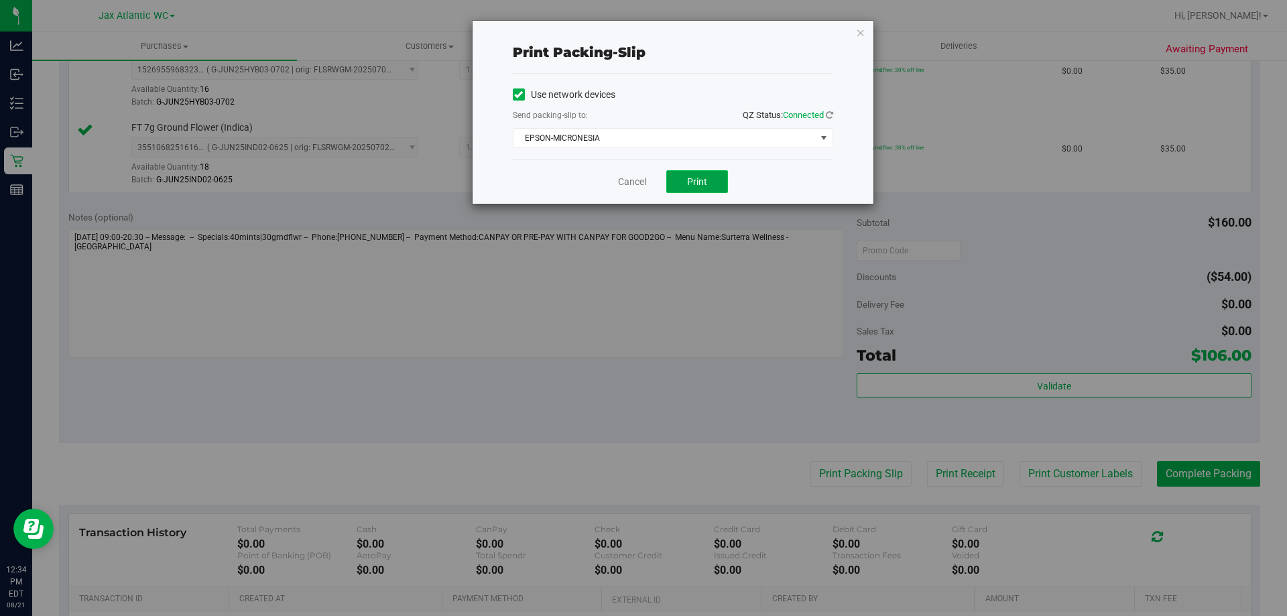
click at [691, 180] on span "Print" at bounding box center [697, 181] width 20 height 11
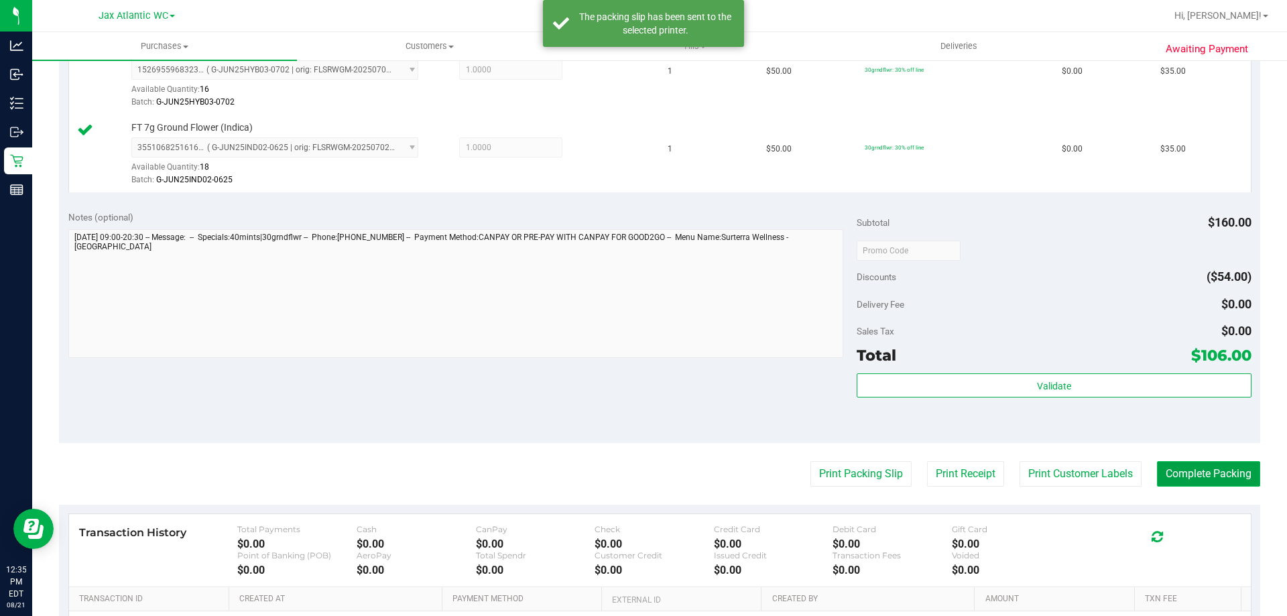
click at [1169, 469] on button "Complete Packing" at bounding box center [1208, 473] width 103 height 25
